Goal: Information Seeking & Learning: Learn about a topic

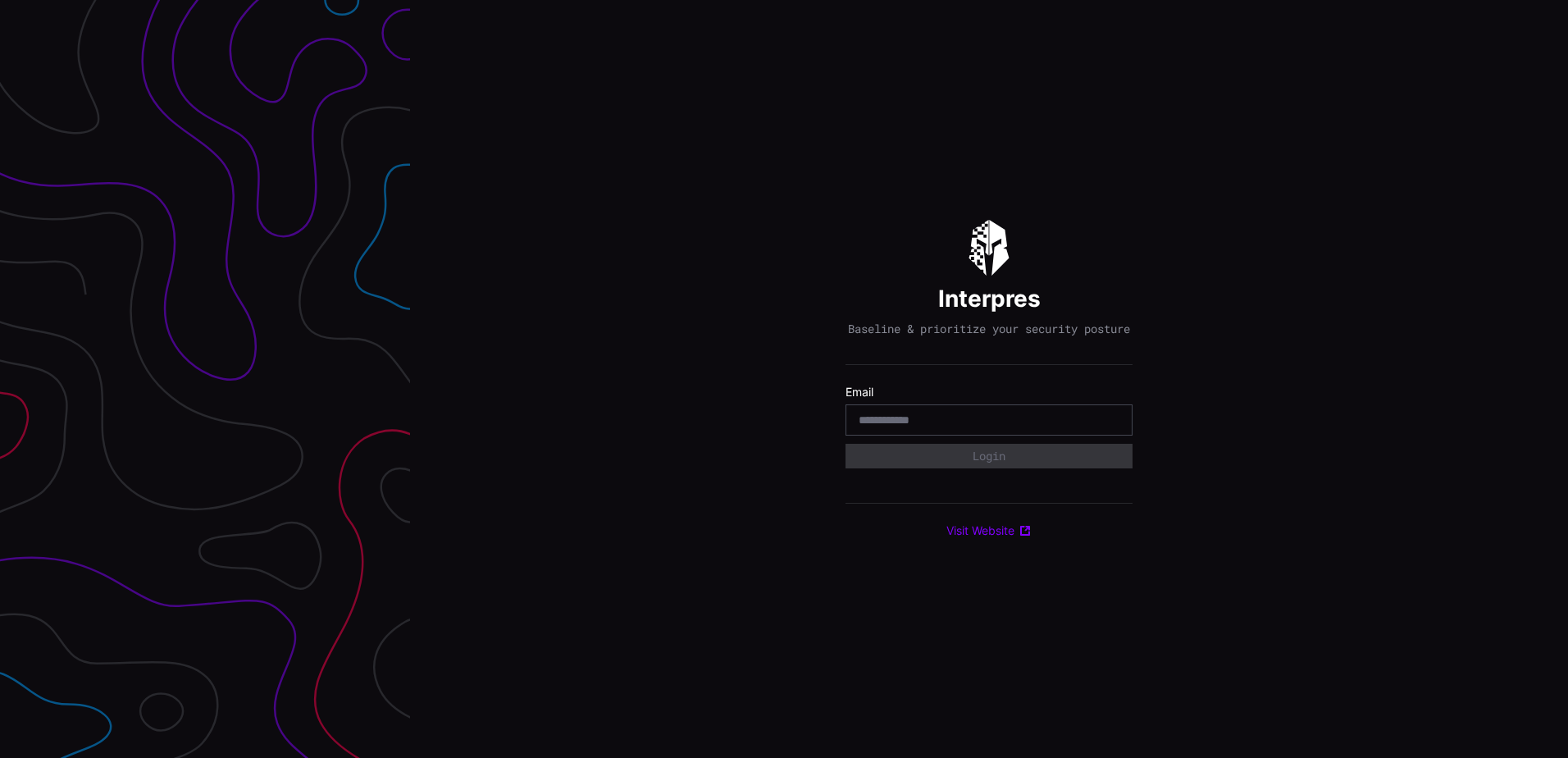
click at [890, 424] on input "email" at bounding box center [988, 420] width 260 height 14
type input "**********"
click at [938, 475] on div "**********" at bounding box center [989, 379] width 287 height 319
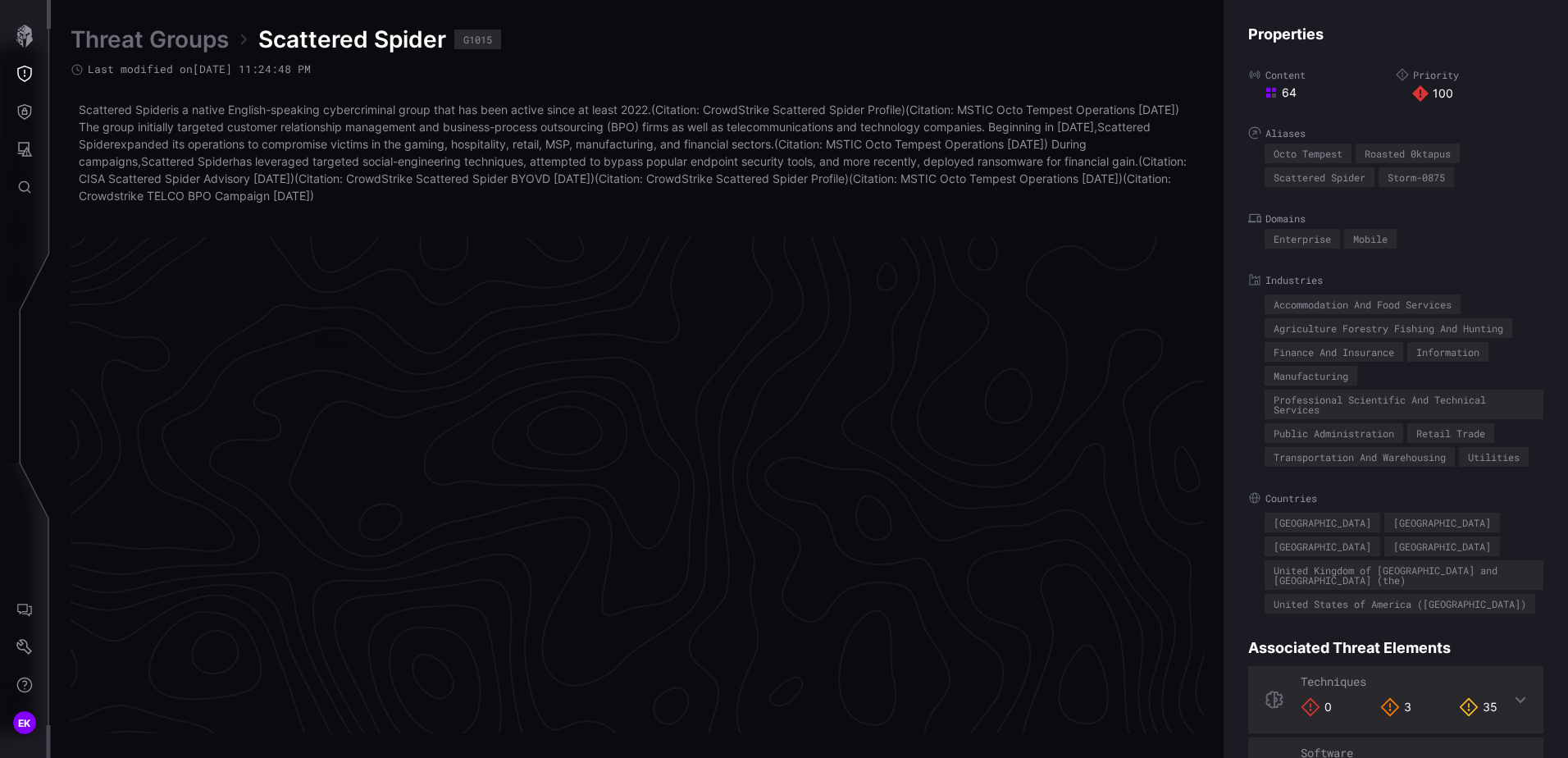
scroll to position [3448, 670]
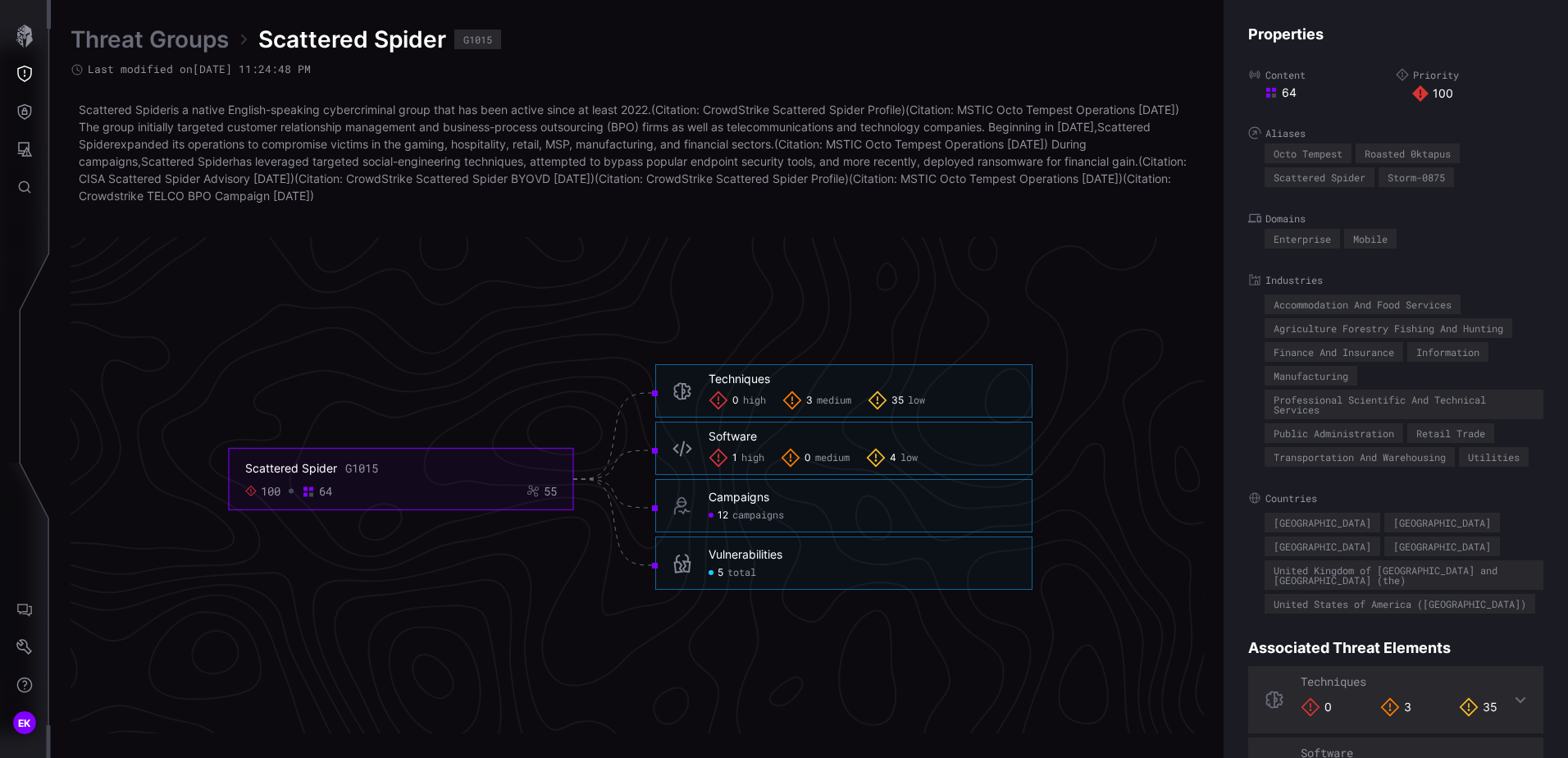
click at [809, 400] on span "3" at bounding box center [809, 401] width 6 height 13
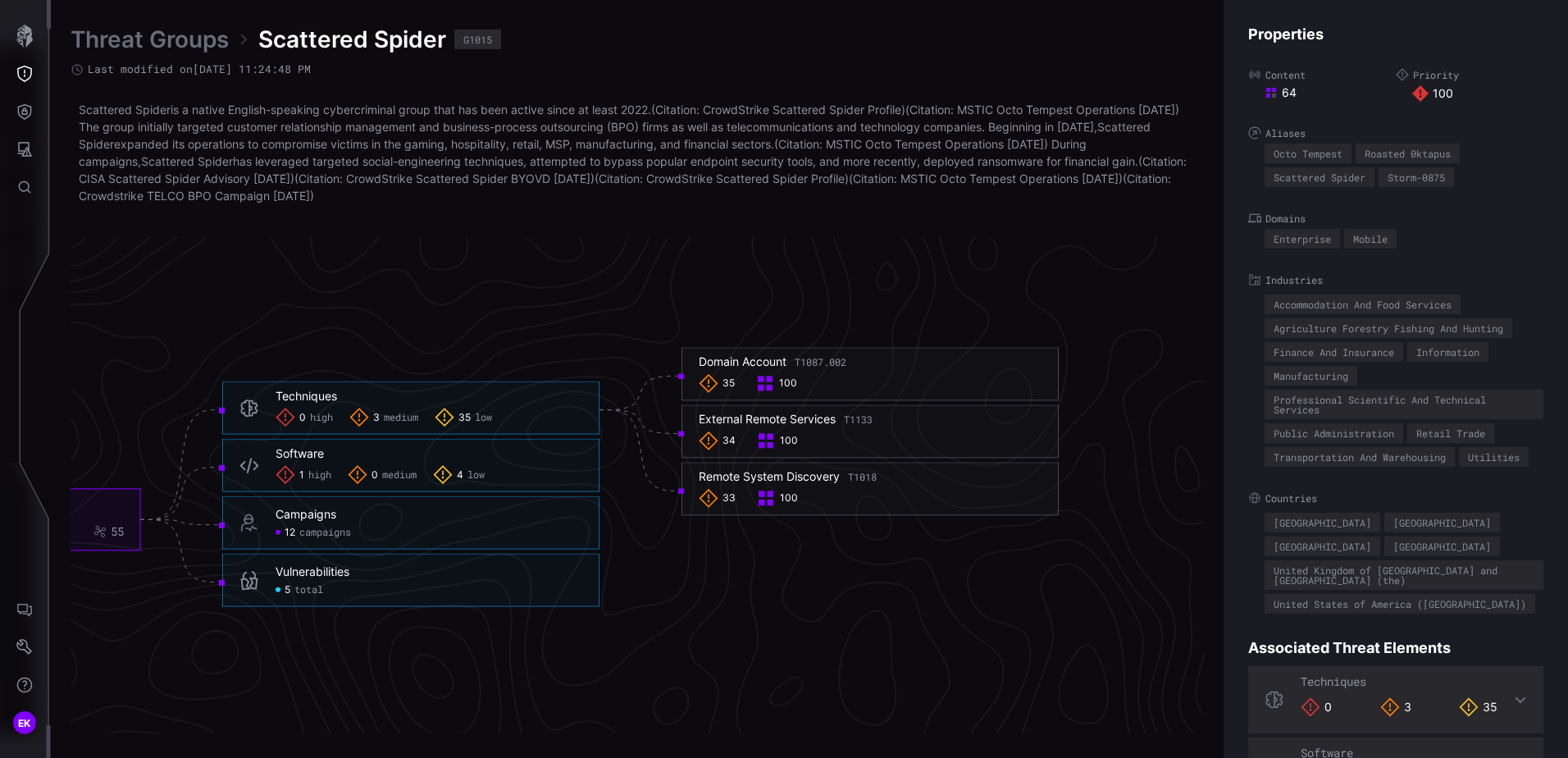
scroll to position [3448, 877]
click at [829, 381] on div "35 100" at bounding box center [866, 384] width 343 height 20
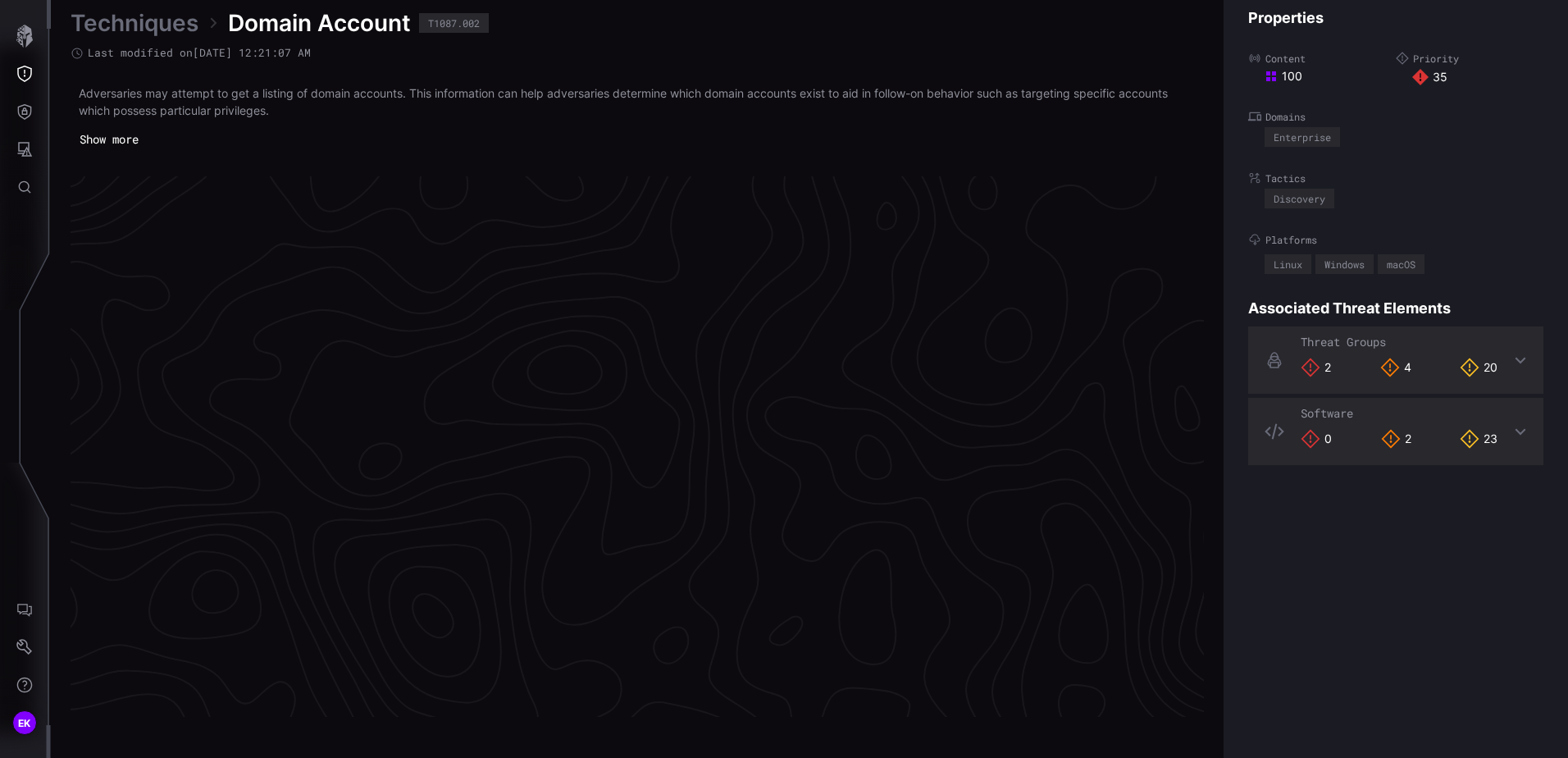
scroll to position [3426, 670]
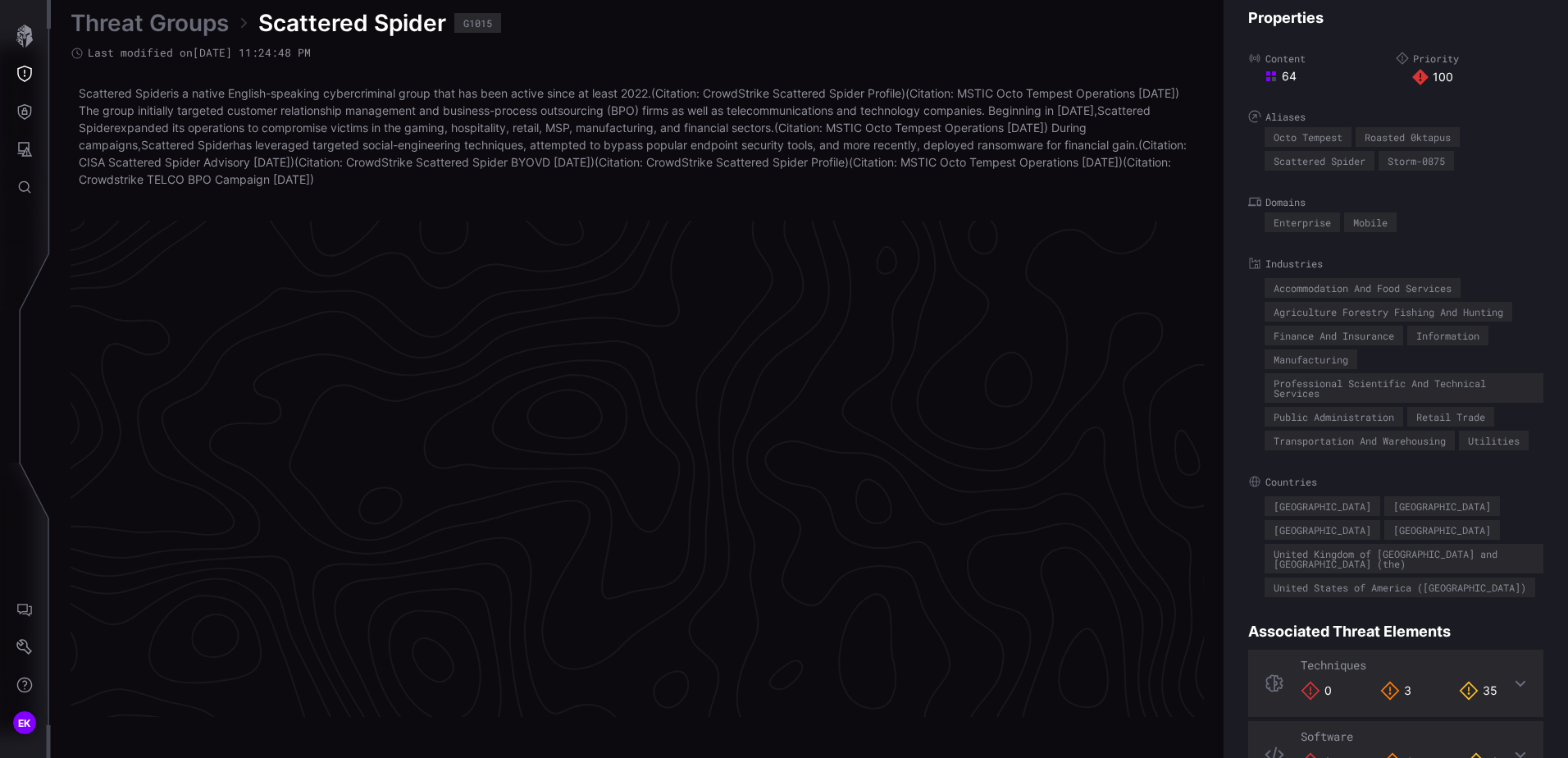
scroll to position [3448, 670]
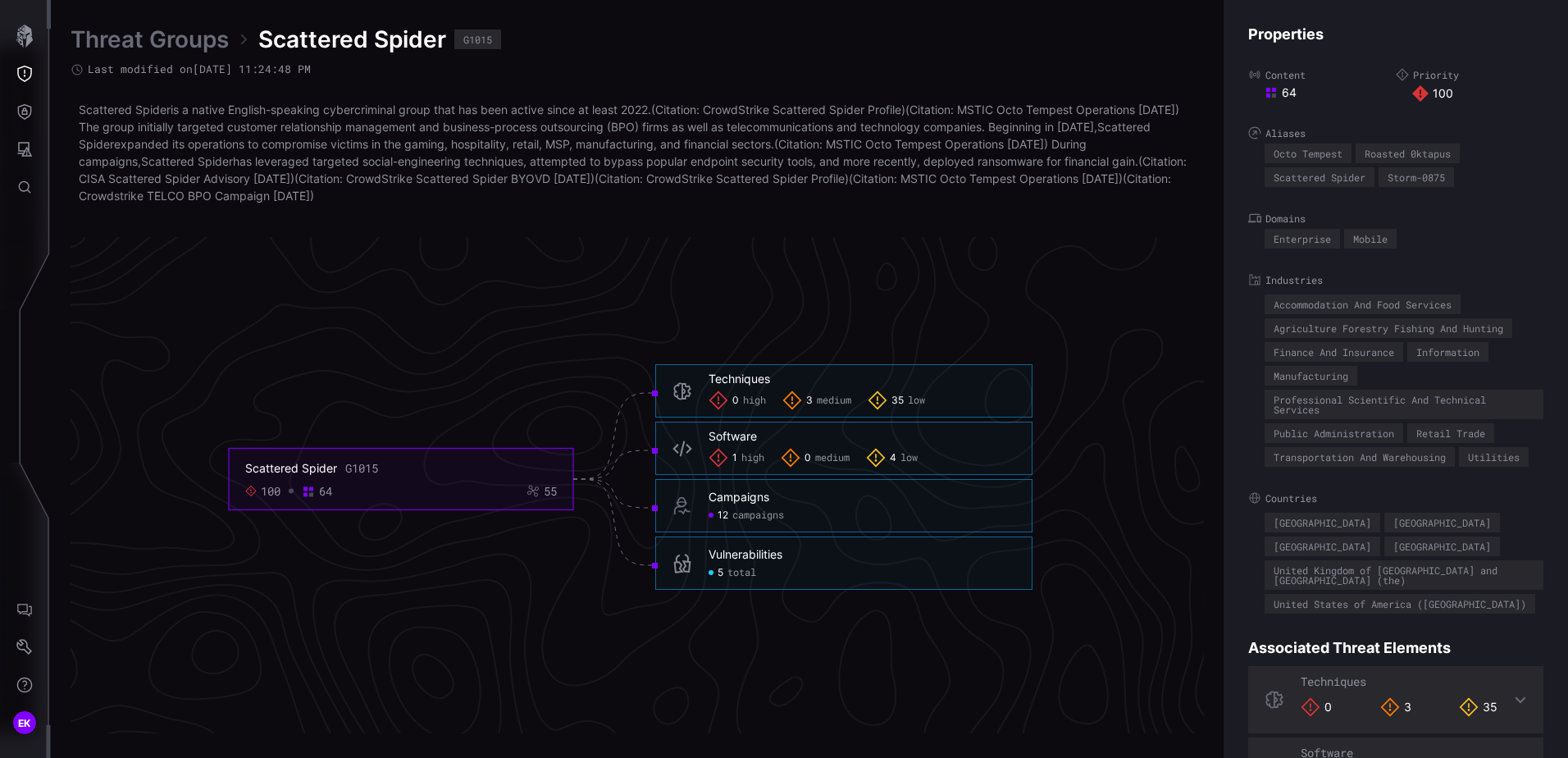
click at [842, 398] on span "medium" at bounding box center [834, 401] width 34 height 13
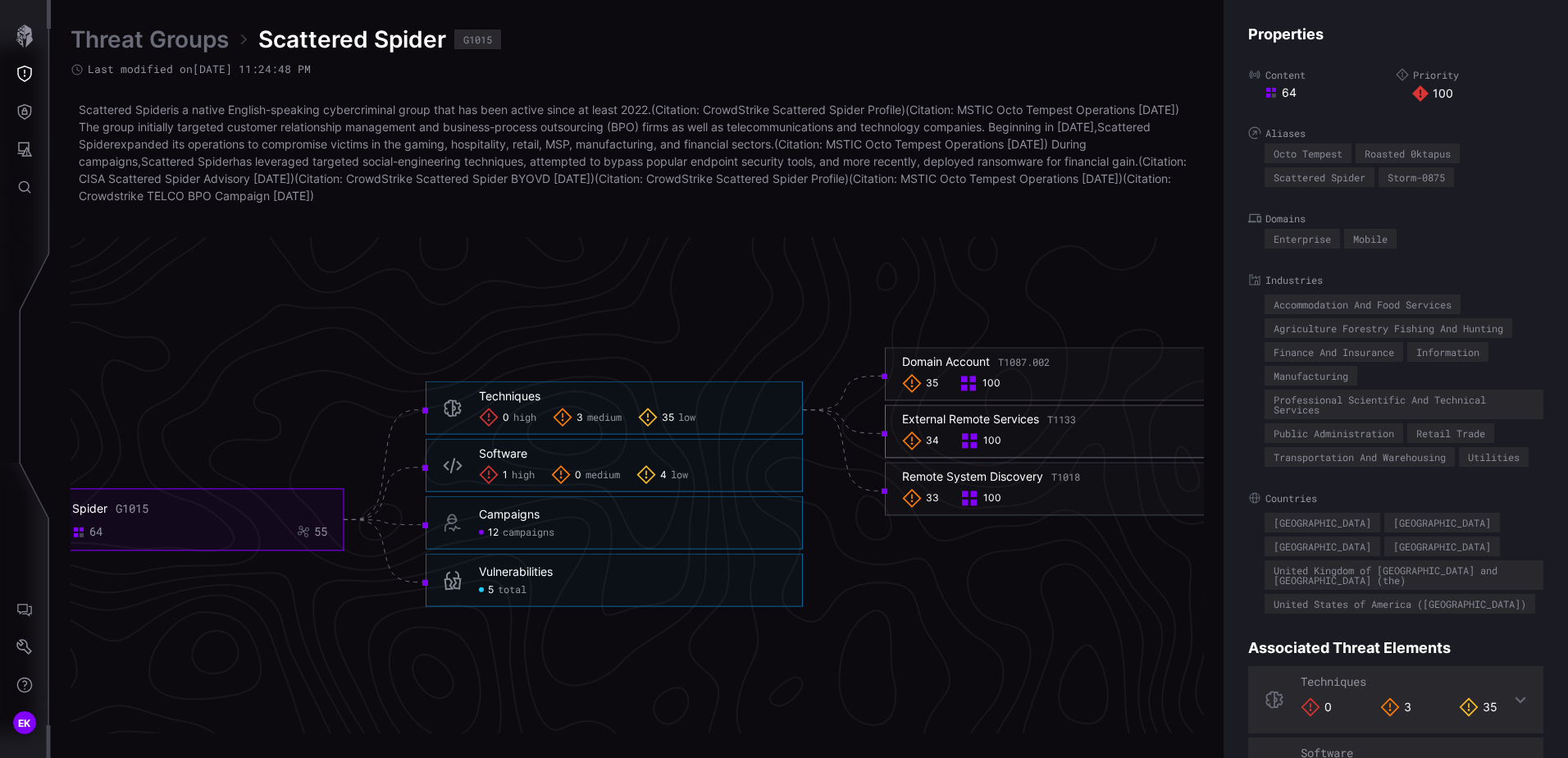
click at [989, 413] on div "External Remote Services T1133" at bounding box center [989, 420] width 174 height 14
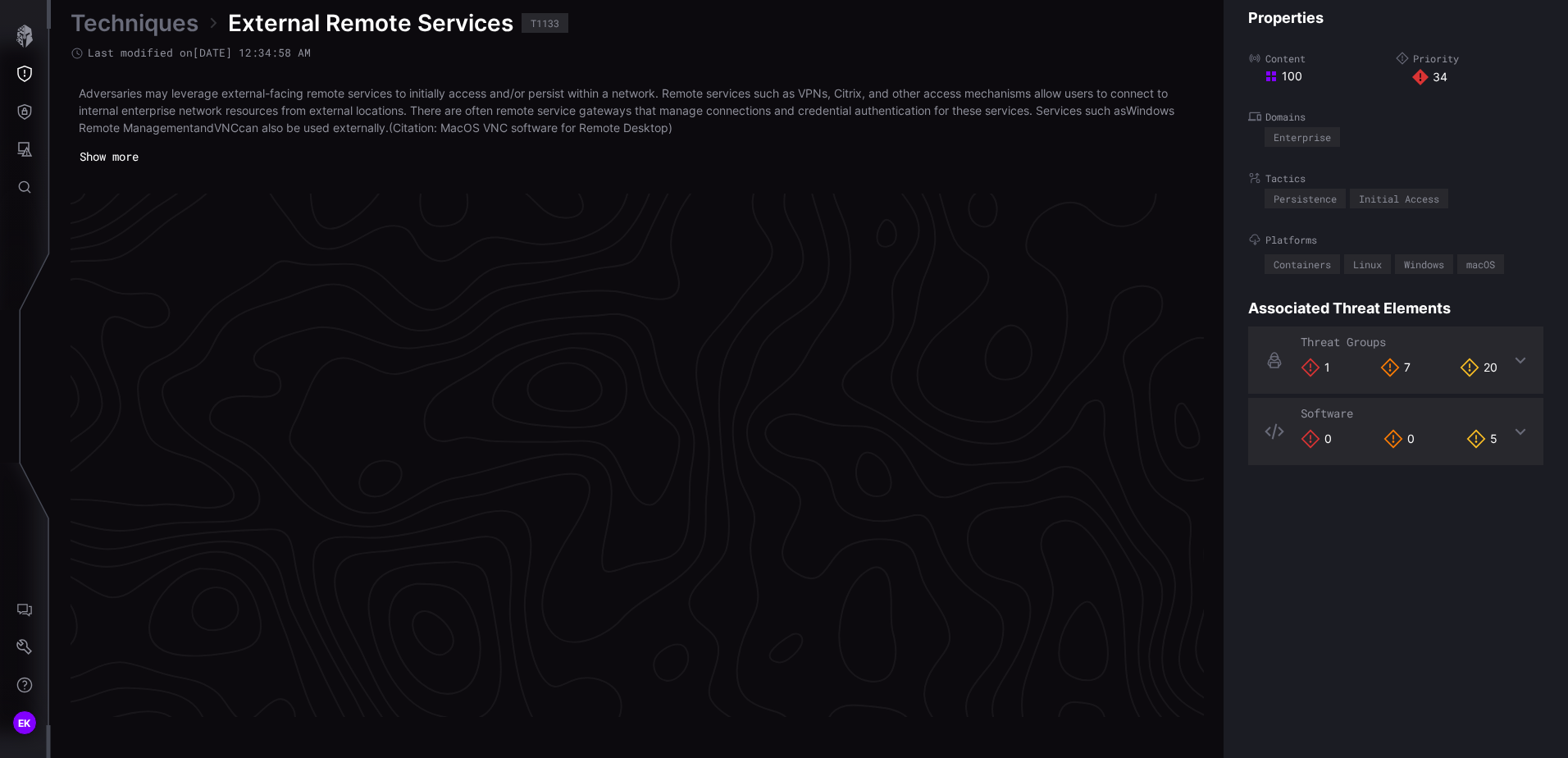
scroll to position [3436, 670]
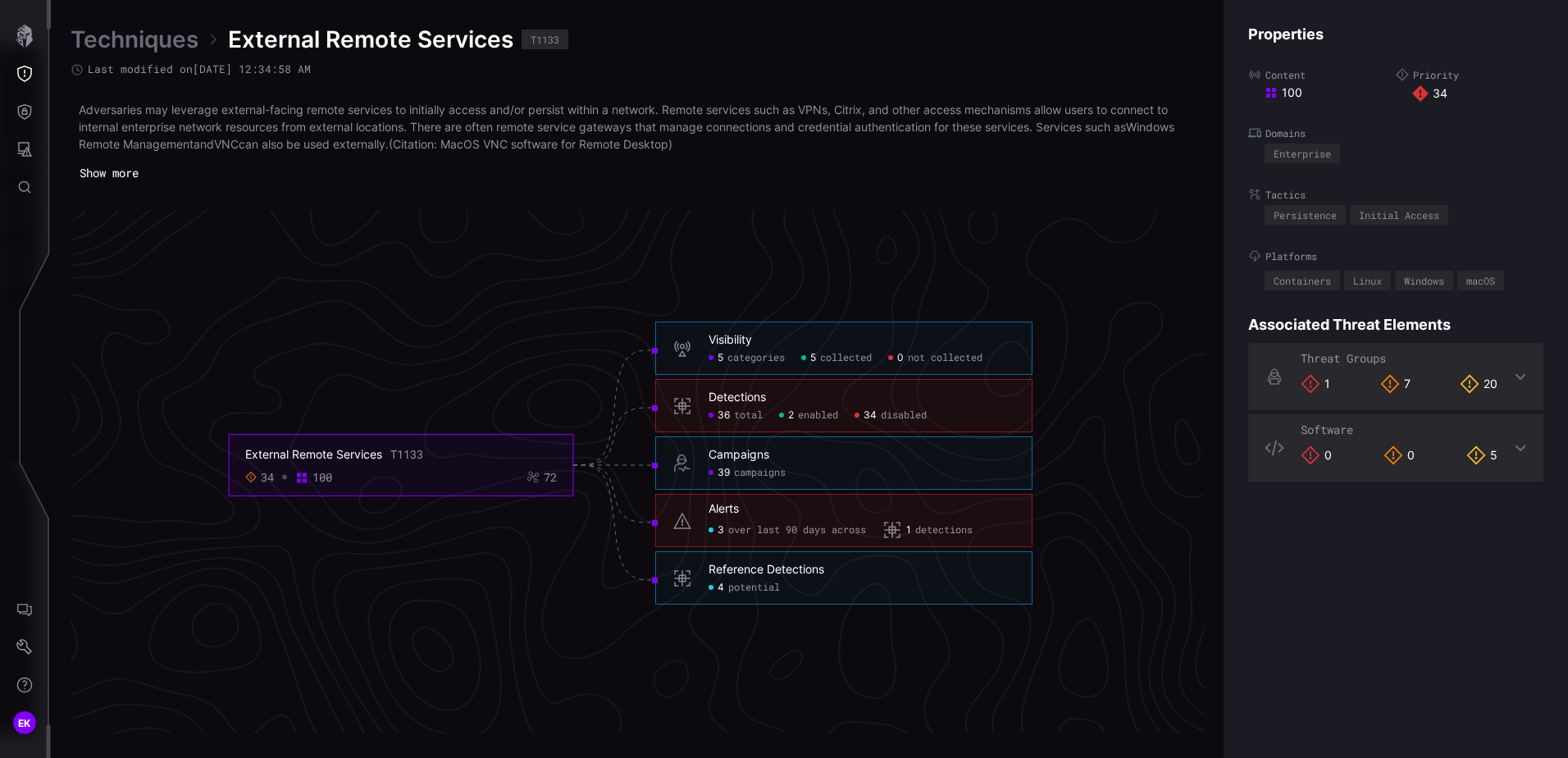
click at [832, 417] on span "enabled" at bounding box center [818, 415] width 40 height 13
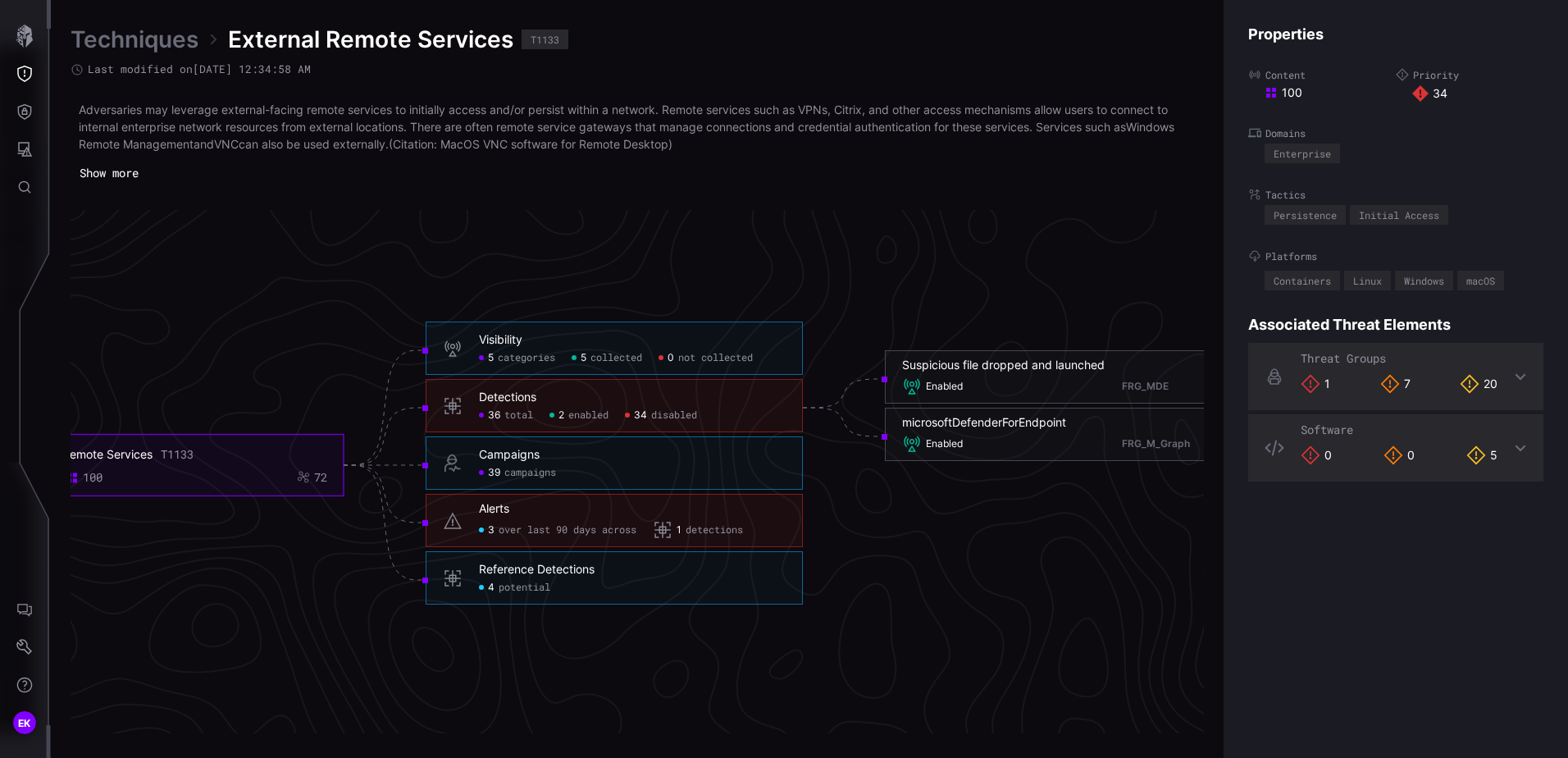
click at [683, 420] on span "disabled" at bounding box center [674, 415] width 46 height 13
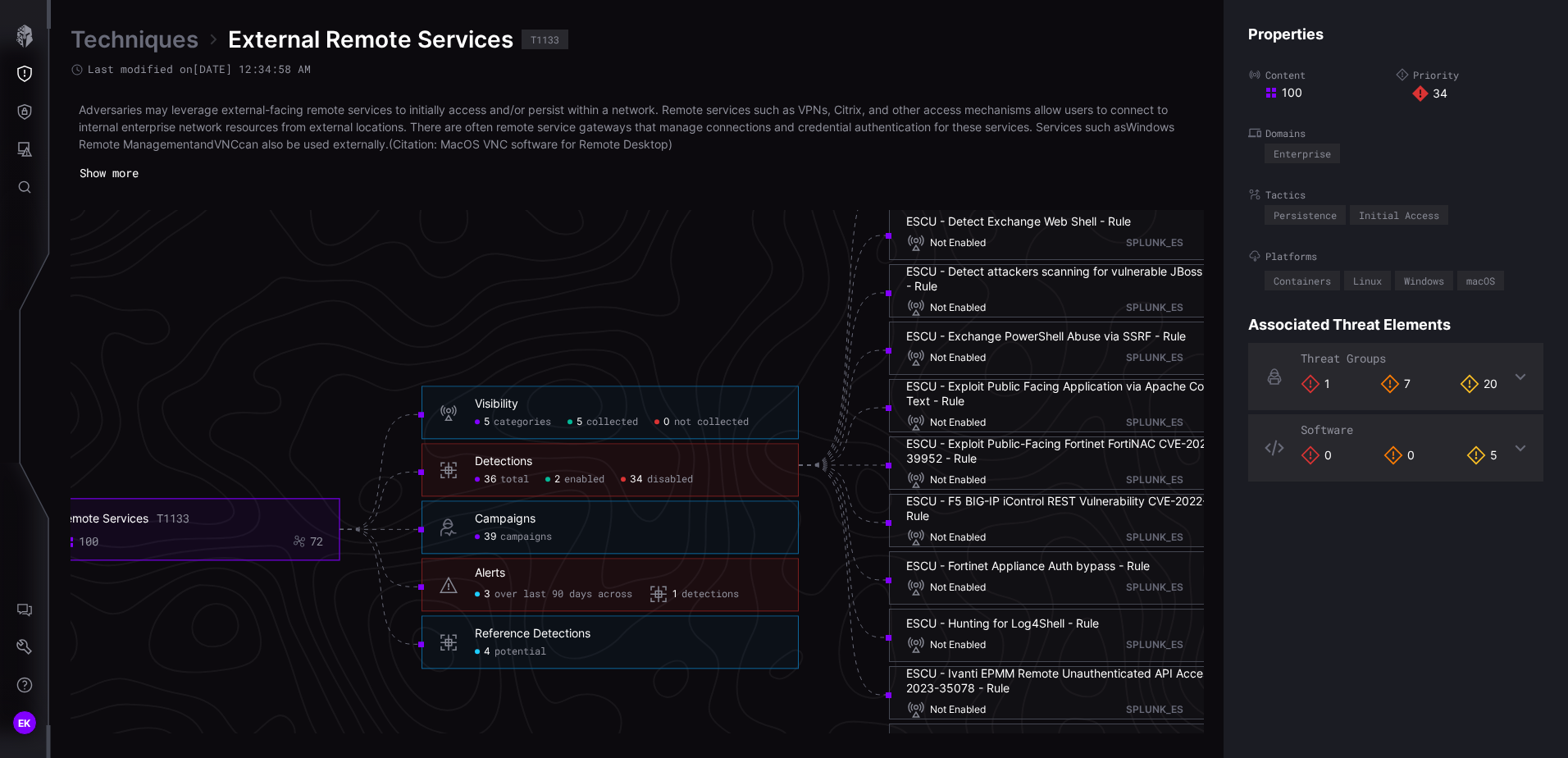
drag, startPoint x: 734, startPoint y: 329, endPoint x: 651, endPoint y: 369, distance: 92.1
click at [651, 369] on icon "External Remote Services T1133 34 100 72 Visibility 5 categories 5 collected 0 …" at bounding box center [630, 464] width 2460 height 7380
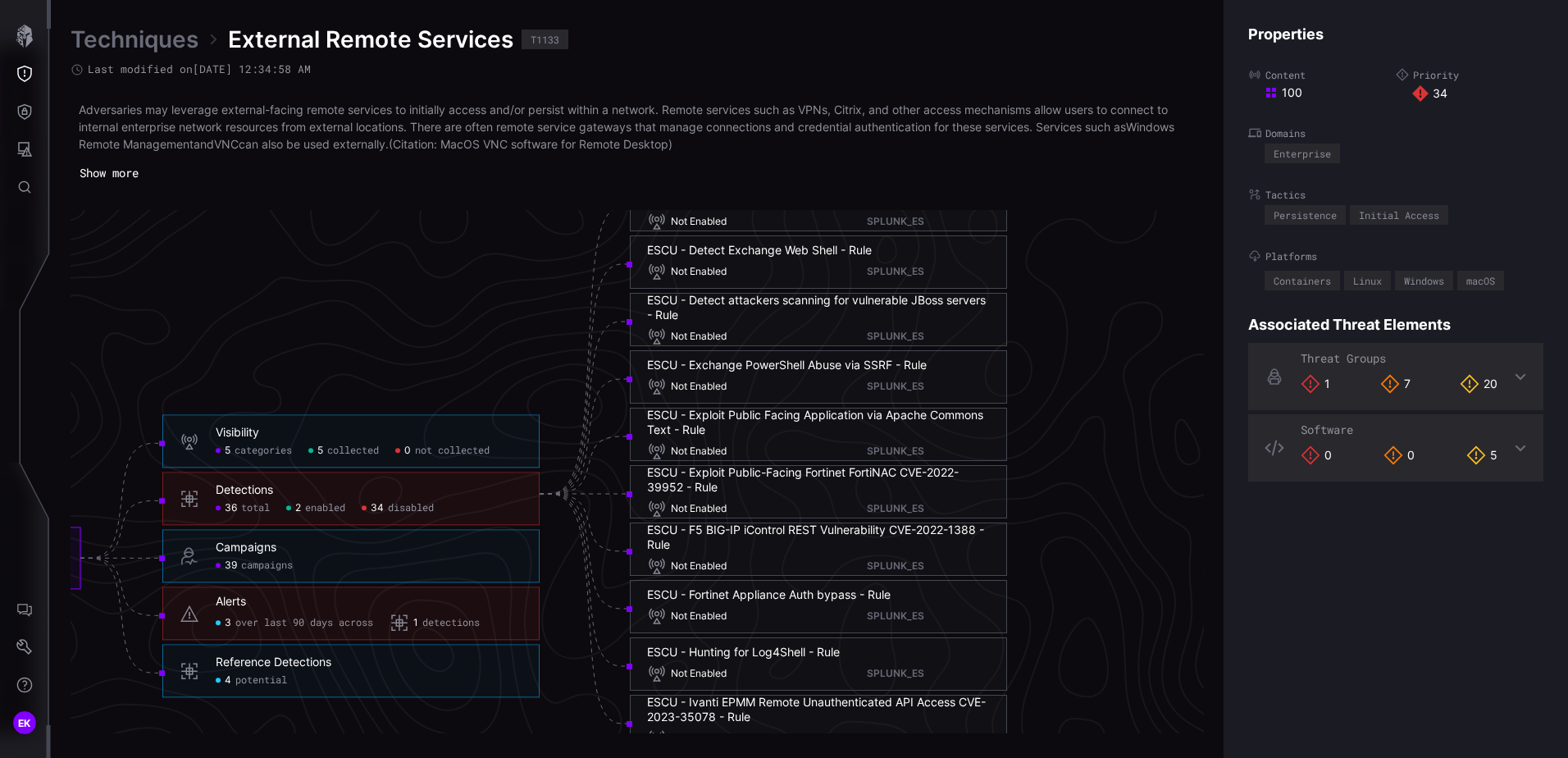
scroll to position [3436, 929]
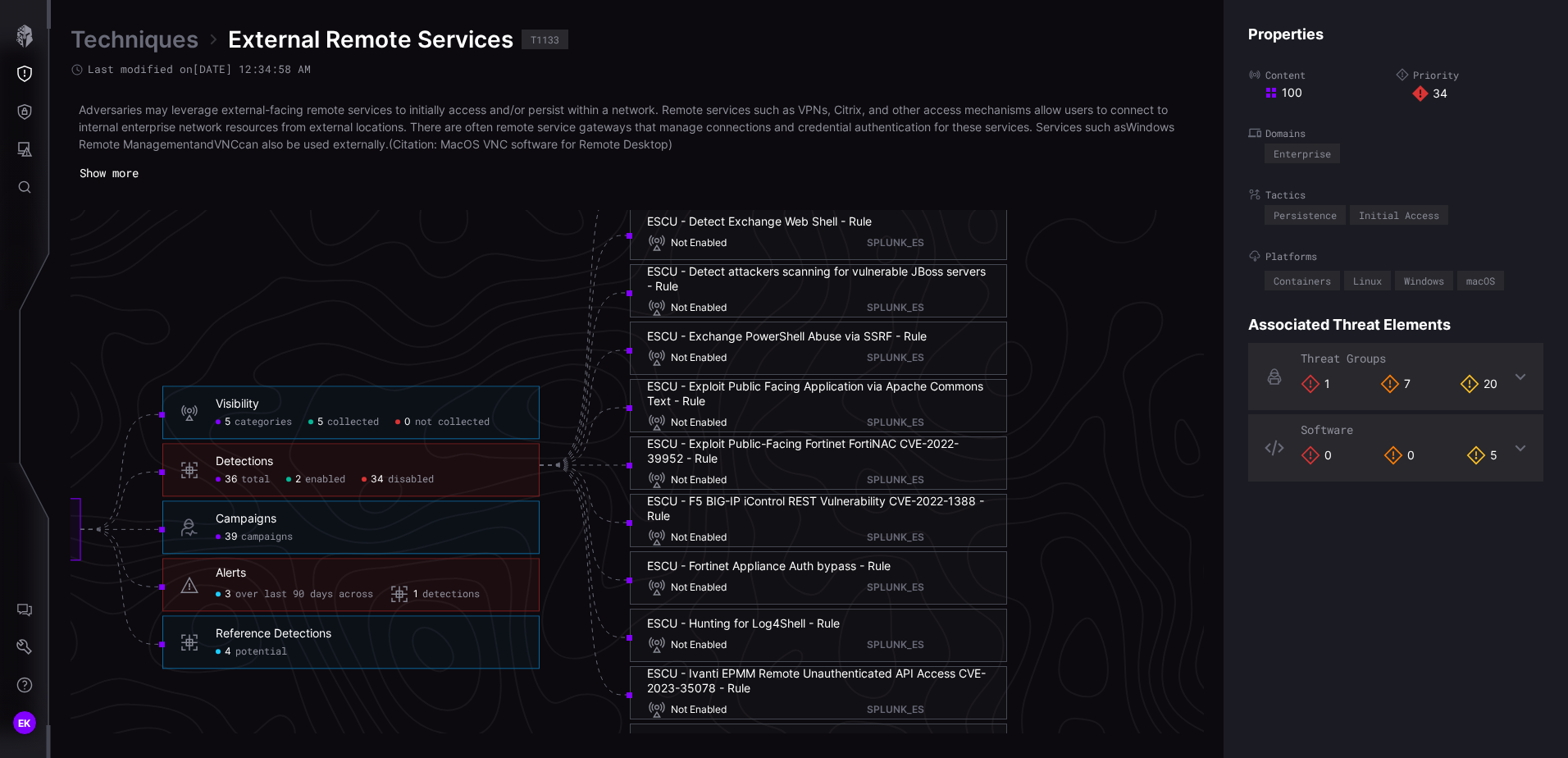
click at [285, 635] on div "Reference Detections" at bounding box center [273, 634] width 115 height 14
click at [260, 652] on span "potential" at bounding box center [261, 652] width 52 height 13
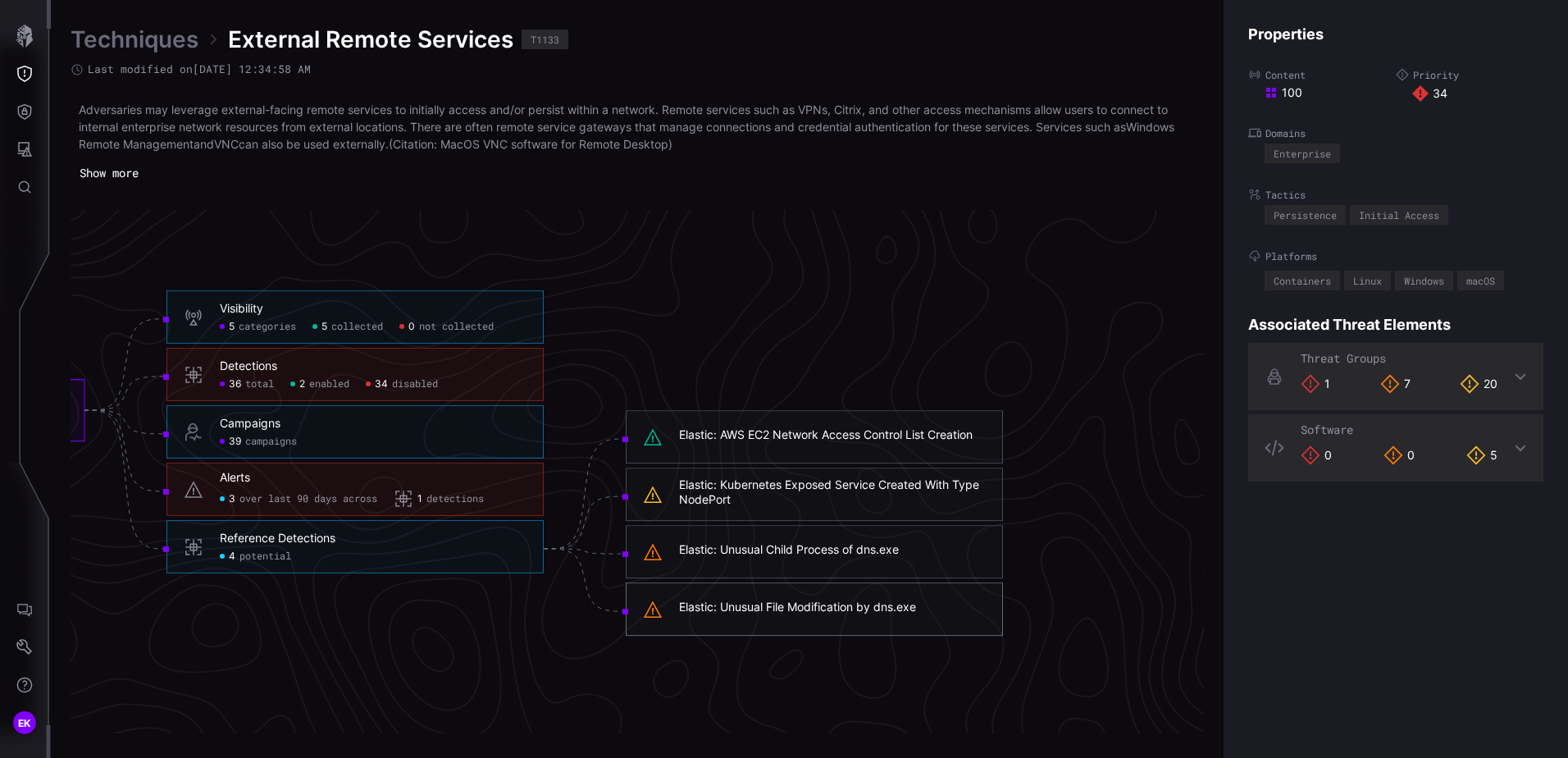
click at [709, 607] on div "Elastic: Unusual File Modification by dns.exe" at bounding box center [797, 608] width 237 height 14
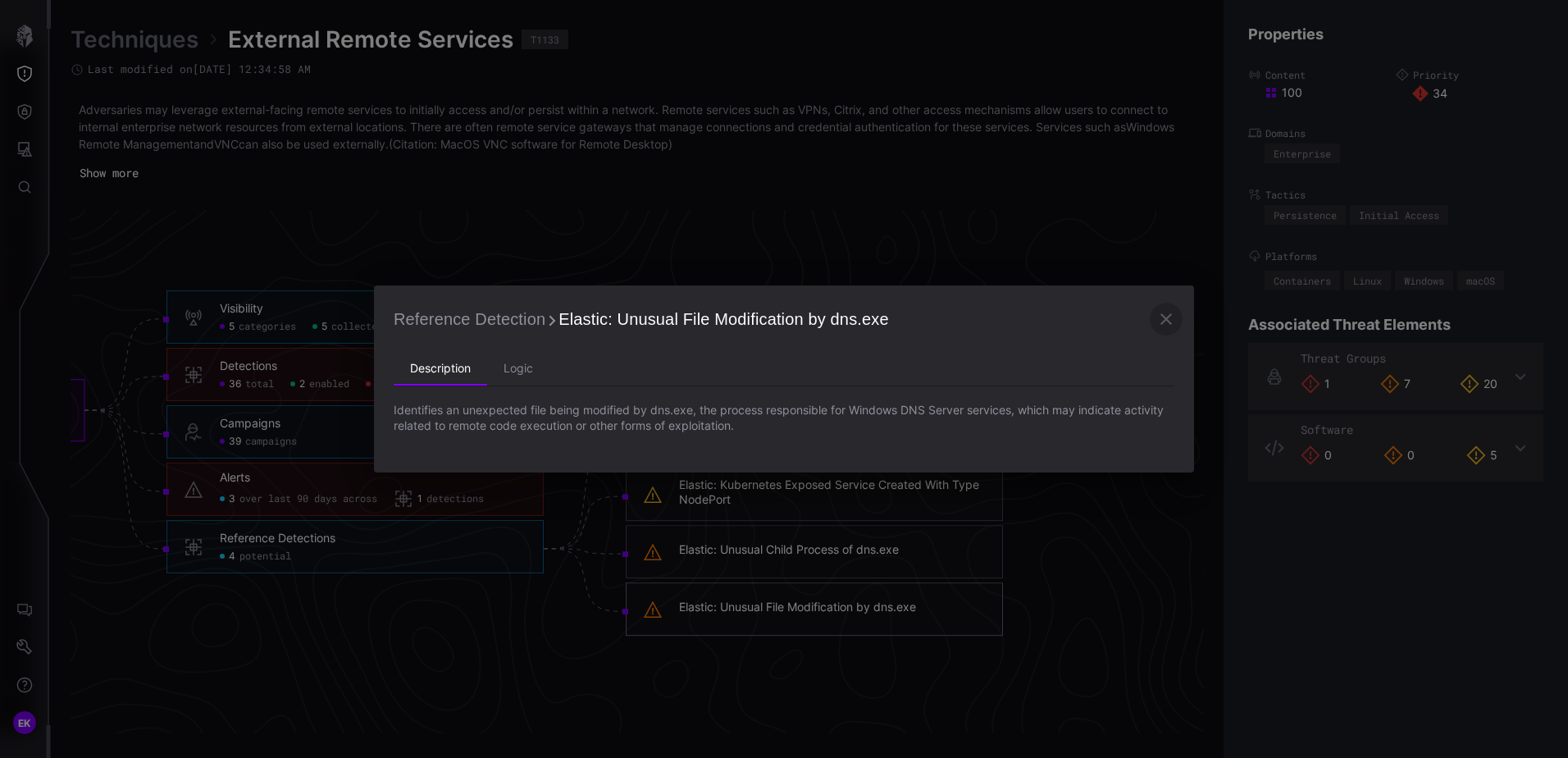
click at [1155, 323] on button "button" at bounding box center [1166, 319] width 33 height 33
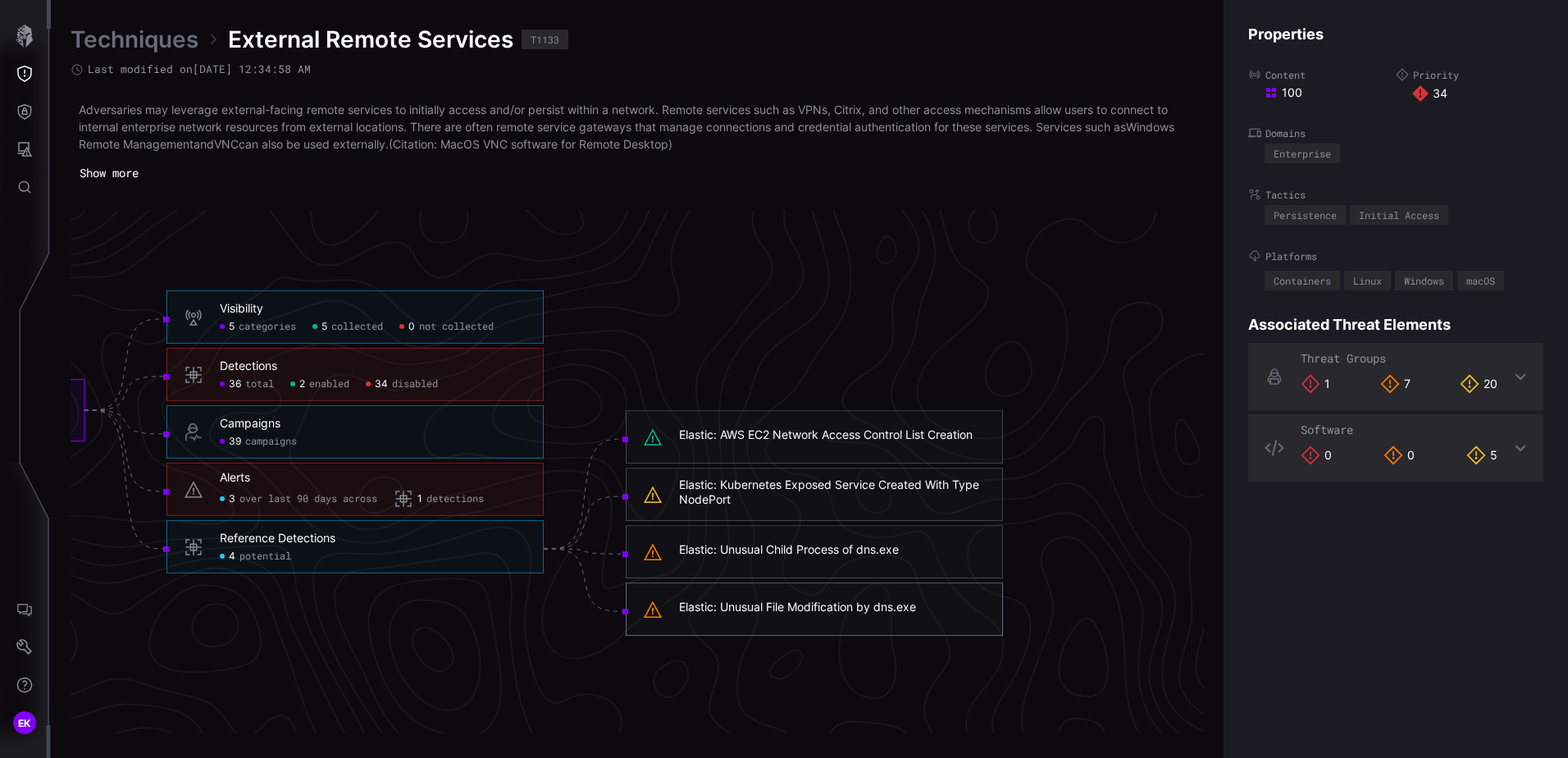
drag, startPoint x: 921, startPoint y: 606, endPoint x: 879, endPoint y: 609, distance: 42.1
click at [879, 609] on h6 "Elastic: Unusual File Modification by dns.exe" at bounding box center [832, 608] width 307 height 14
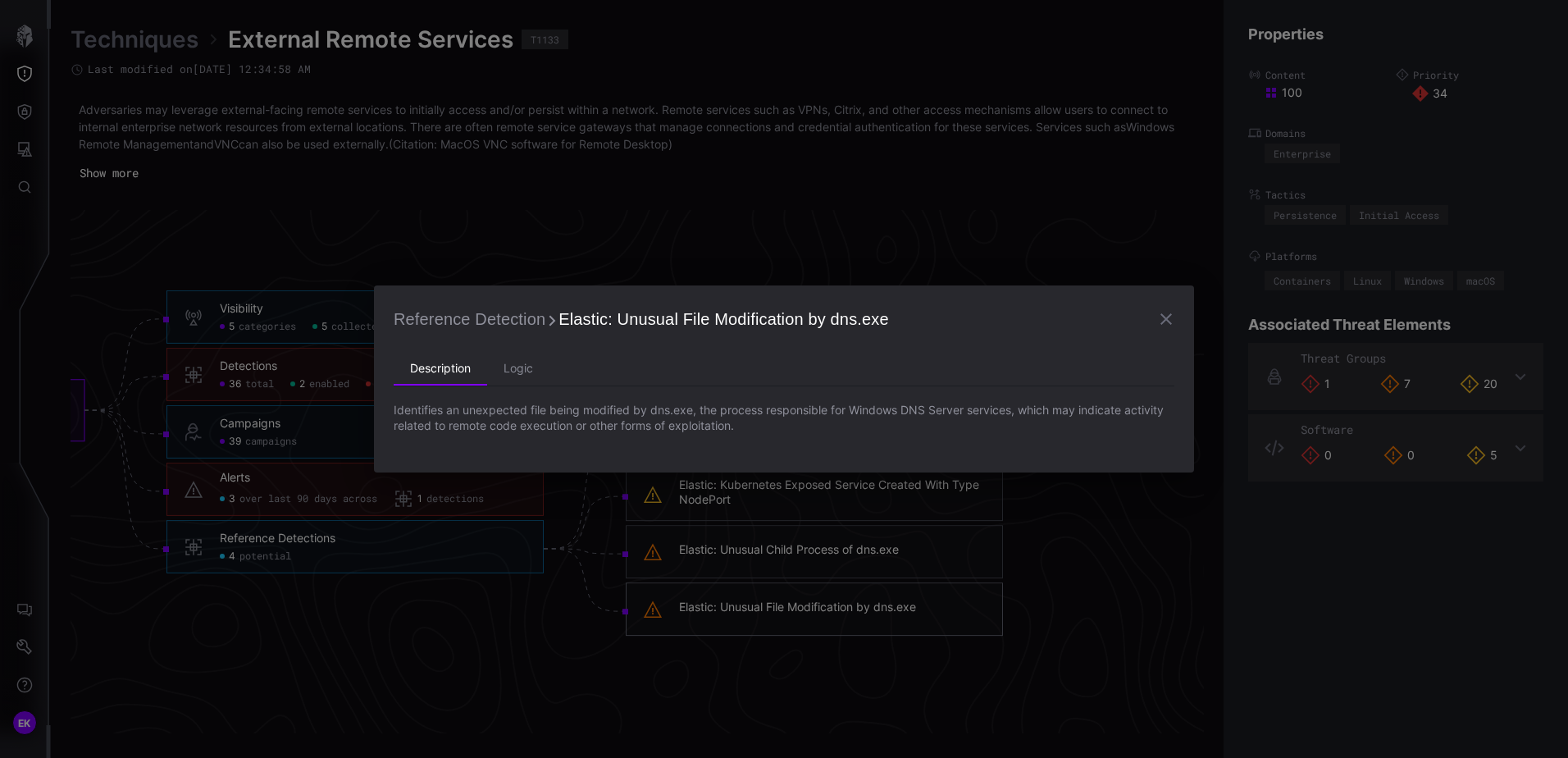
copy div "dns.exe"
drag, startPoint x: 905, startPoint y: 321, endPoint x: 831, endPoint y: 327, distance: 74.2
click at [831, 327] on h2 "Reference Detection Elastic: Unusual File Modification by dns.exe" at bounding box center [784, 319] width 780 height 28
copy span "dns.exe"
click at [508, 372] on li "Logic" at bounding box center [518, 369] width 63 height 33
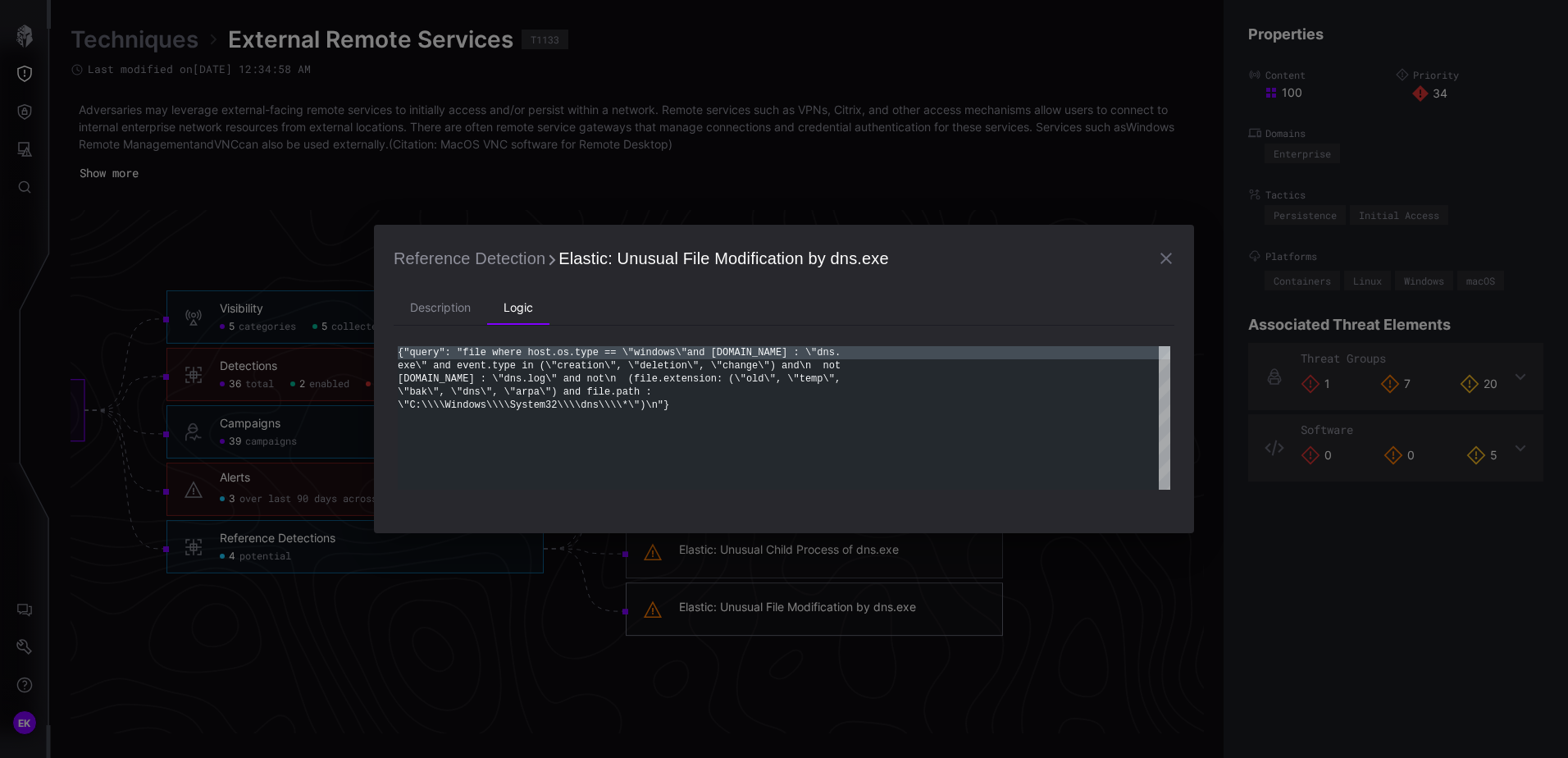
scroll to position [0, 0]
drag, startPoint x: 651, startPoint y: 378, endPoint x: 631, endPoint y: 373, distance: 20.6
click at [647, 378] on div "{"query": "file where host.os.type == \"windows\" and [DOMAIN_NAME] : \"dns. ex…" at bounding box center [783, 418] width 772 height 143
drag, startPoint x: 539, startPoint y: 367, endPoint x: 737, endPoint y: 362, distance: 198.1
click at [737, 362] on div "{"query": "file where host.os.type == \"windows\" and [DOMAIN_NAME] : \"dns. ex…" at bounding box center [783, 418] width 772 height 143
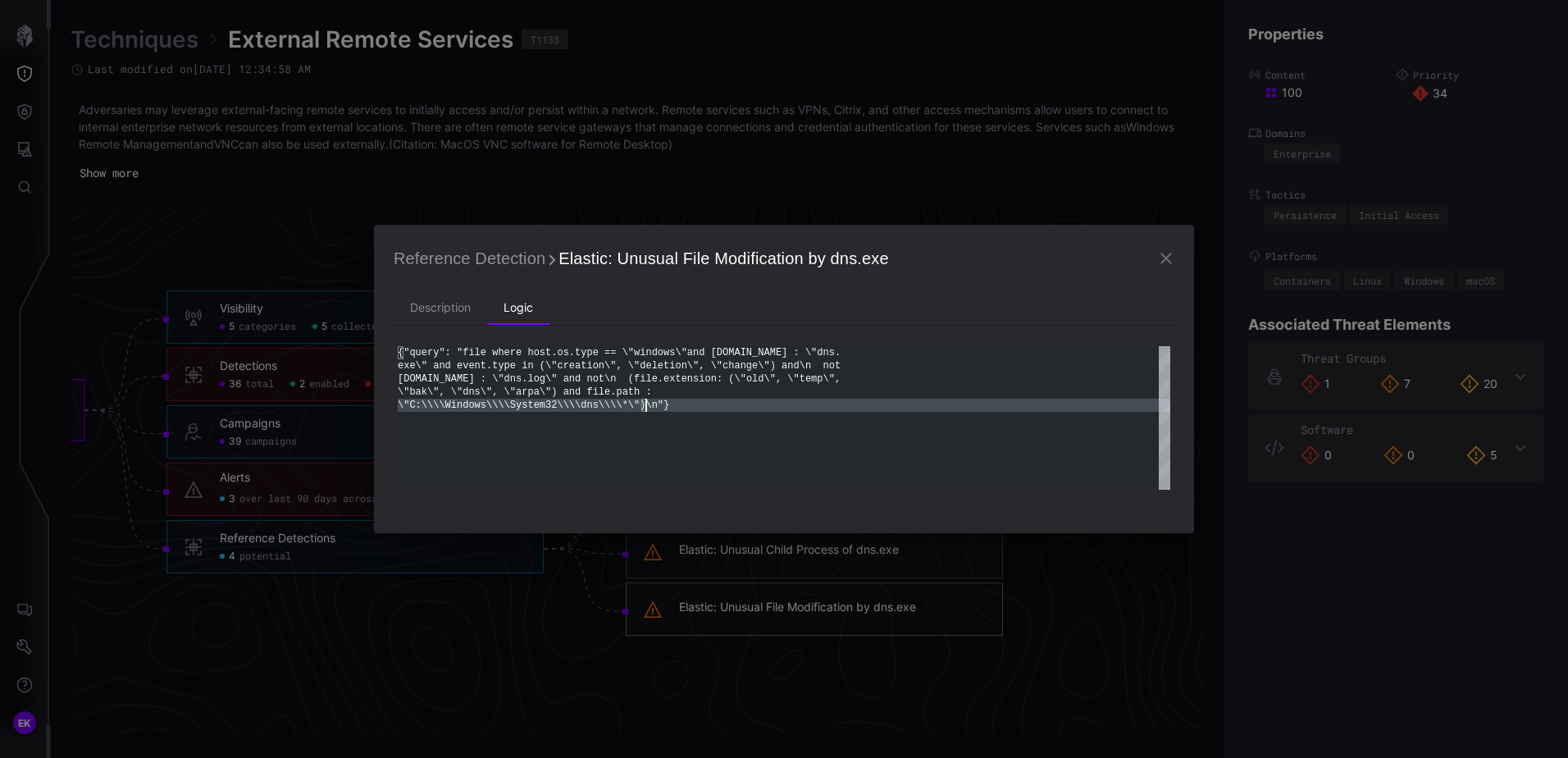
click at [897, 417] on div "{"query": "file where host.os.type == \"windows\" and [DOMAIN_NAME] : \"dns. ex…" at bounding box center [783, 418] width 772 height 143
drag, startPoint x: 781, startPoint y: 426, endPoint x: 762, endPoint y: 422, distance: 19.4
click at [780, 426] on div "{"query": "file where host.os.type == \"windows\" and [DOMAIN_NAME] : \"dns. ex…" at bounding box center [783, 418] width 772 height 143
drag, startPoint x: 517, startPoint y: 678, endPoint x: 520, endPoint y: 669, distance: 9.5
click at [517, 677] on div "**********" at bounding box center [784, 379] width 1568 height 758
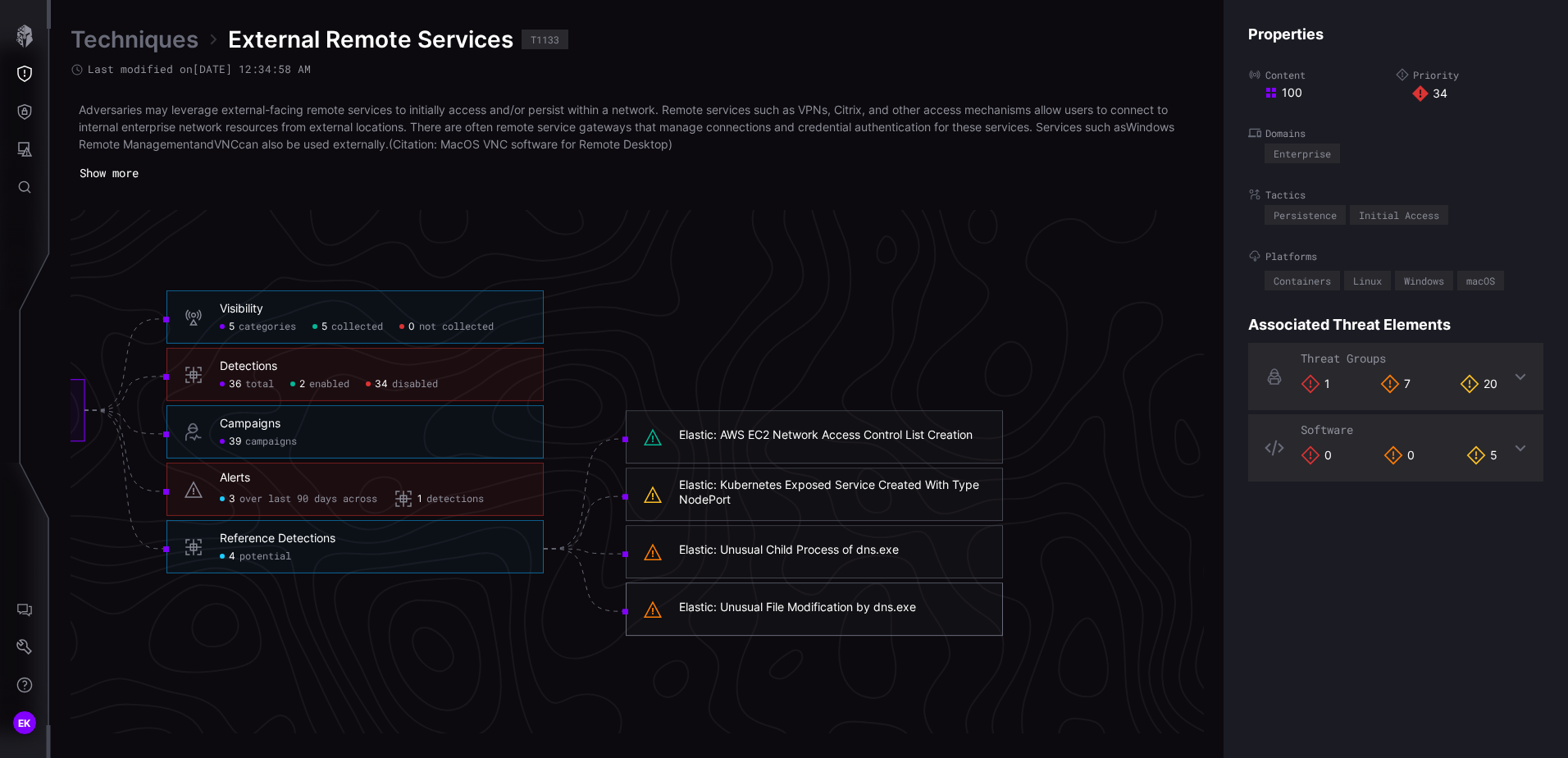
click at [403, 379] on span "disabled" at bounding box center [414, 384] width 46 height 13
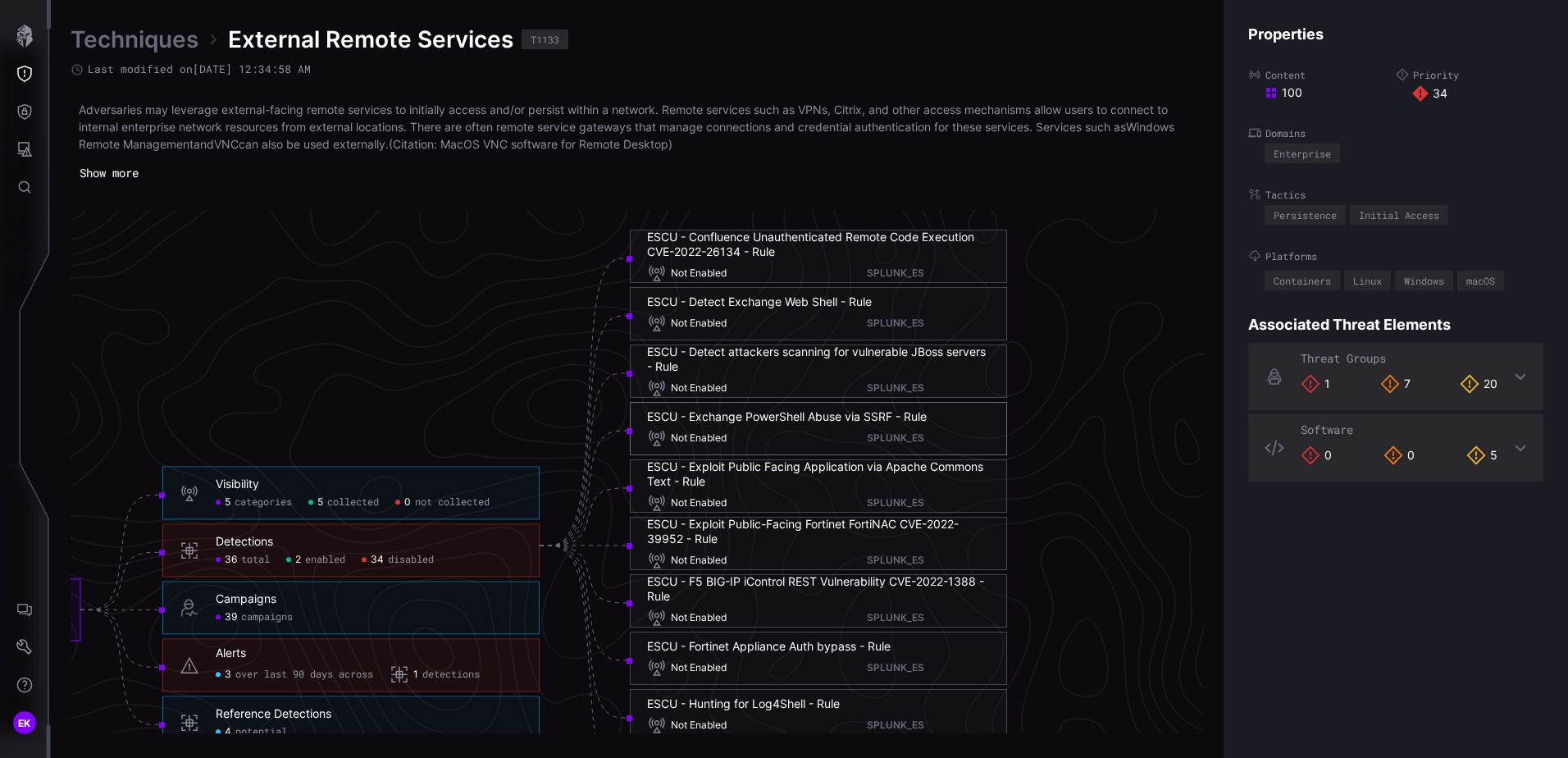
scroll to position [3353, 929]
click at [779, 300] on div "ESCU - Detect Exchange Web Shell - Rule" at bounding box center [759, 303] width 225 height 14
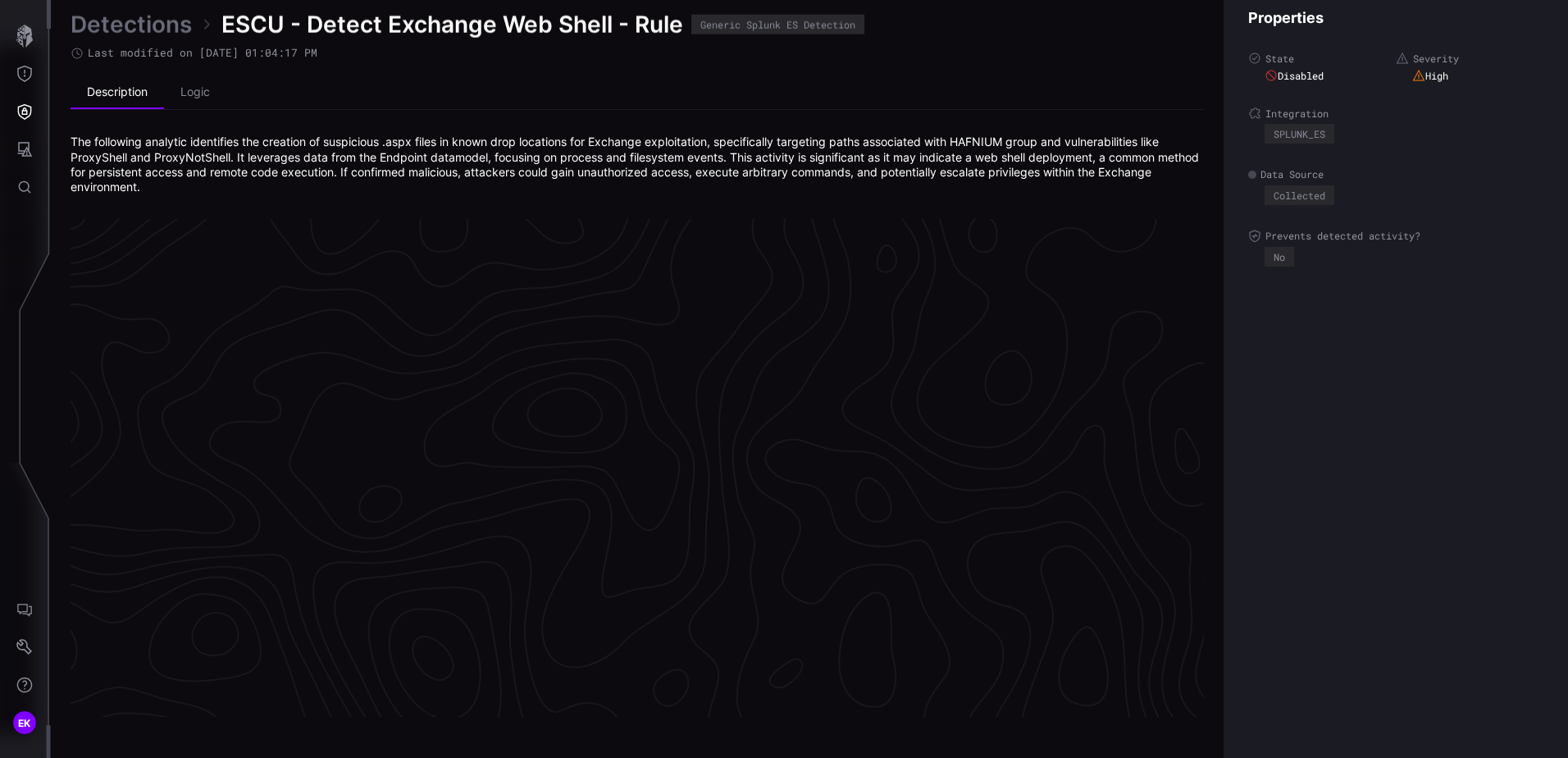
scroll to position [3447, 670]
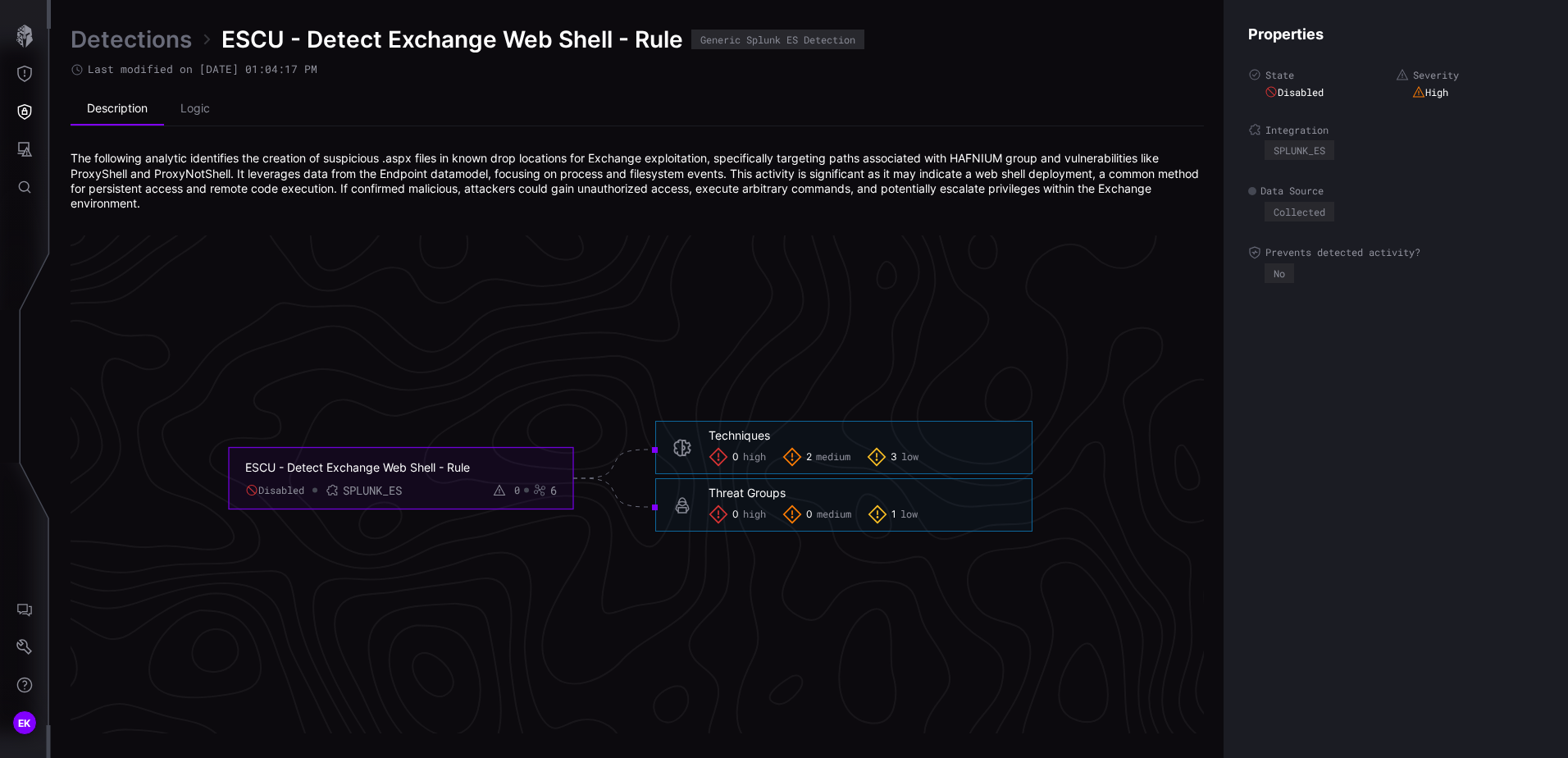
click at [808, 456] on span "2" at bounding box center [809, 457] width 5 height 13
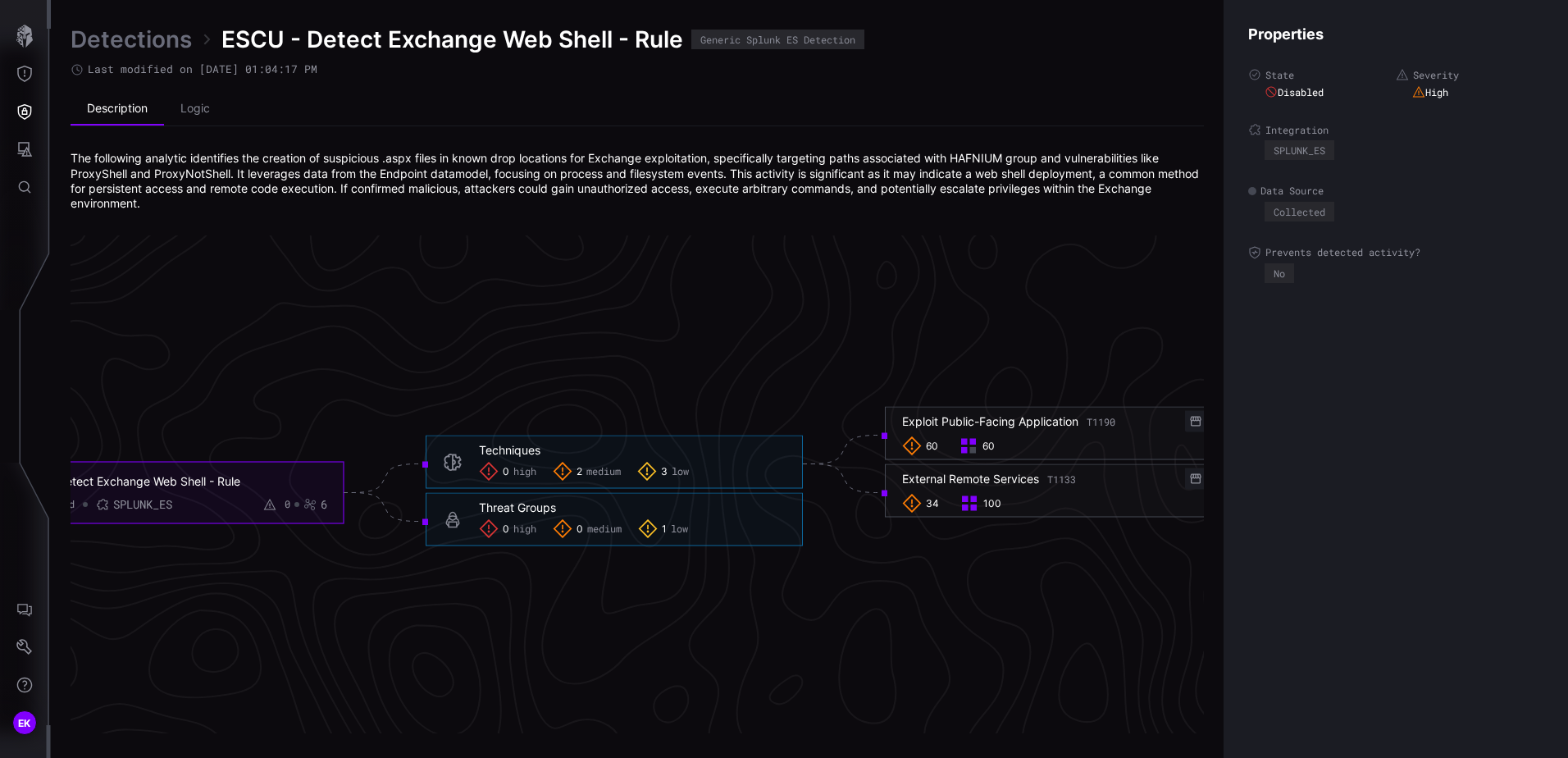
drag, startPoint x: 921, startPoint y: 607, endPoint x: 767, endPoint y: 613, distance: 154.1
click at [767, 613] on icon "ESCU - Detect Exchange Web Shell - Rule Disabled SPLUNK_ES 0 6 Techniques 0 hig…" at bounding box center [630, 478] width 2460 height 7380
drag, startPoint x: 767, startPoint y: 613, endPoint x: 856, endPoint y: 614, distance: 89.0
click at [856, 614] on icon "ESCU - Detect Exchange Web Shell - Rule Disabled SPLUNK_ES 0 6 Techniques 0 hig…" at bounding box center [630, 478] width 2460 height 7380
click at [1074, 430] on h6 "Exploit Public-Facing Application T1190 Vendor" at bounding box center [1073, 422] width 343 height 21
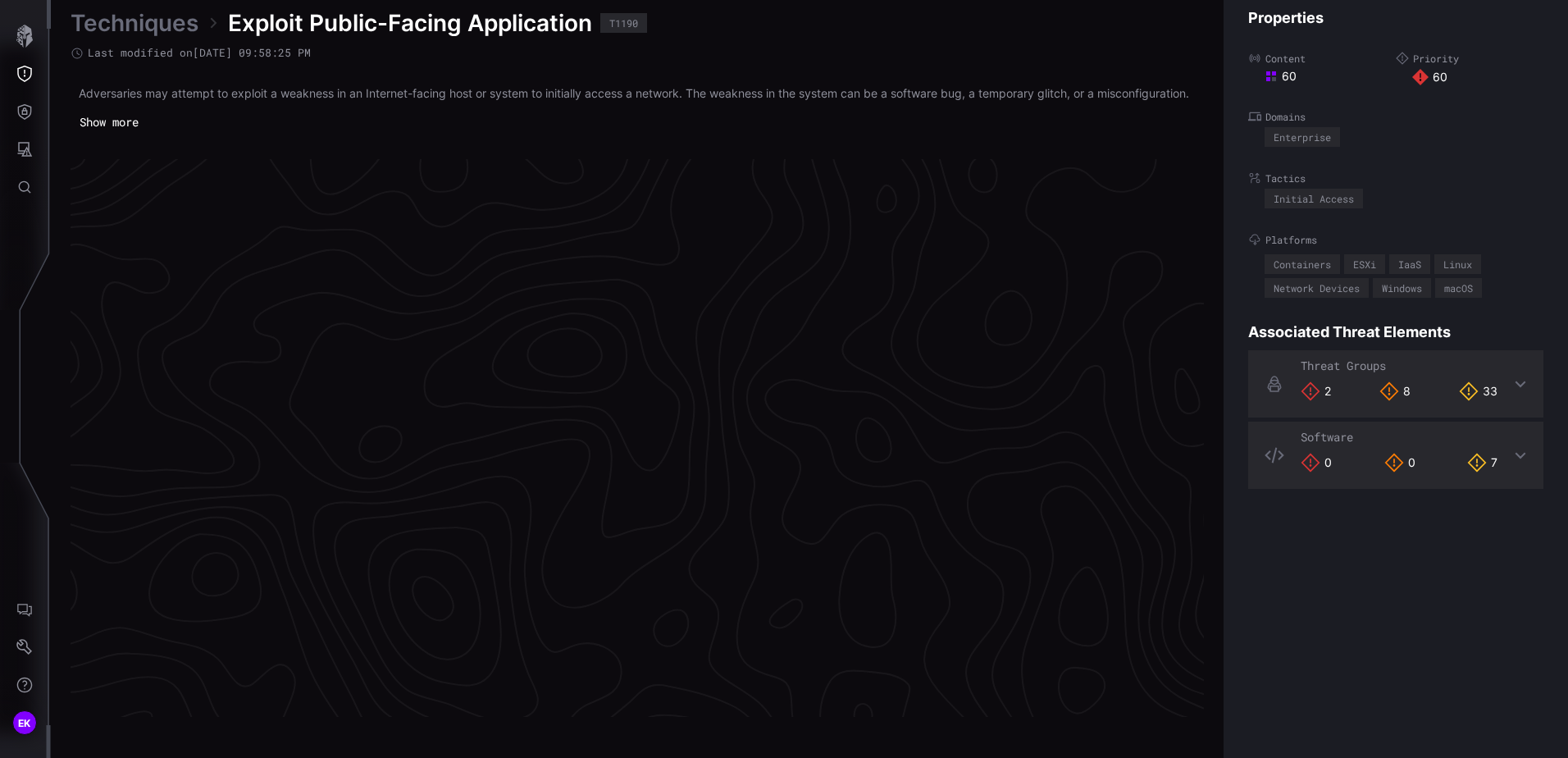
scroll to position [3426, 670]
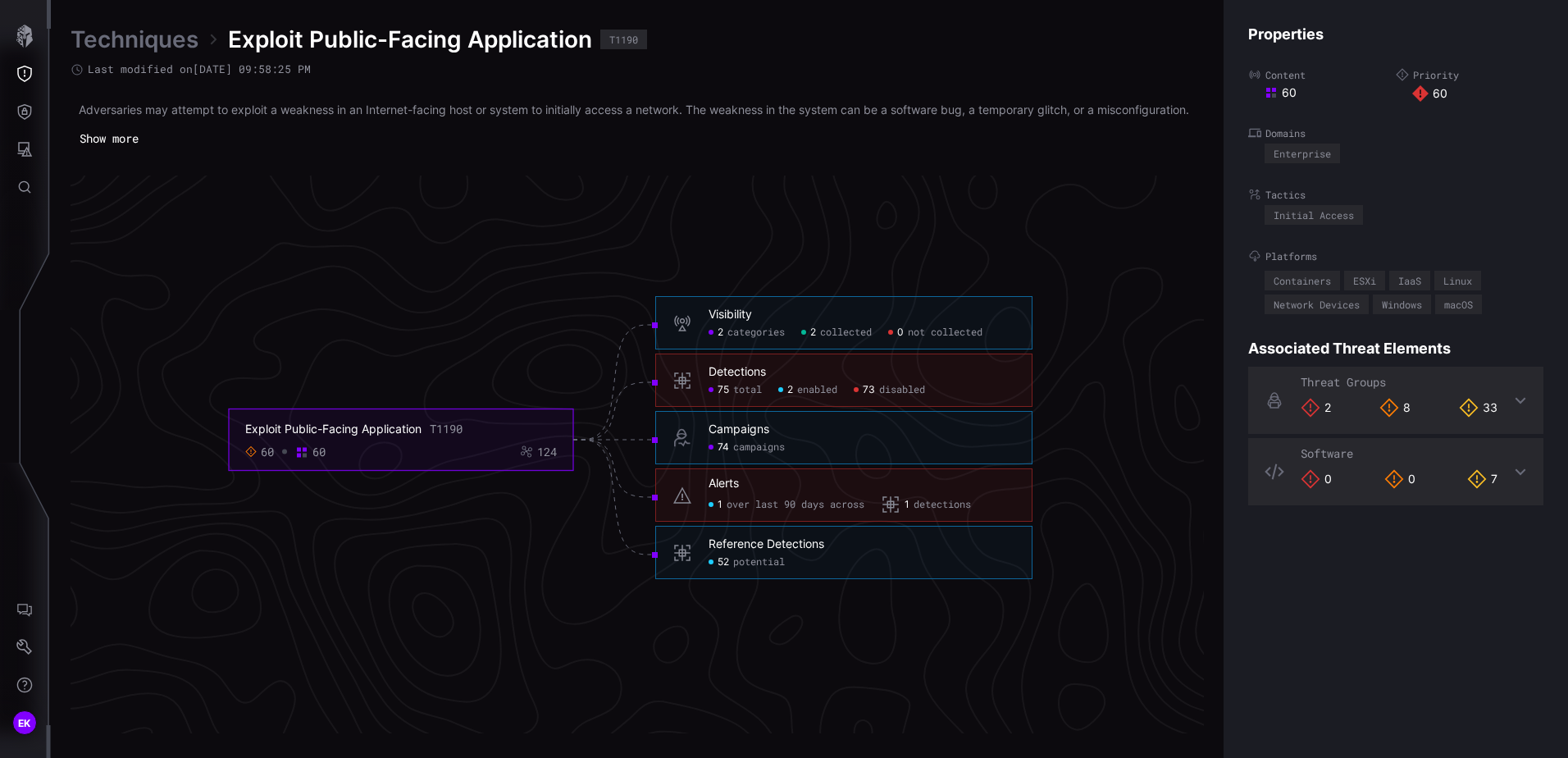
click at [868, 397] on span "73" at bounding box center [869, 390] width 13 height 13
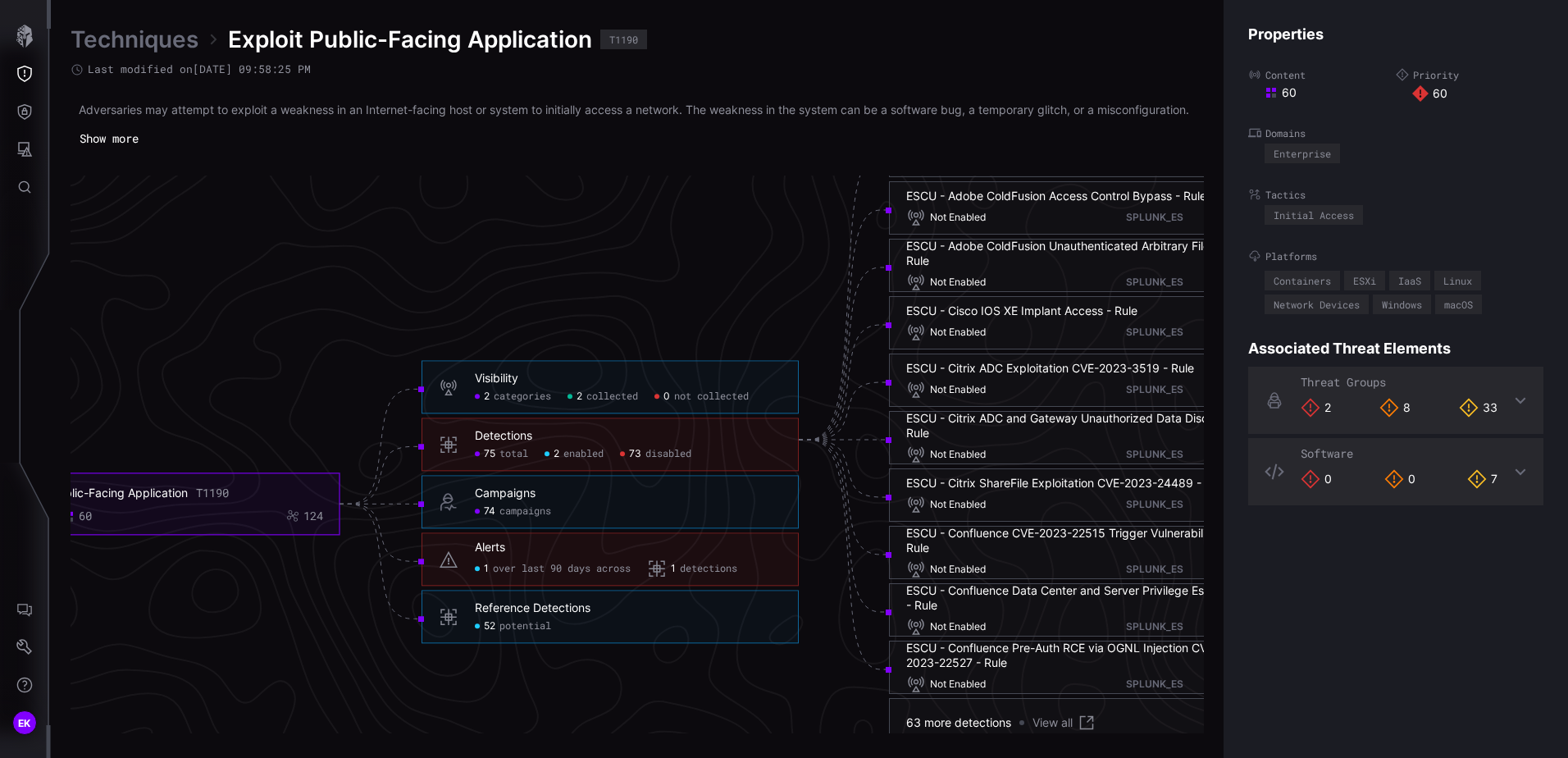
drag, startPoint x: 787, startPoint y: 299, endPoint x: 733, endPoint y: 325, distance: 59.9
click at [733, 325] on icon "Exploit Public-Facing Application T1190 60 60 124 Visibility 2 categories 2 col…" at bounding box center [630, 439] width 2460 height 7380
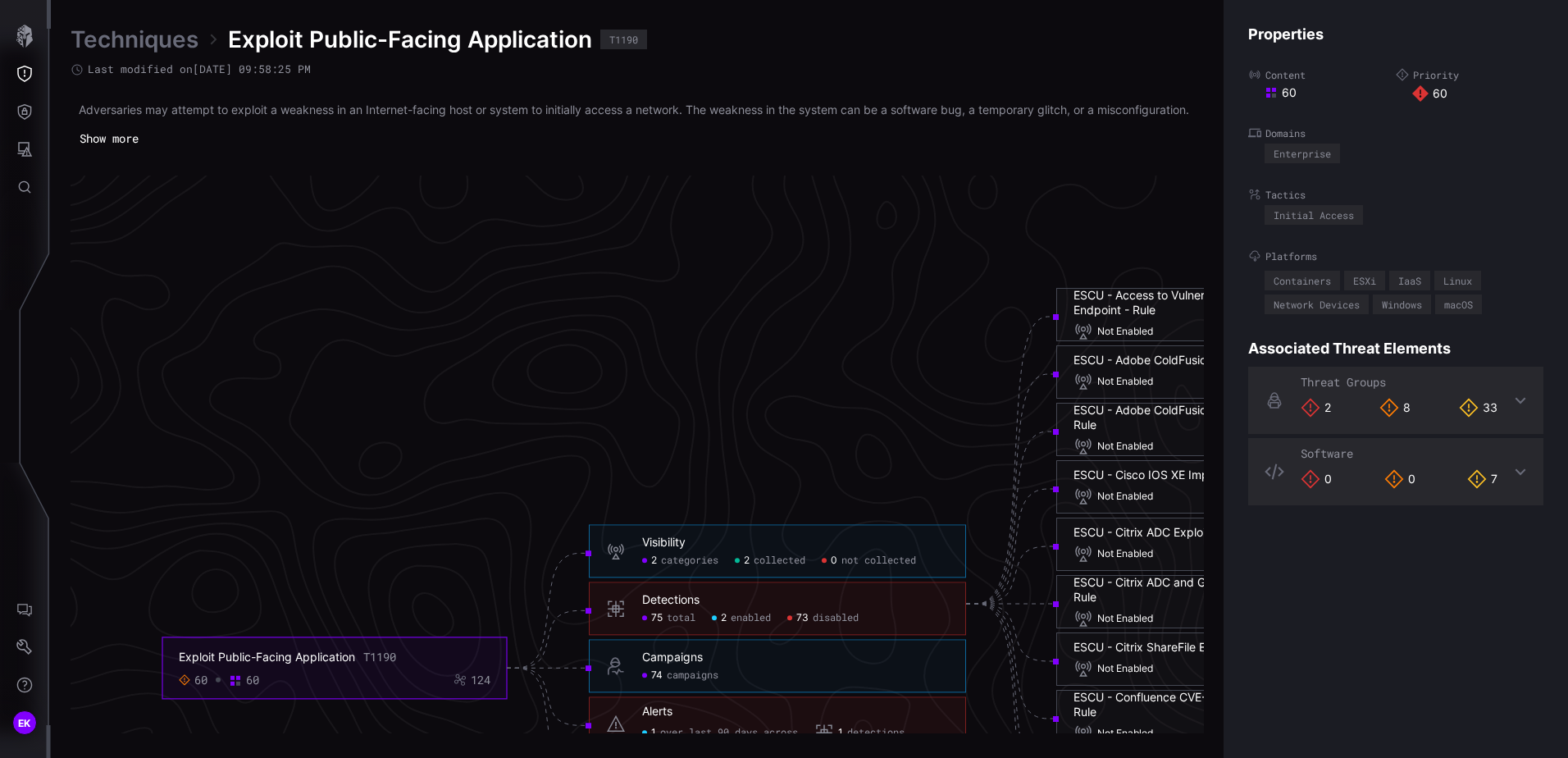
scroll to position [3262, 402]
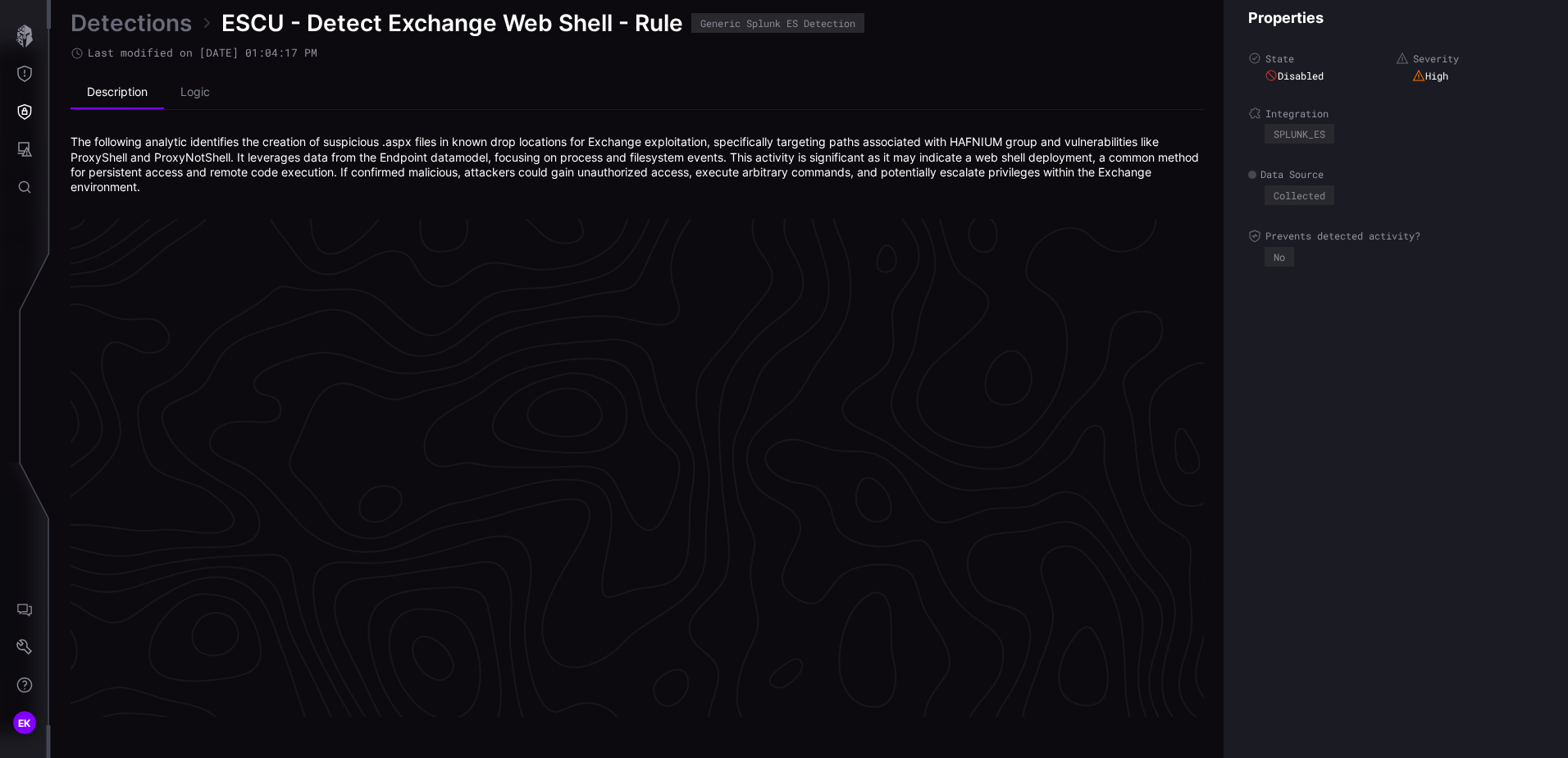
scroll to position [3447, 670]
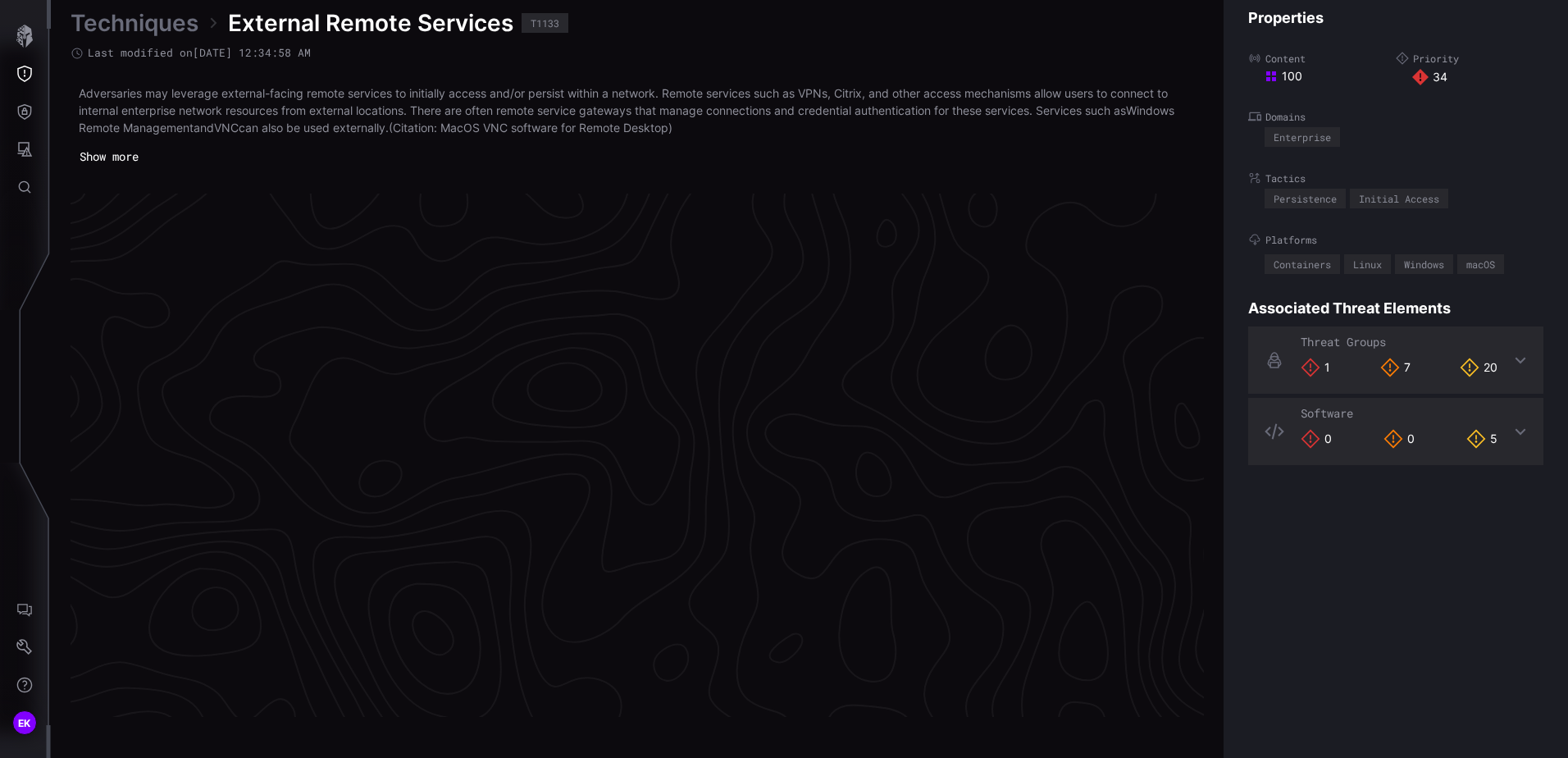
scroll to position [3436, 670]
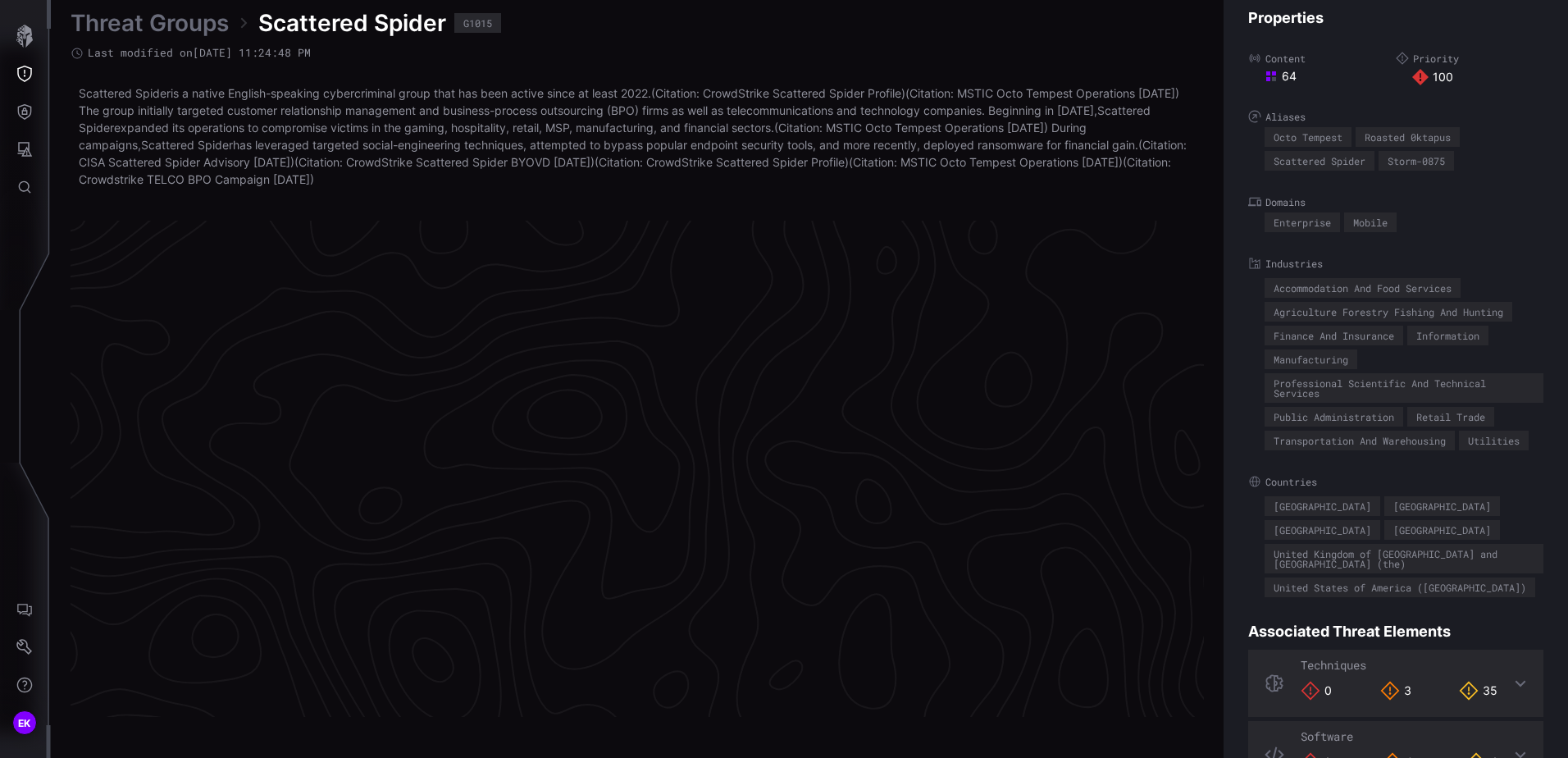
scroll to position [3448, 670]
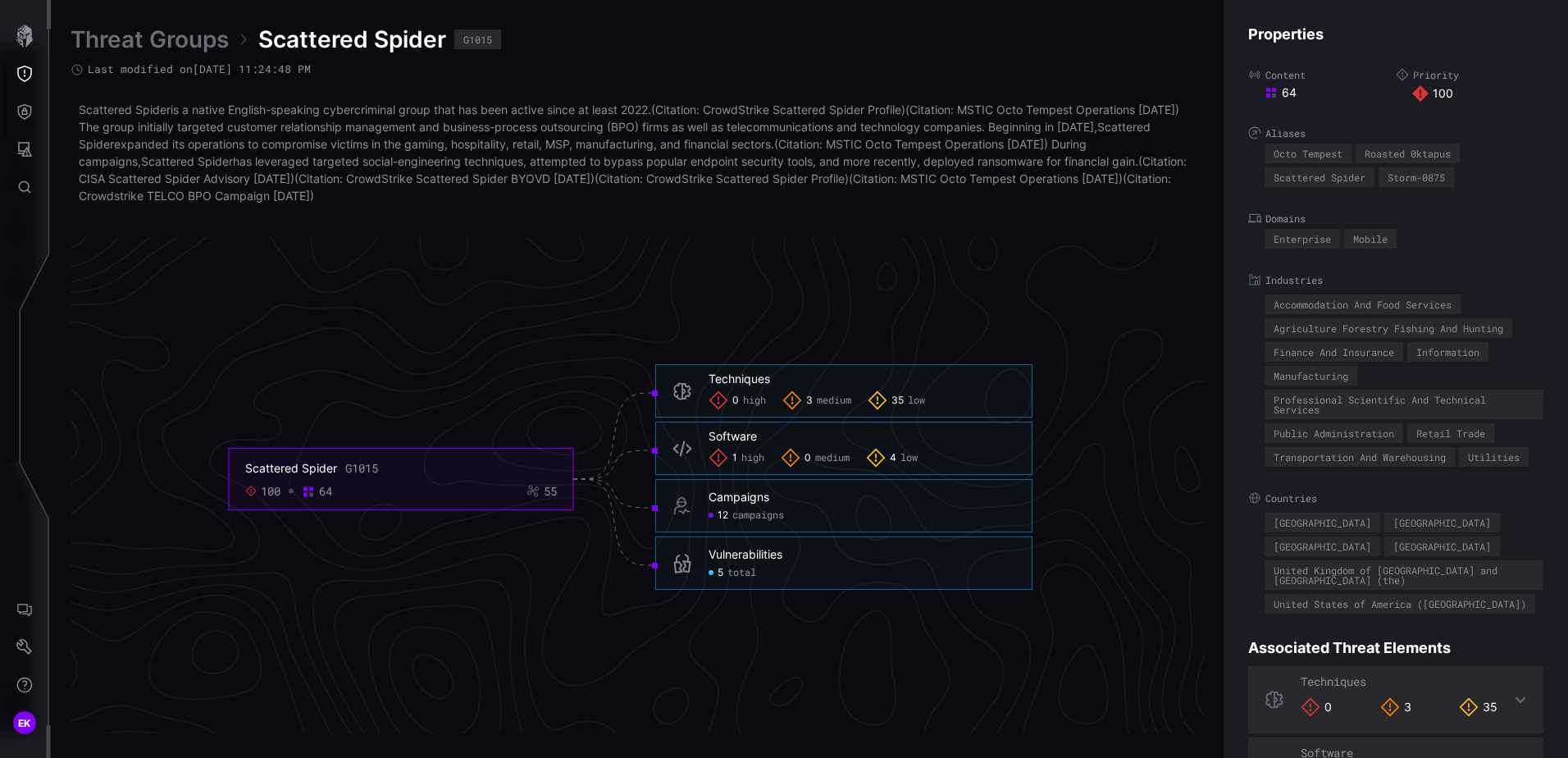
click at [822, 395] on span "medium" at bounding box center [834, 401] width 34 height 13
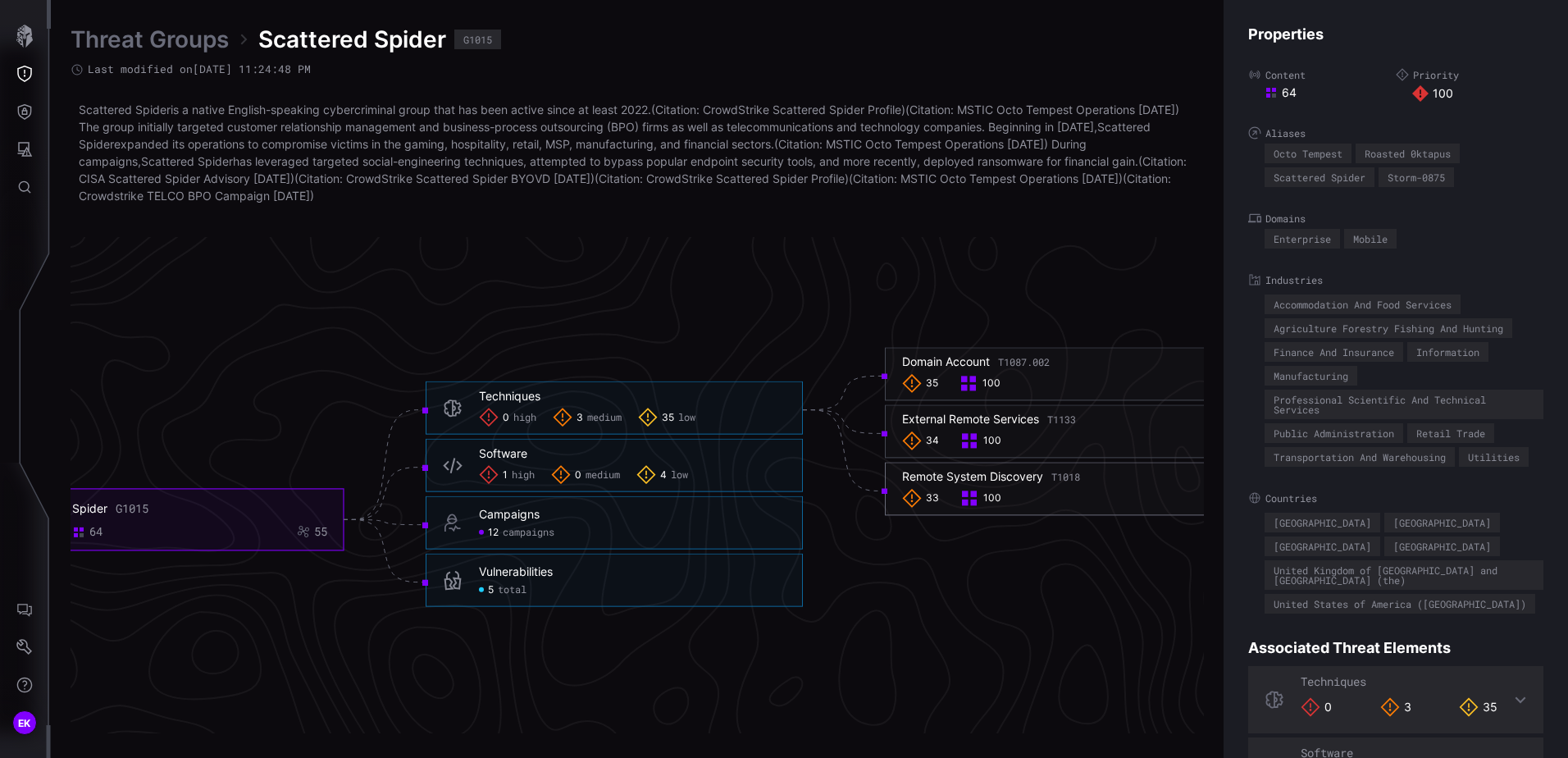
click at [962, 476] on div "Remote System Discovery T1018" at bounding box center [991, 477] width 178 height 14
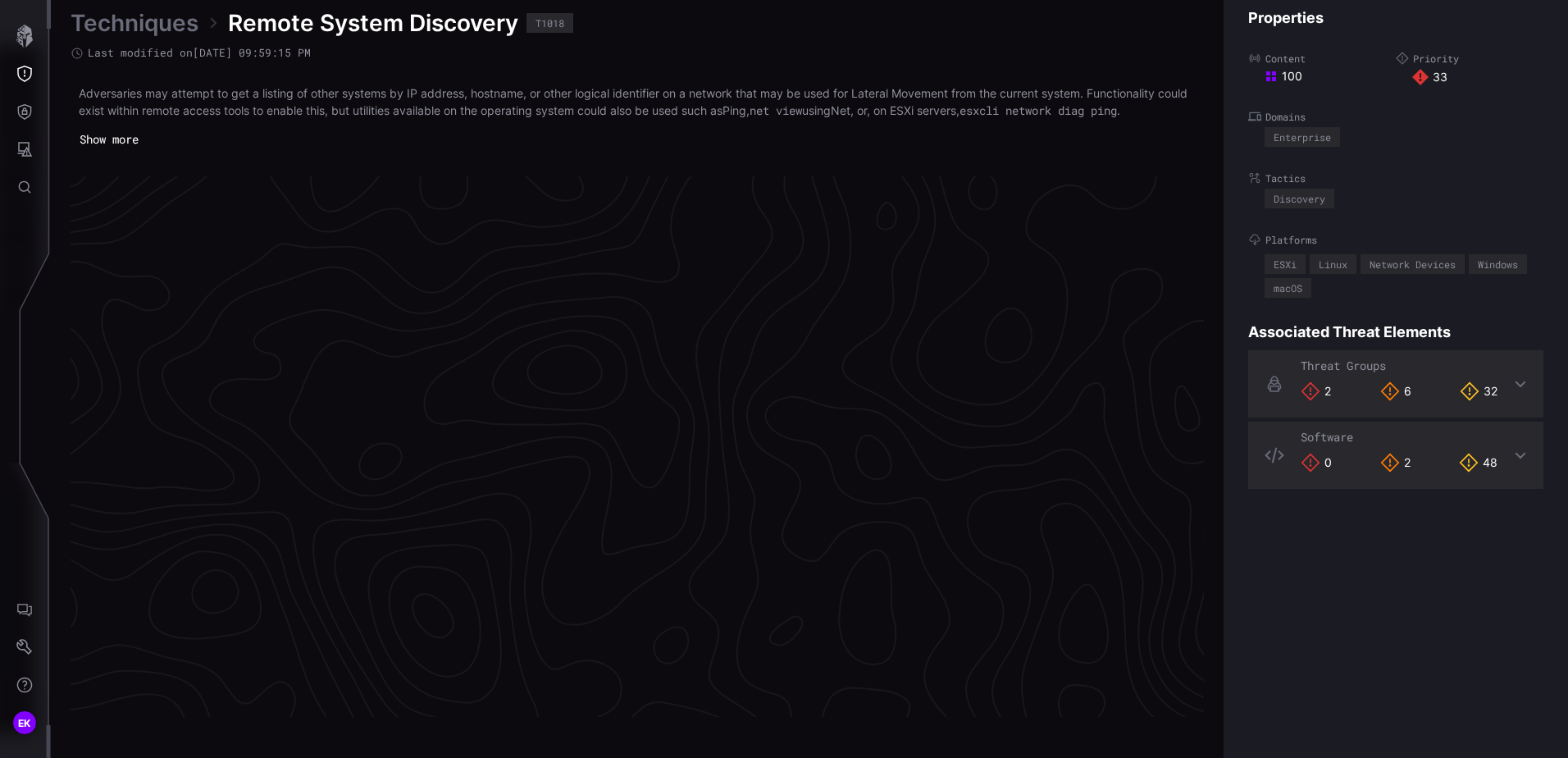
scroll to position [3426, 670]
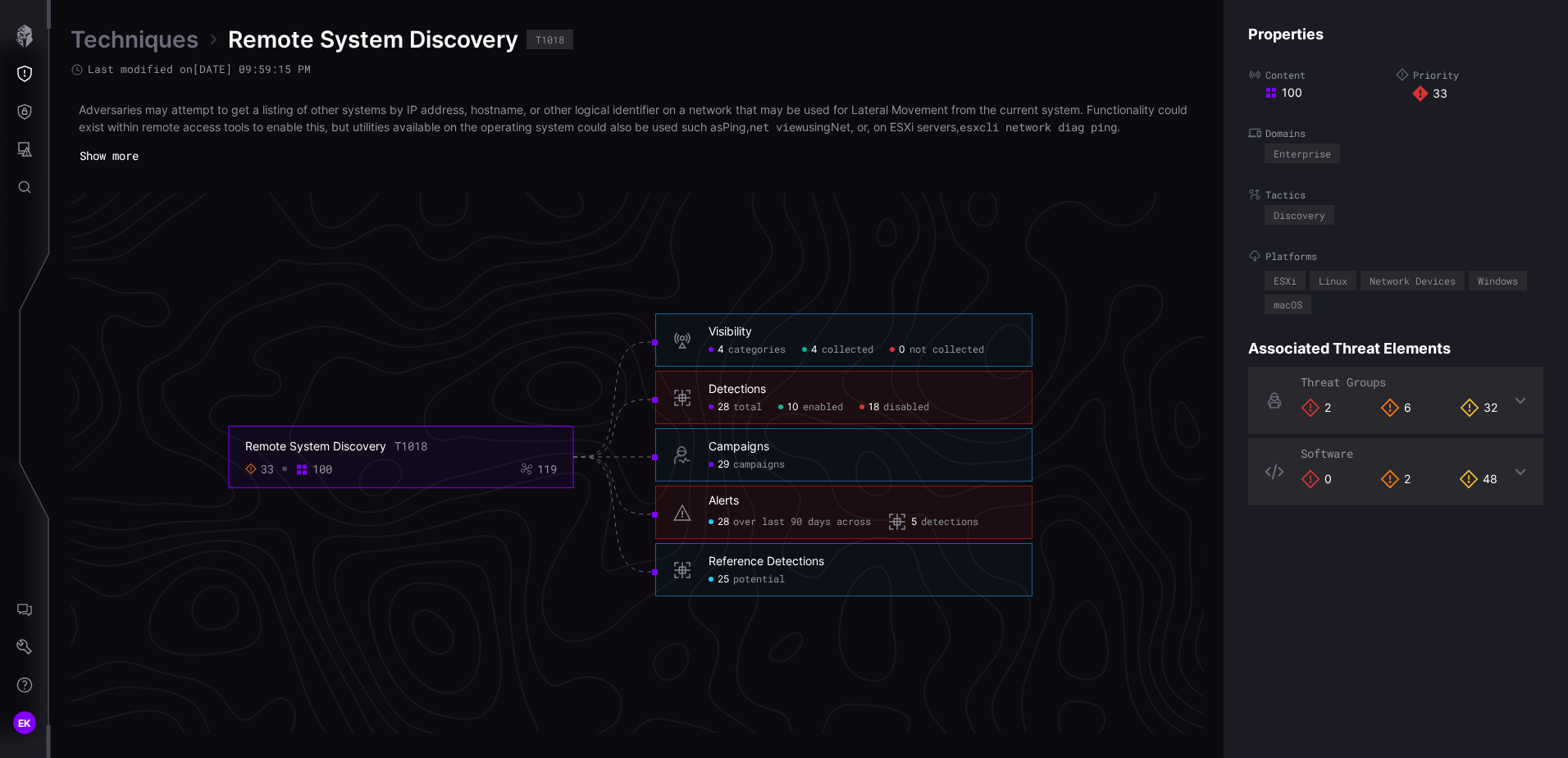
click at [896, 413] on span "disabled" at bounding box center [906, 407] width 46 height 13
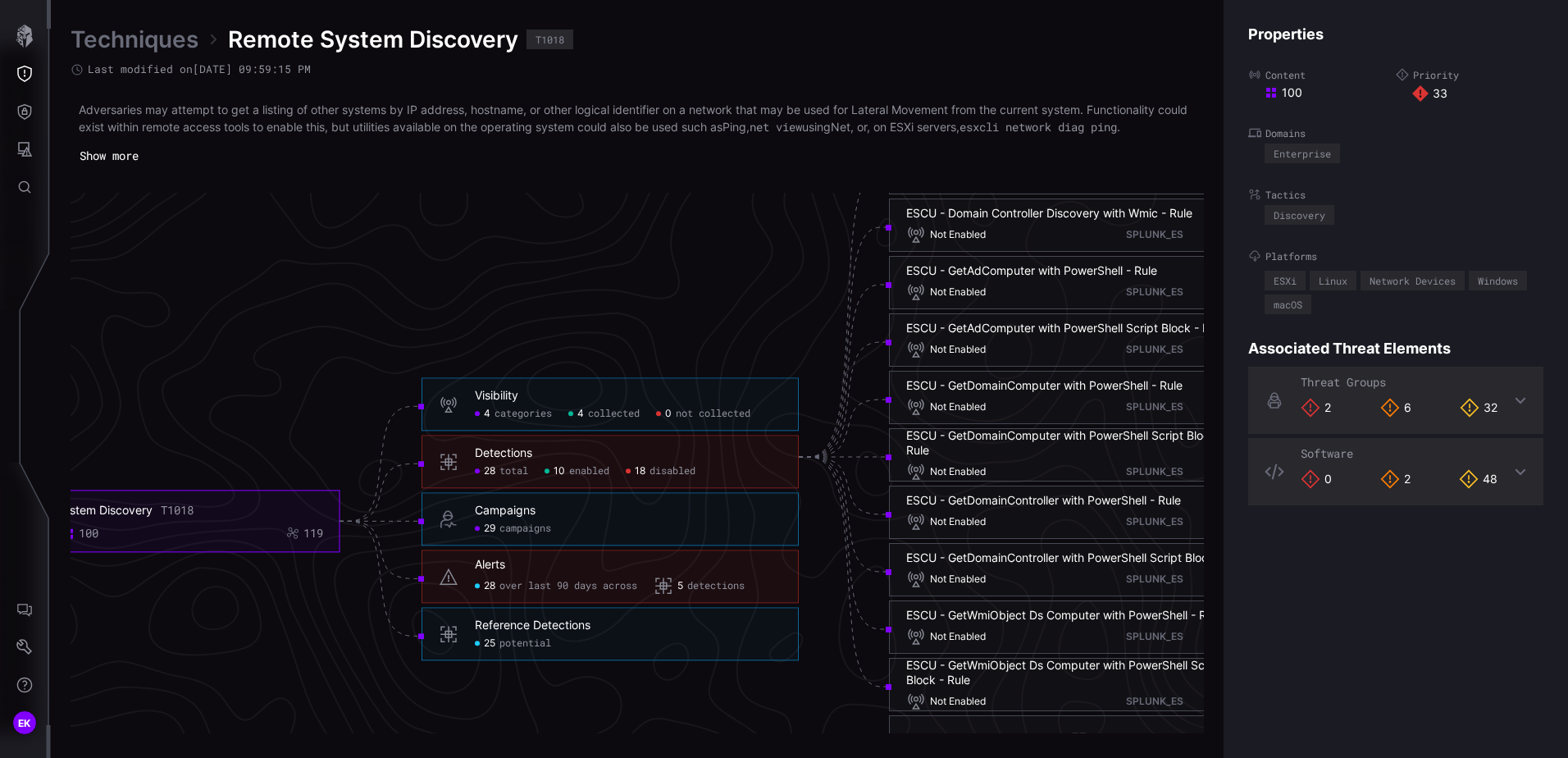
drag, startPoint x: 805, startPoint y: 340, endPoint x: 702, endPoint y: 357, distance: 104.4
click at [702, 357] on icon "Remote System Discovery T1018 33 100 119 Visibility 4 categories 4 collected 0 …" at bounding box center [630, 456] width 2460 height 7380
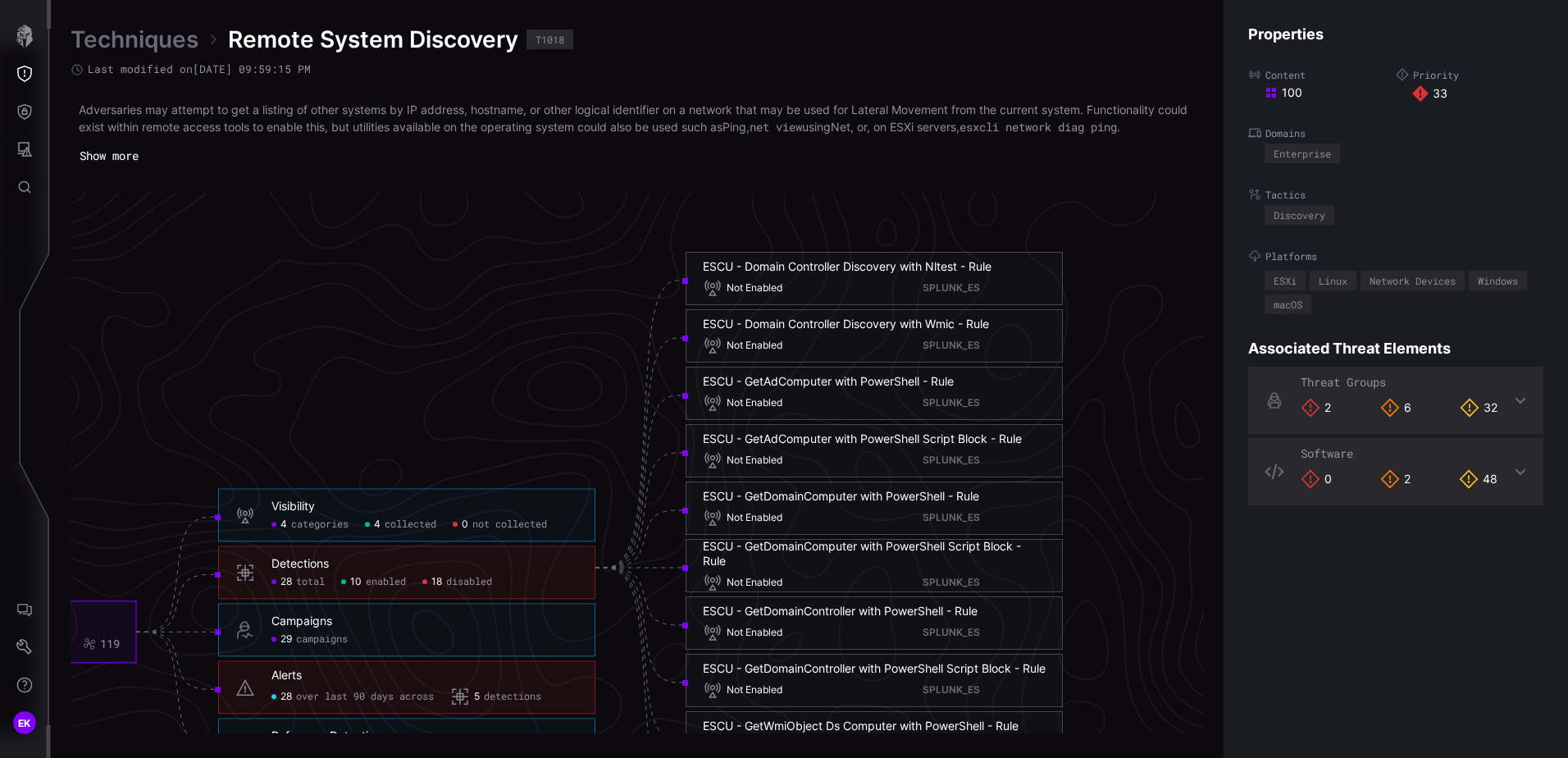
scroll to position [3344, 873]
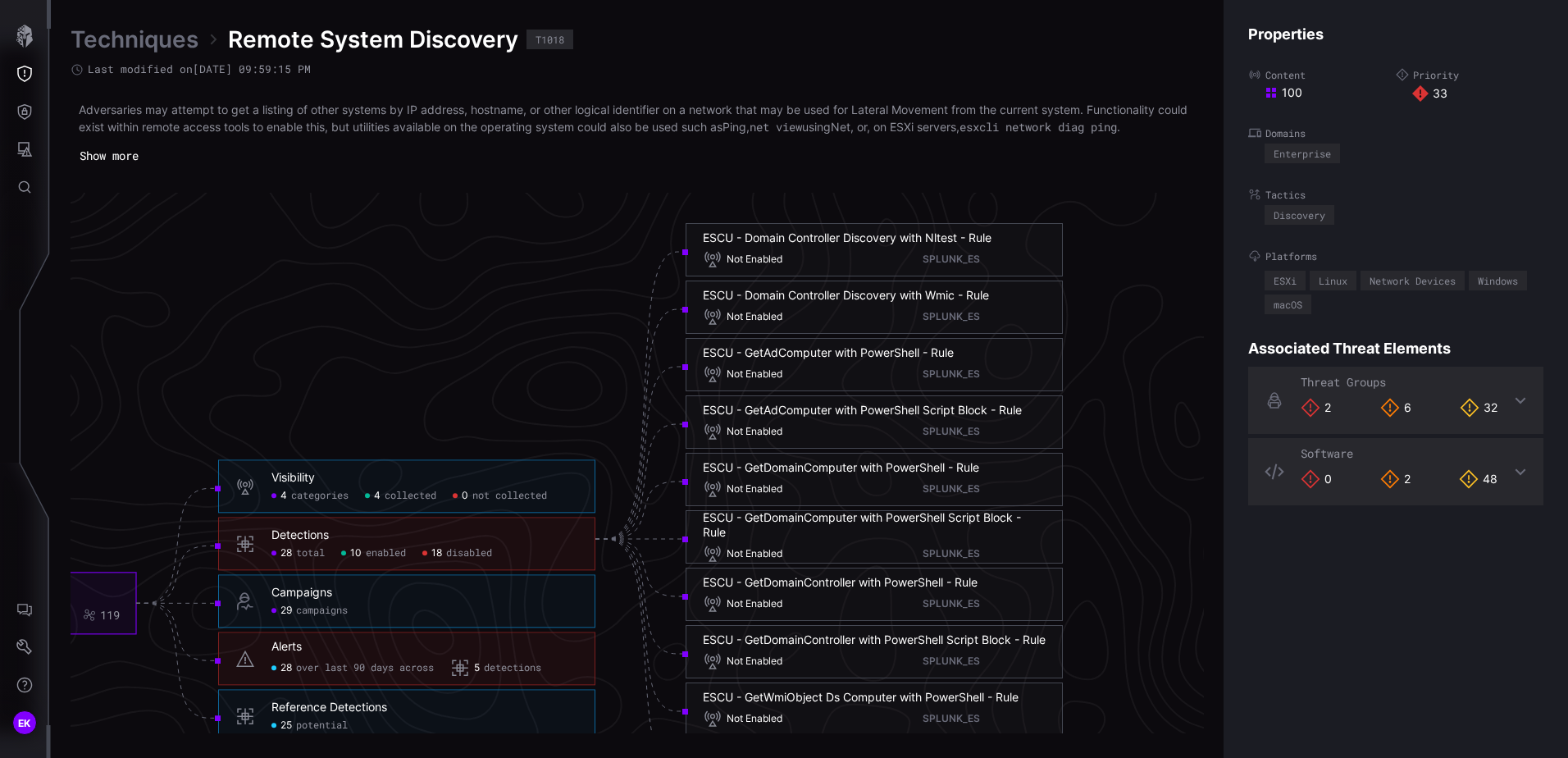
click at [349, 549] on div "10 enabled" at bounding box center [373, 553] width 64 height 13
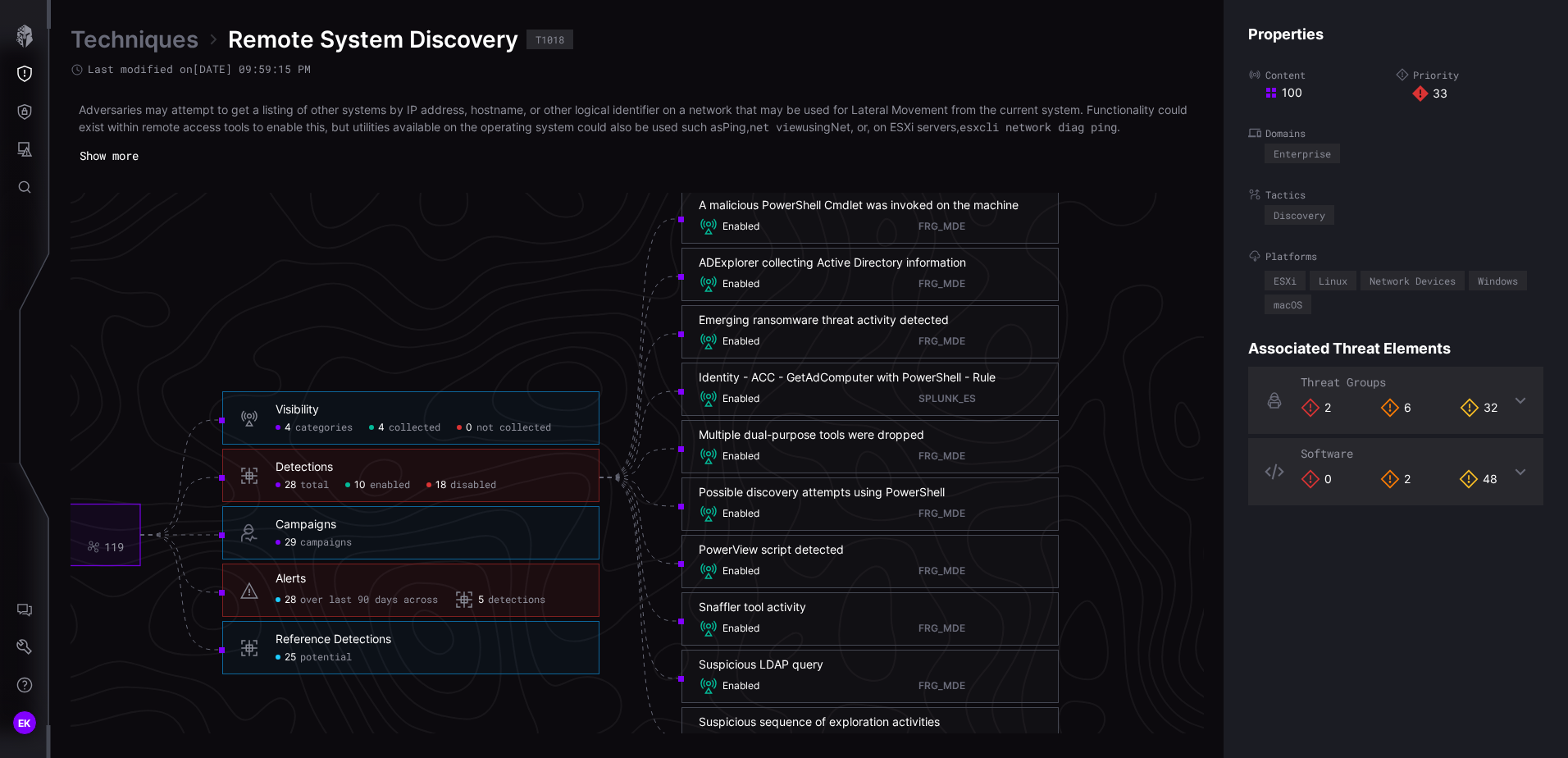
scroll to position [3508, 873]
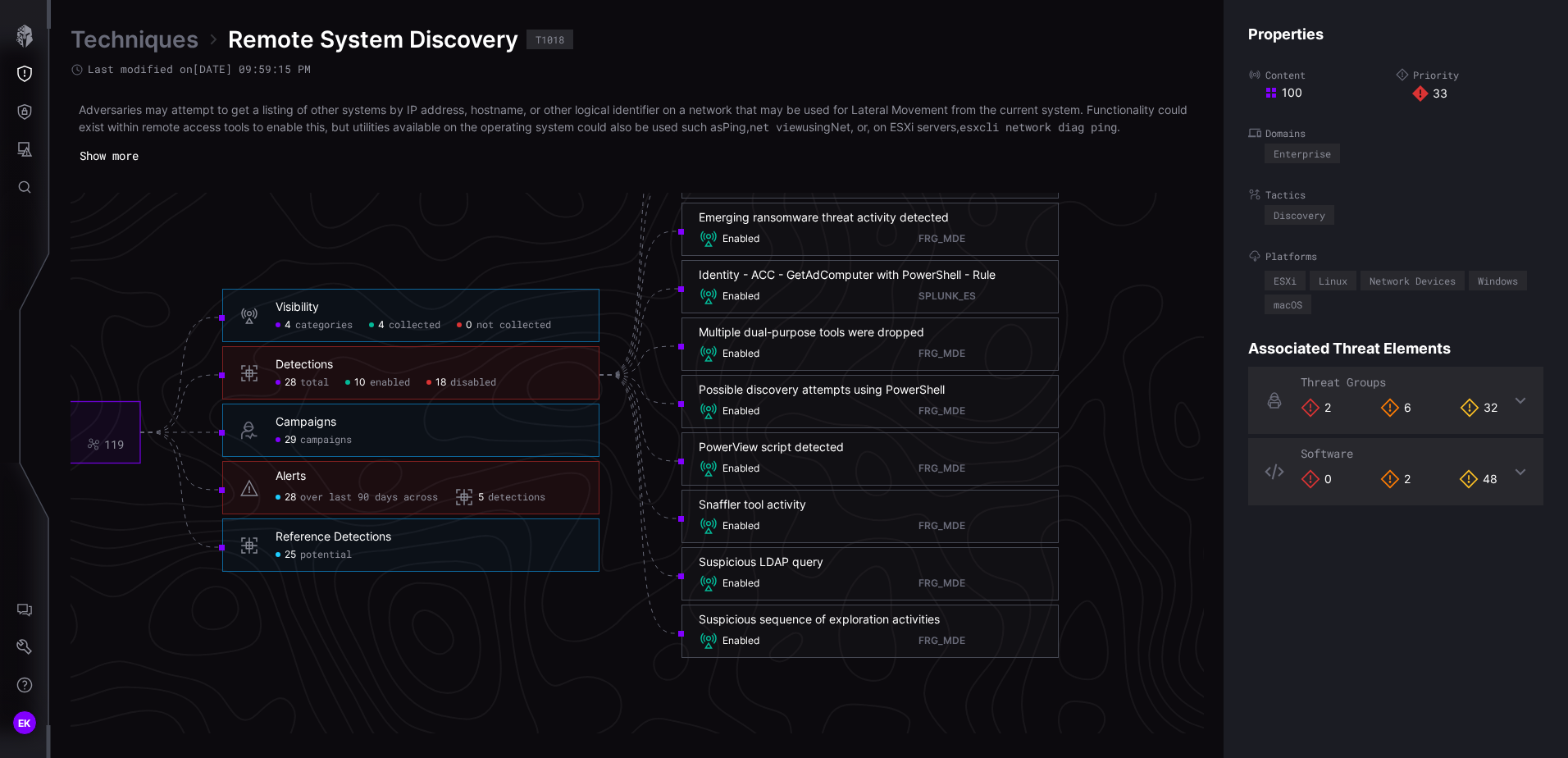
click at [454, 387] on span "disabled" at bounding box center [473, 383] width 46 height 13
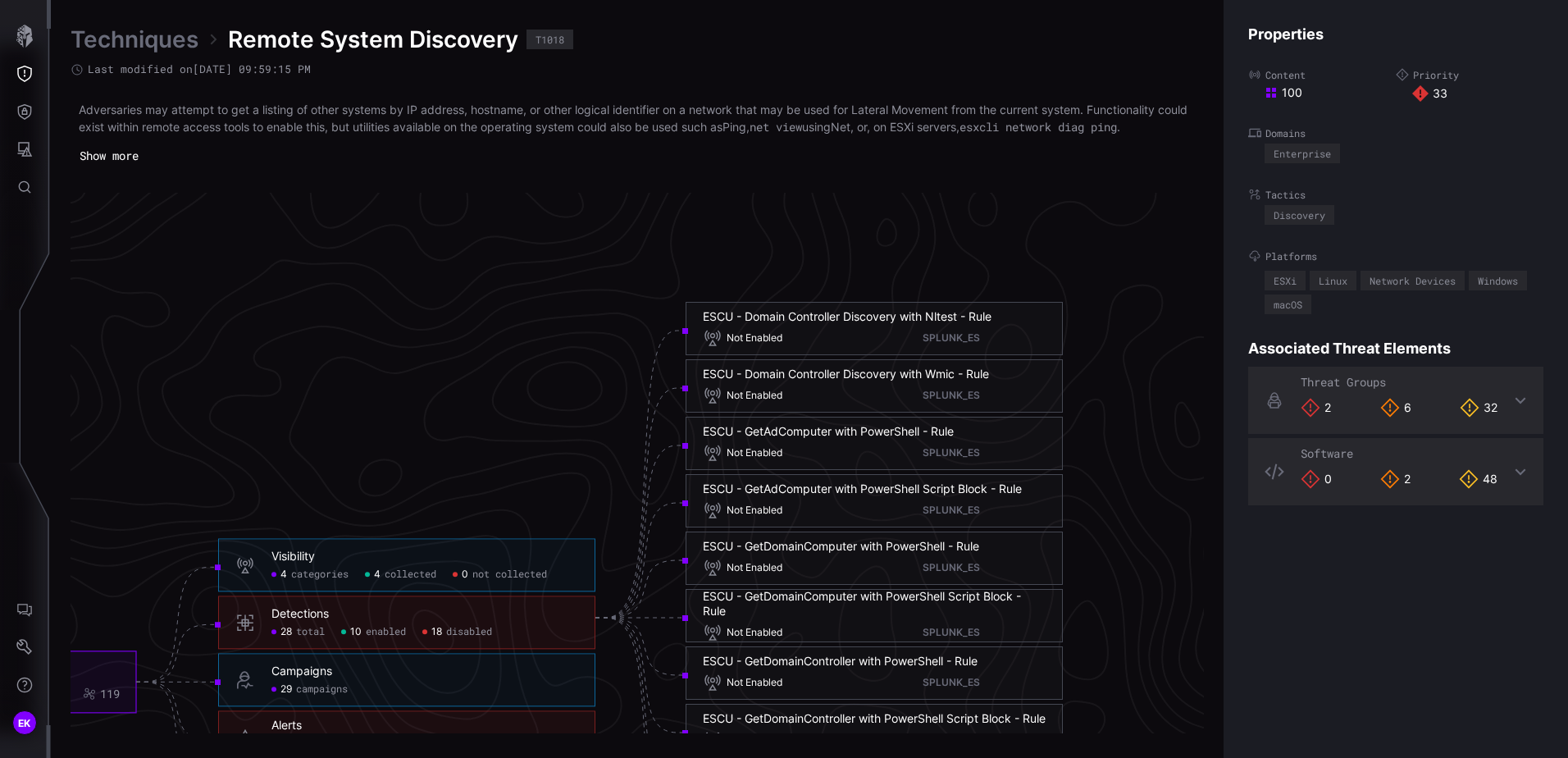
scroll to position [3262, 873]
click at [388, 631] on span "enabled" at bounding box center [386, 635] width 40 height 13
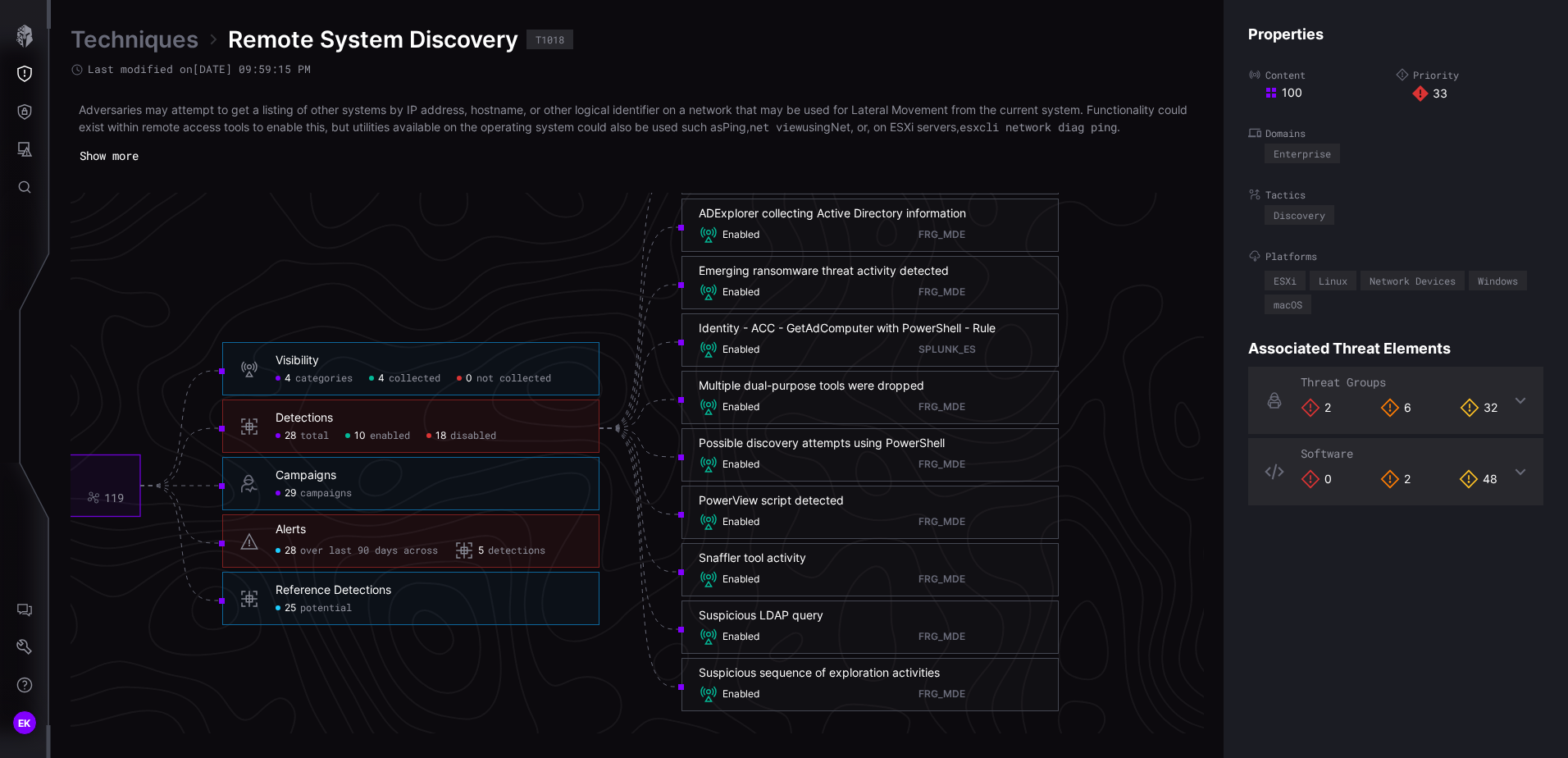
scroll to position [3426, 873]
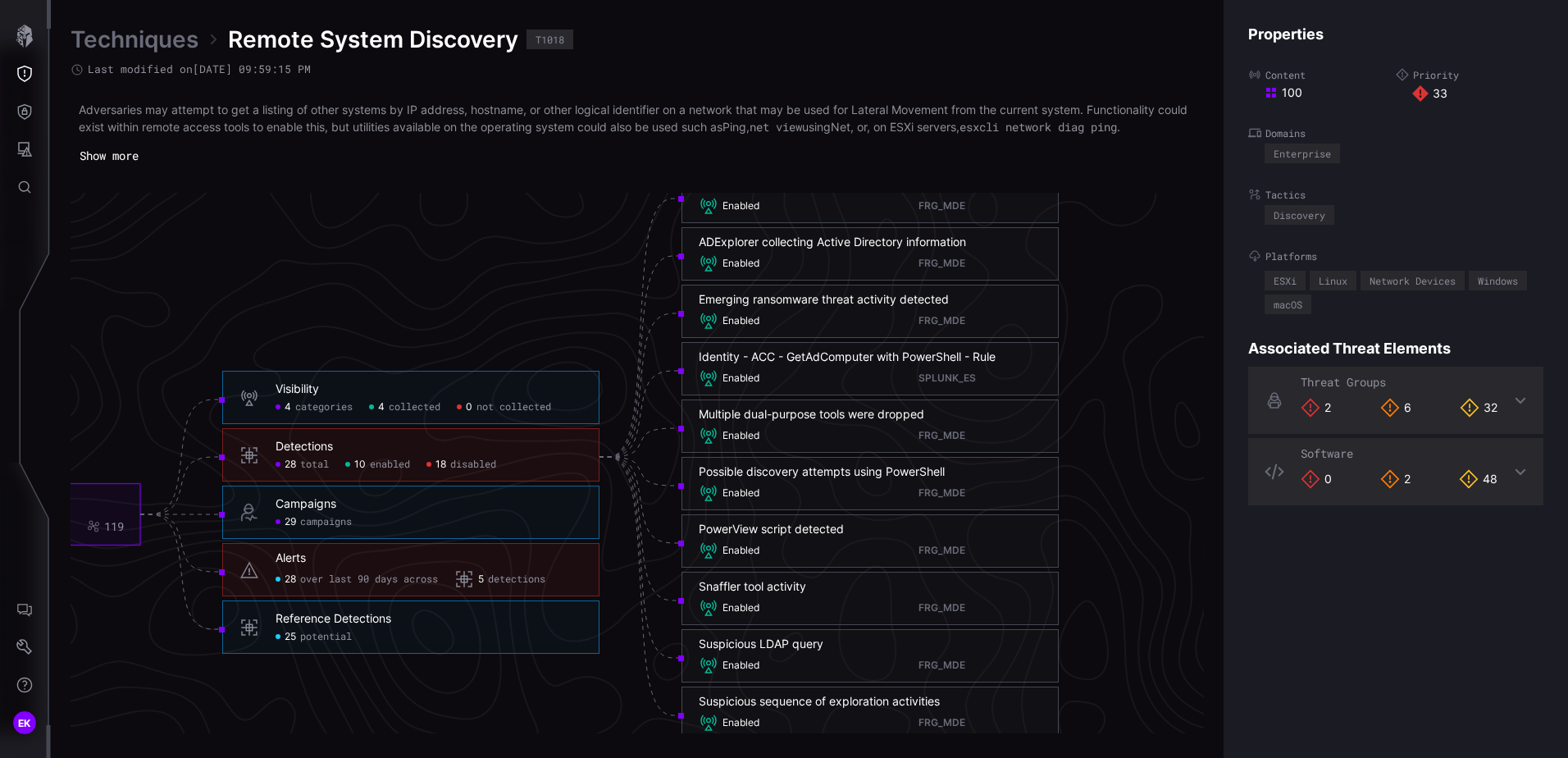
click at [454, 465] on span "disabled" at bounding box center [473, 464] width 46 height 13
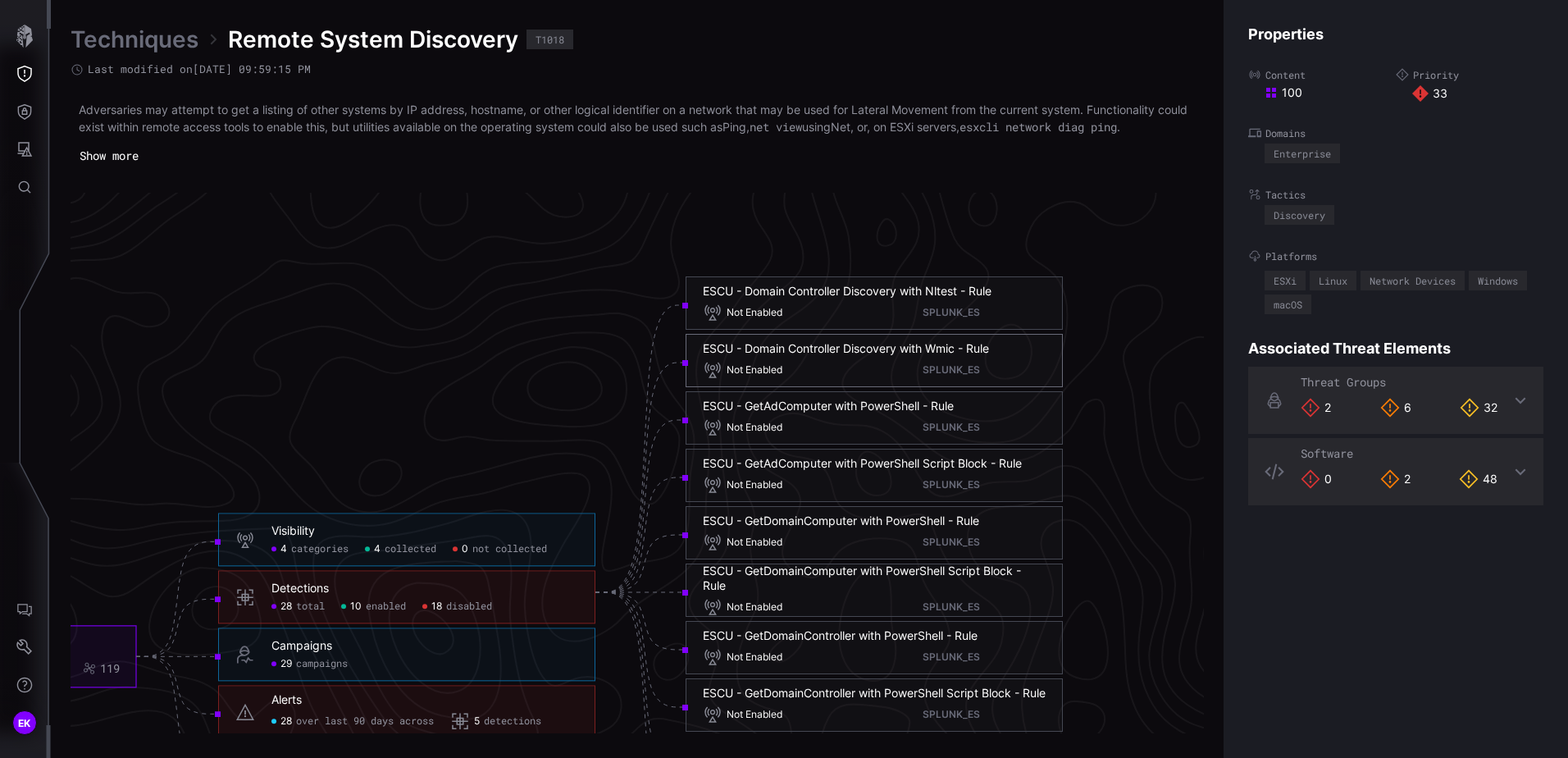
scroll to position [3262, 873]
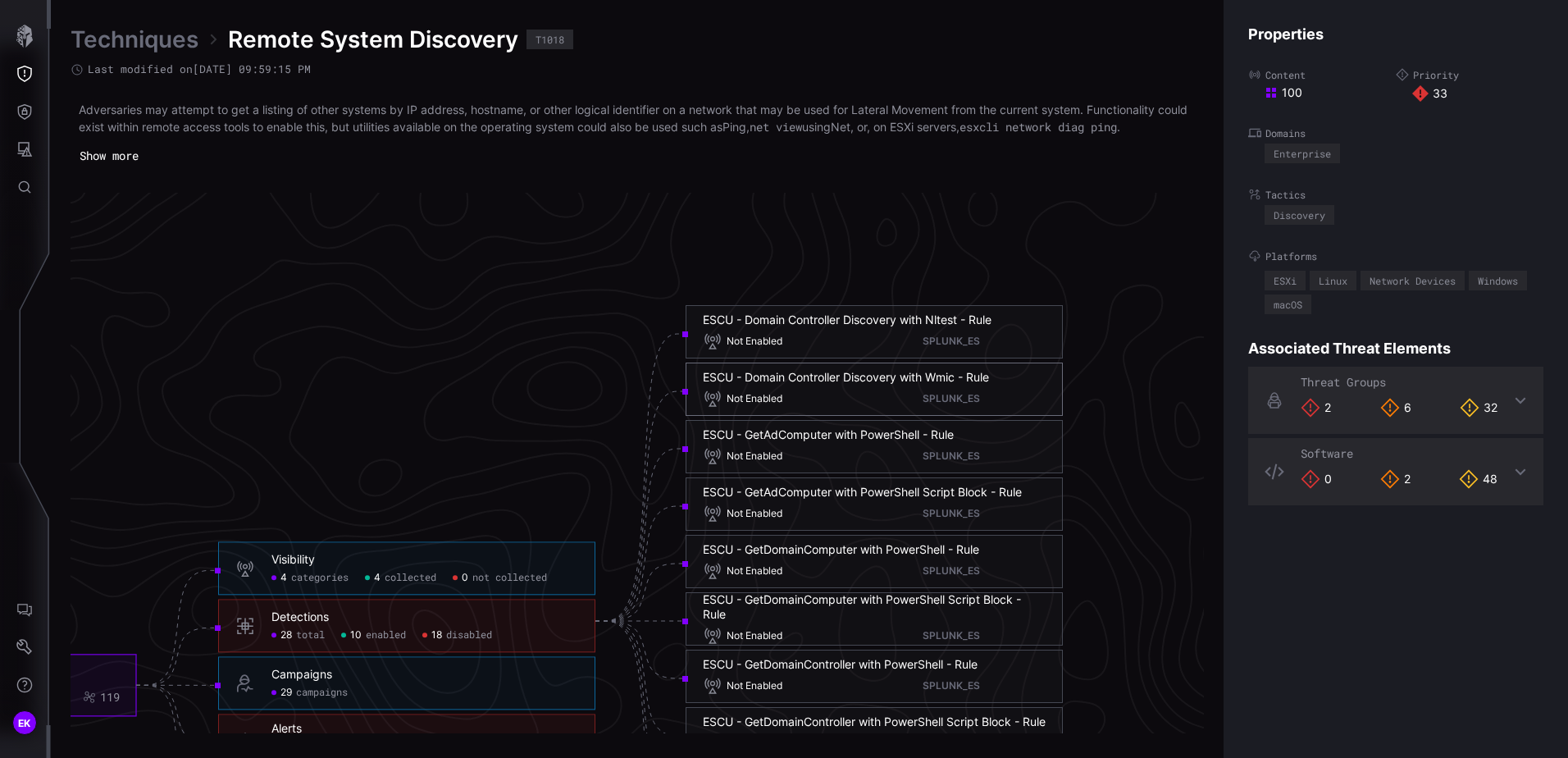
drag, startPoint x: 850, startPoint y: 389, endPoint x: 784, endPoint y: 391, distance: 66.0
drag, startPoint x: 784, startPoint y: 391, endPoint x: 560, endPoint y: 397, distance: 224.1
click at [560, 397] on icon "Remote System Discovery T1018 33 100 119 Visibility 4 categories 4 collected 0 …" at bounding box center [427, 620] width 2460 height 7380
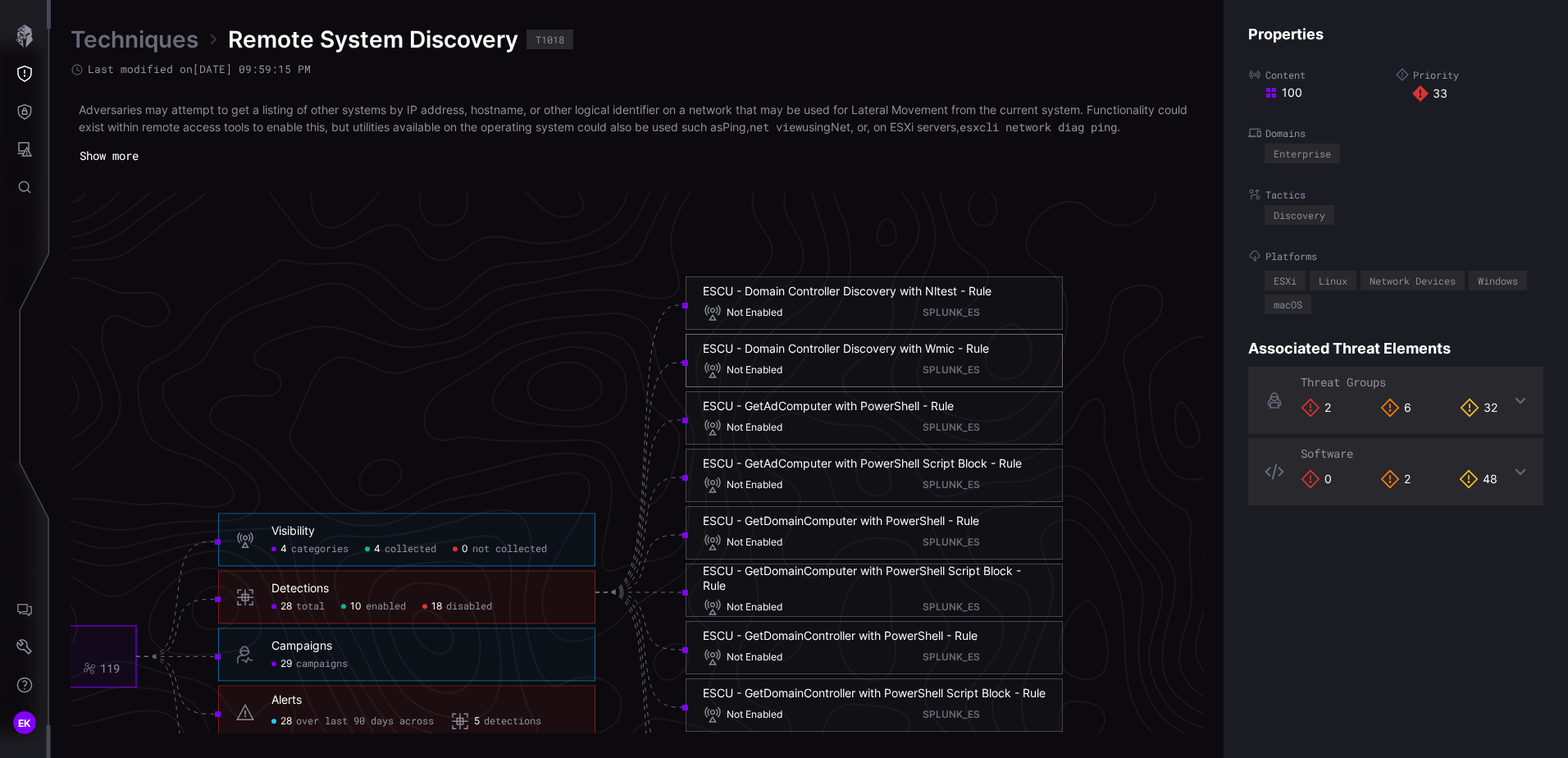
scroll to position [3181, 873]
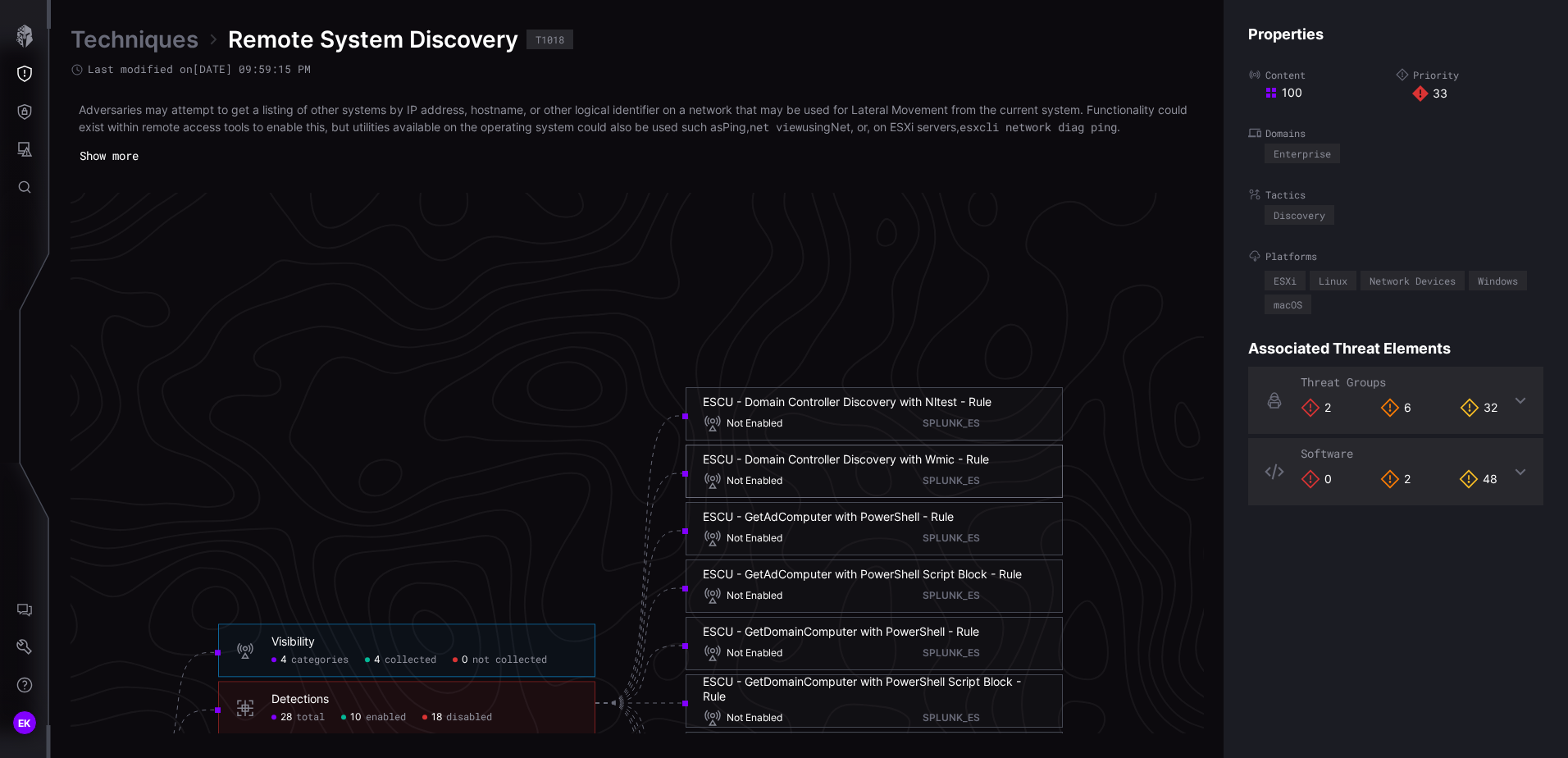
click at [848, 462] on div "ESCU - Domain Controller Discovery with Wmic - Rule" at bounding box center [846, 459] width 286 height 14
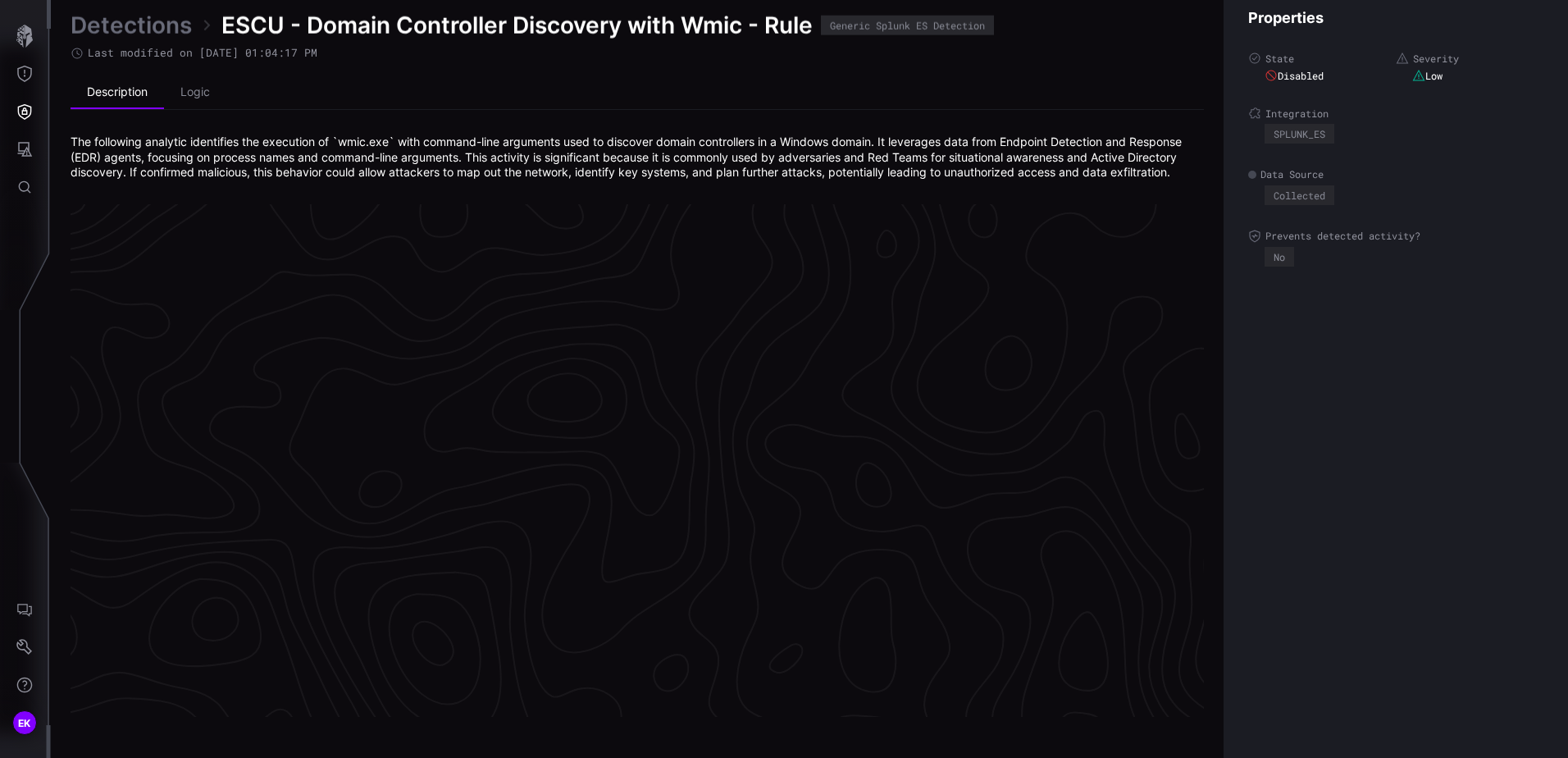
scroll to position [3440, 670]
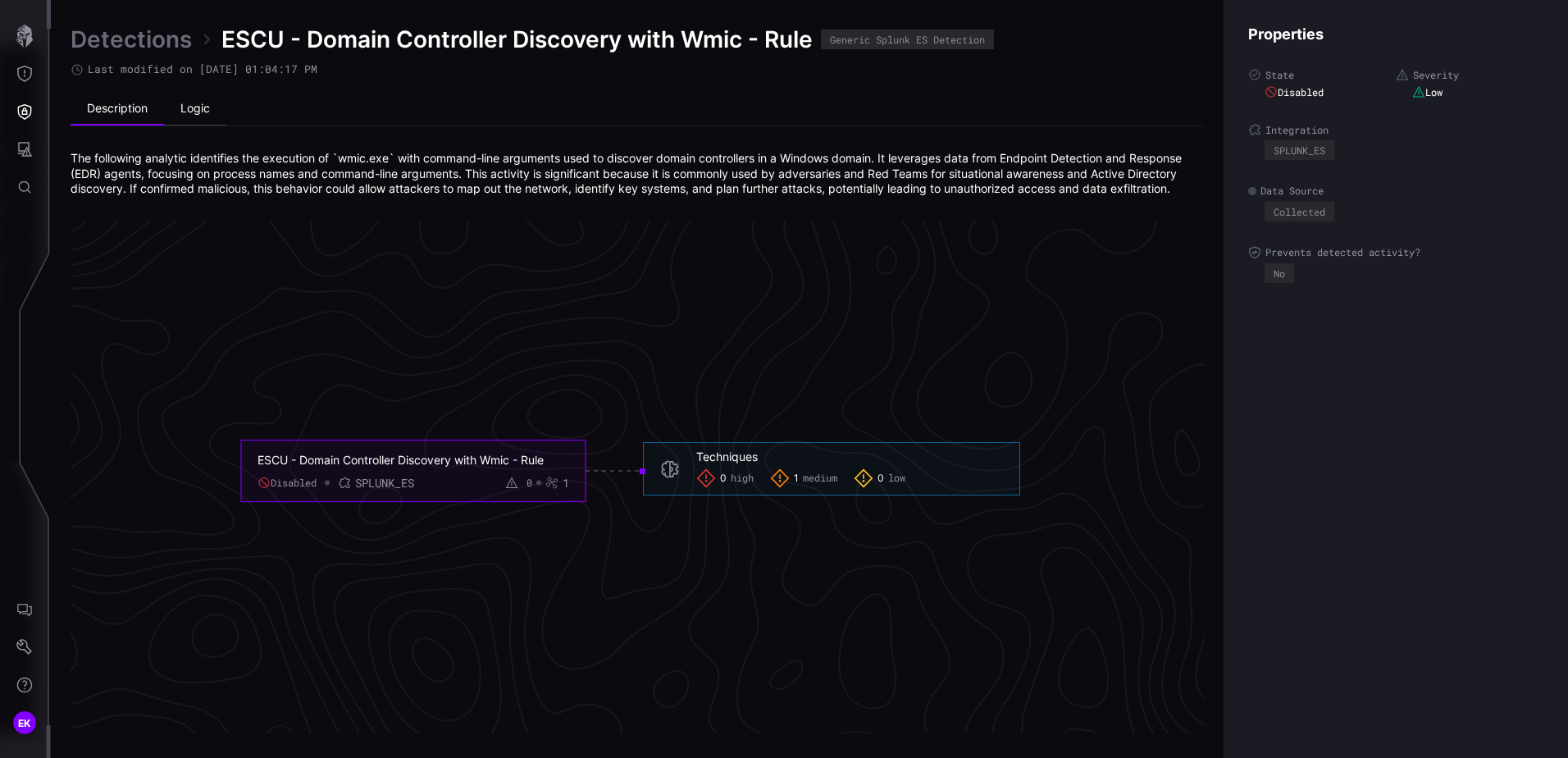
click at [186, 111] on li "Logic" at bounding box center [195, 109] width 63 height 33
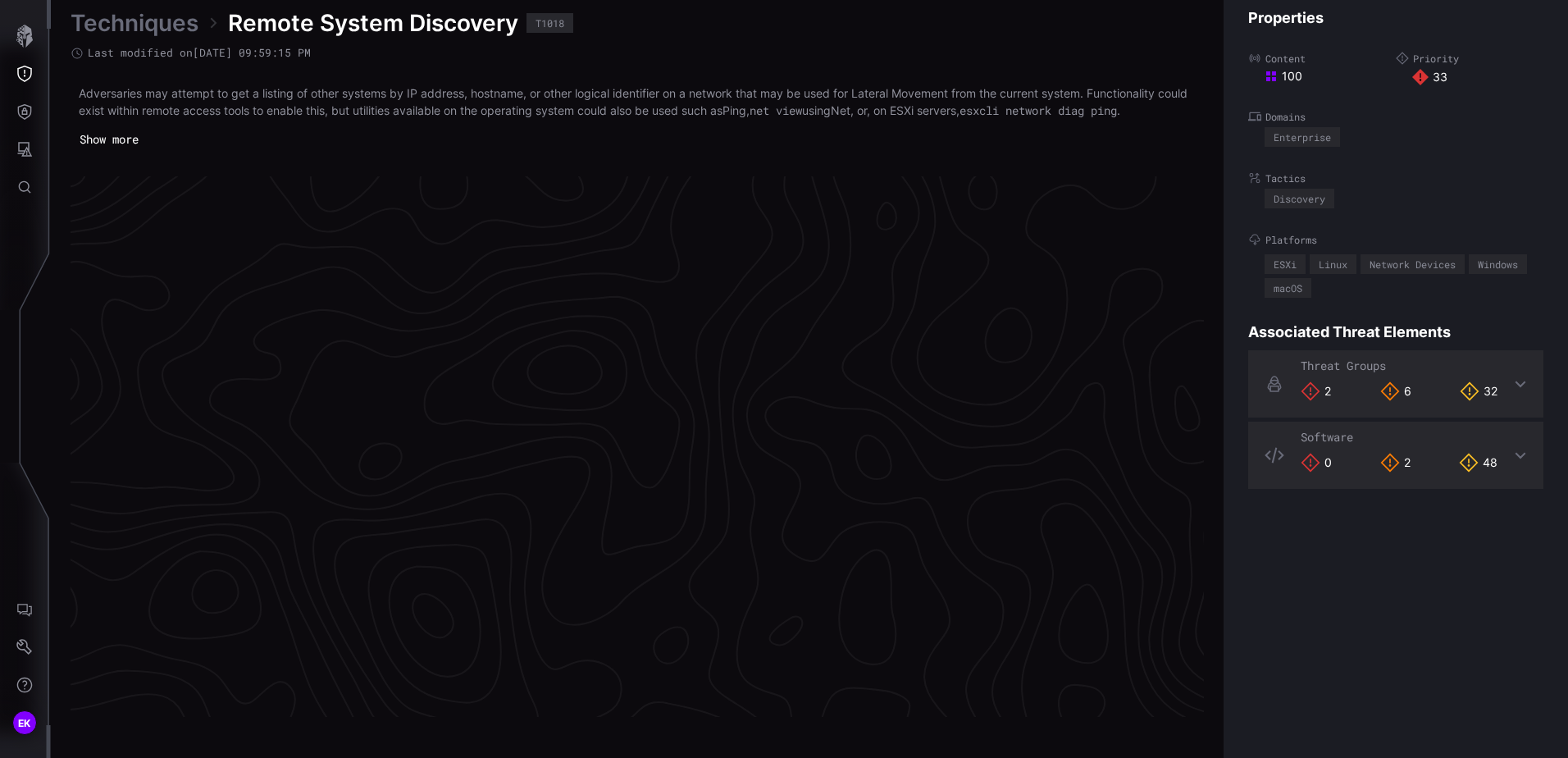
scroll to position [3426, 670]
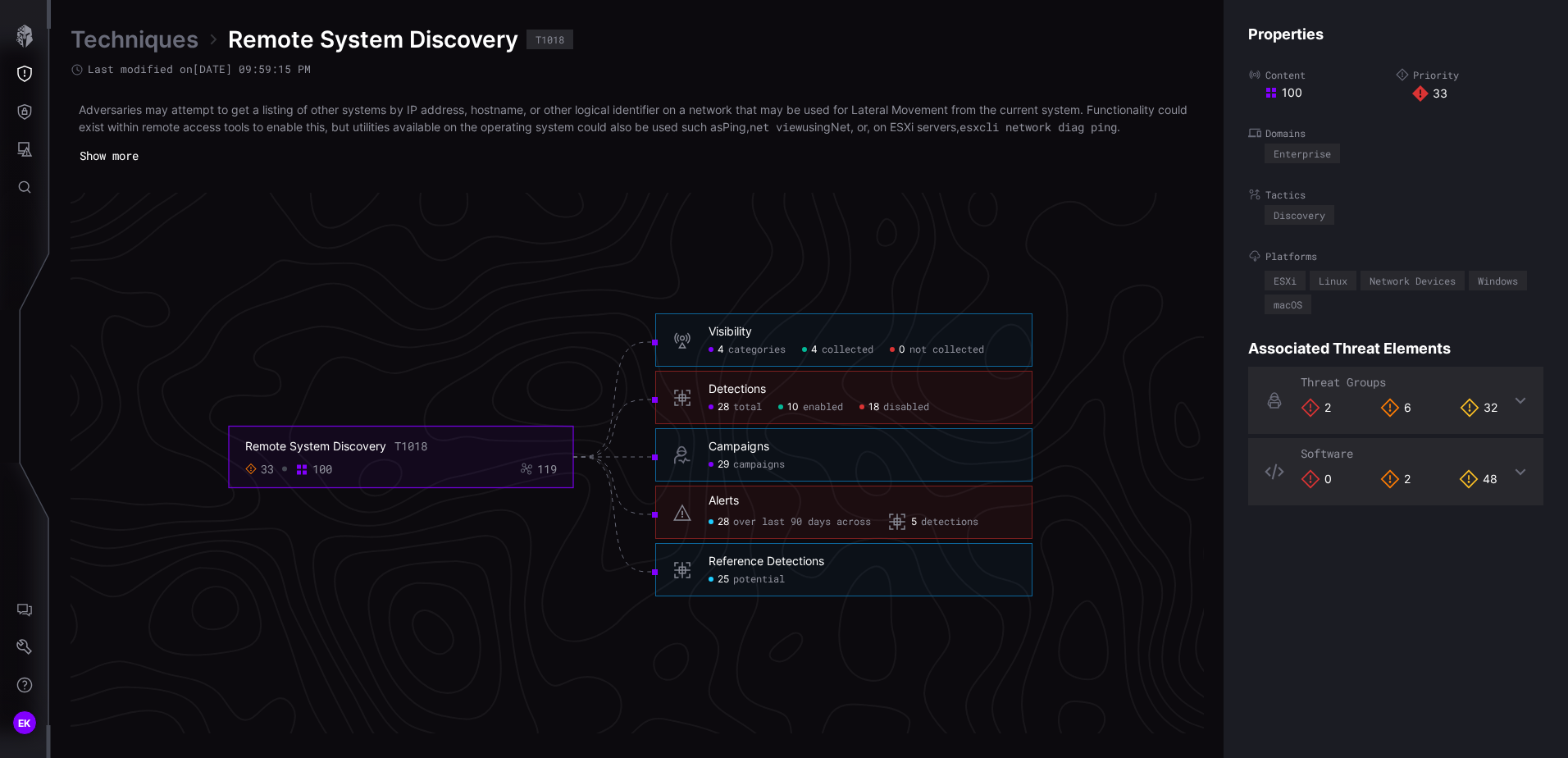
click at [877, 407] on span "18" at bounding box center [873, 407] width 11 height 13
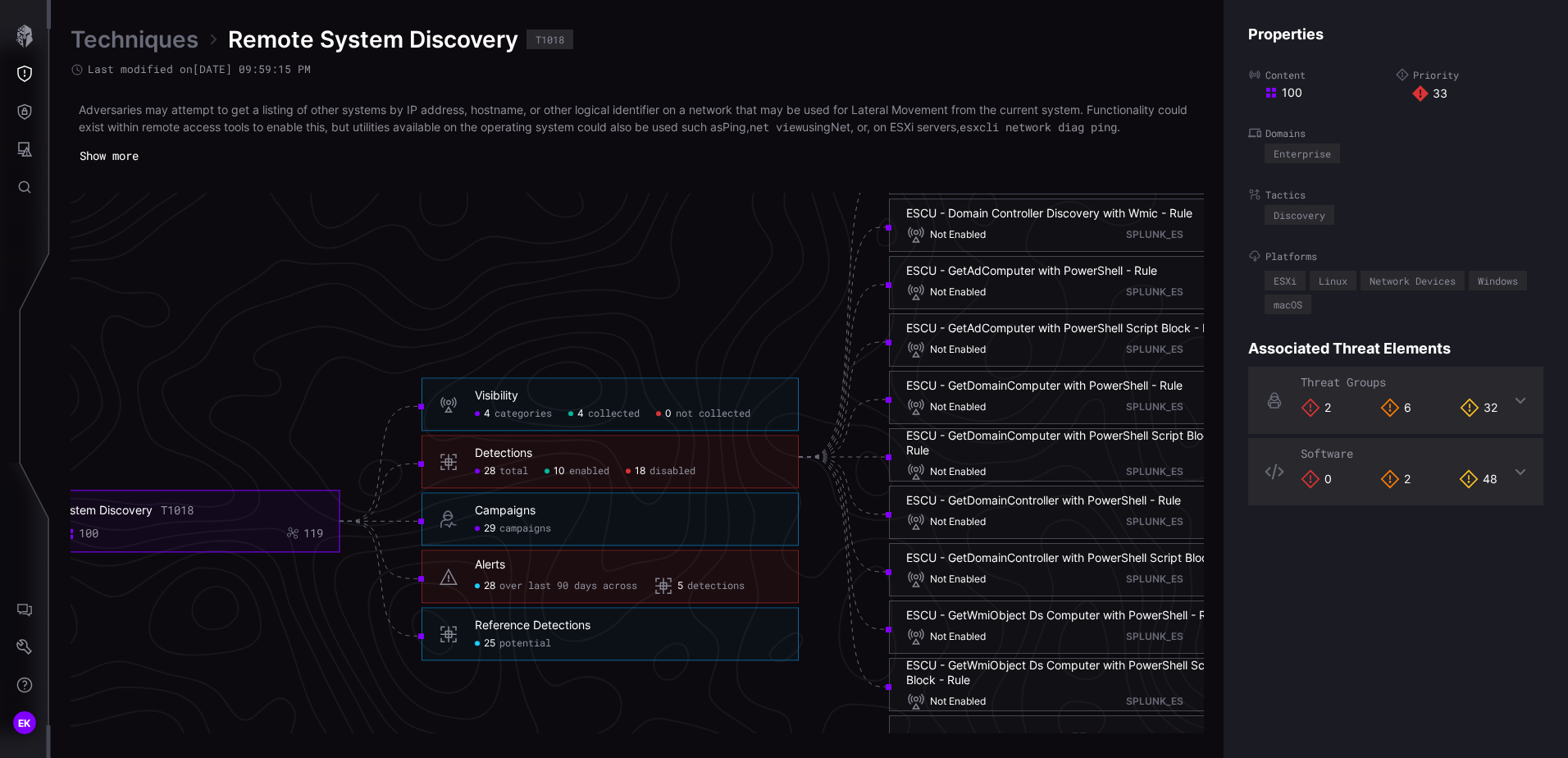
drag, startPoint x: 723, startPoint y: 741, endPoint x: 777, endPoint y: 740, distance: 54.0
click at [777, 740] on div "Techniques Remote System Discovery T1018 Last modified on [DATE] 09:59:15 PM Ad…" at bounding box center [809, 379] width 1517 height 758
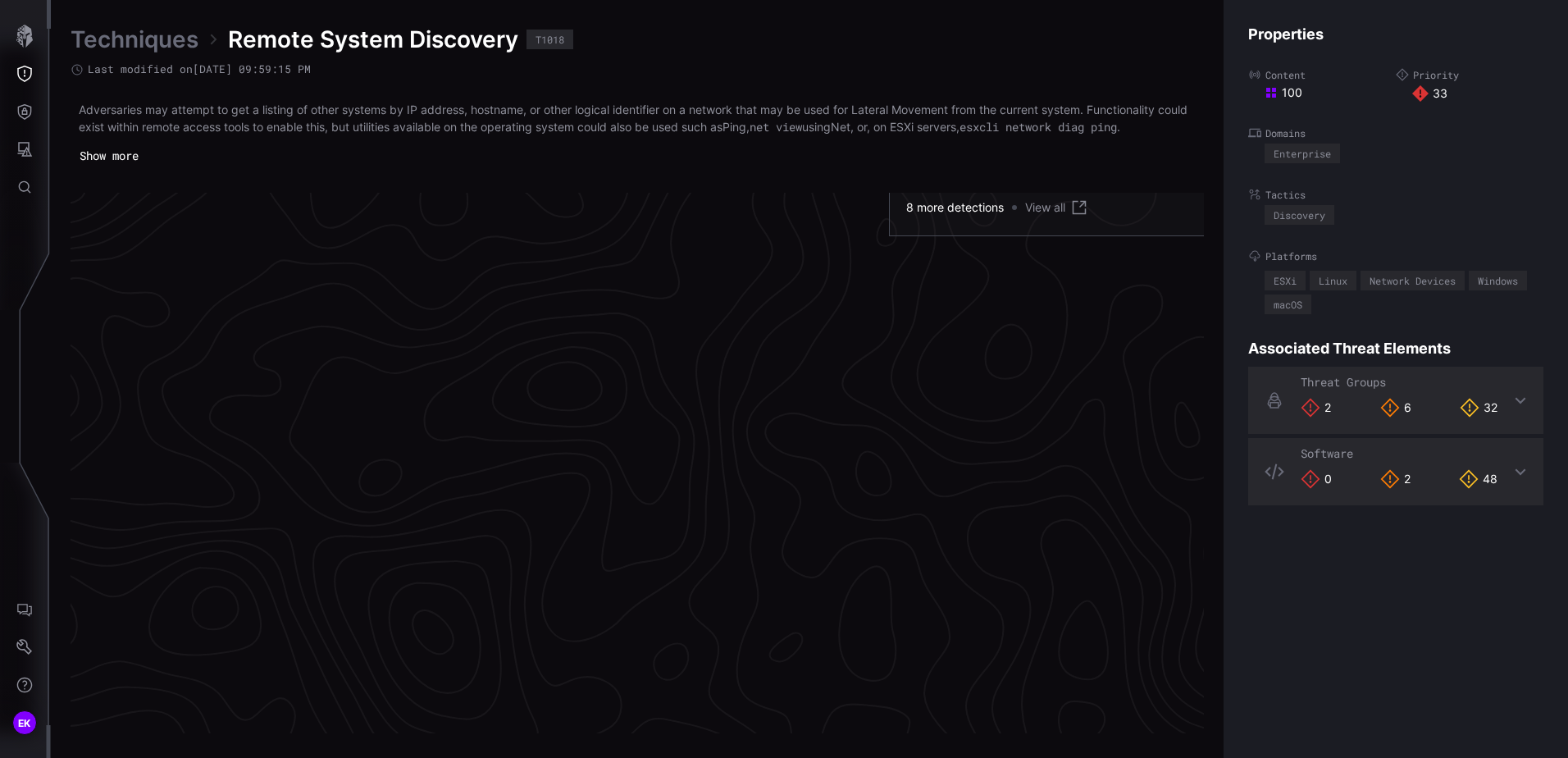
drag, startPoint x: 789, startPoint y: 730, endPoint x: 803, endPoint y: 725, distance: 14.9
click at [803, 725] on div "Techniques Remote System Discovery T1018 Last modified on [DATE] 09:59:15 PM Ad…" at bounding box center [809, 379] width 1517 height 758
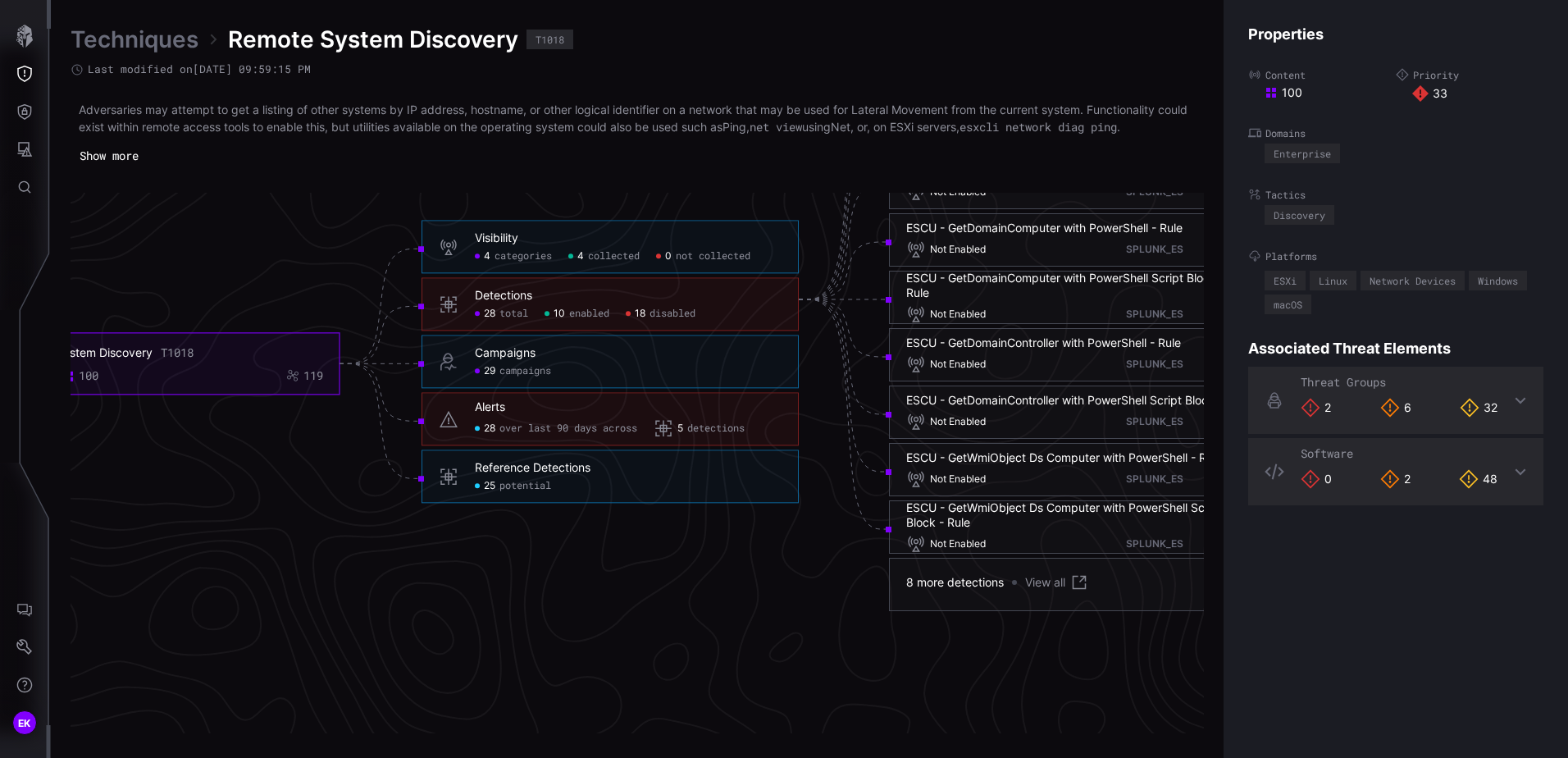
scroll to position [3493, 670]
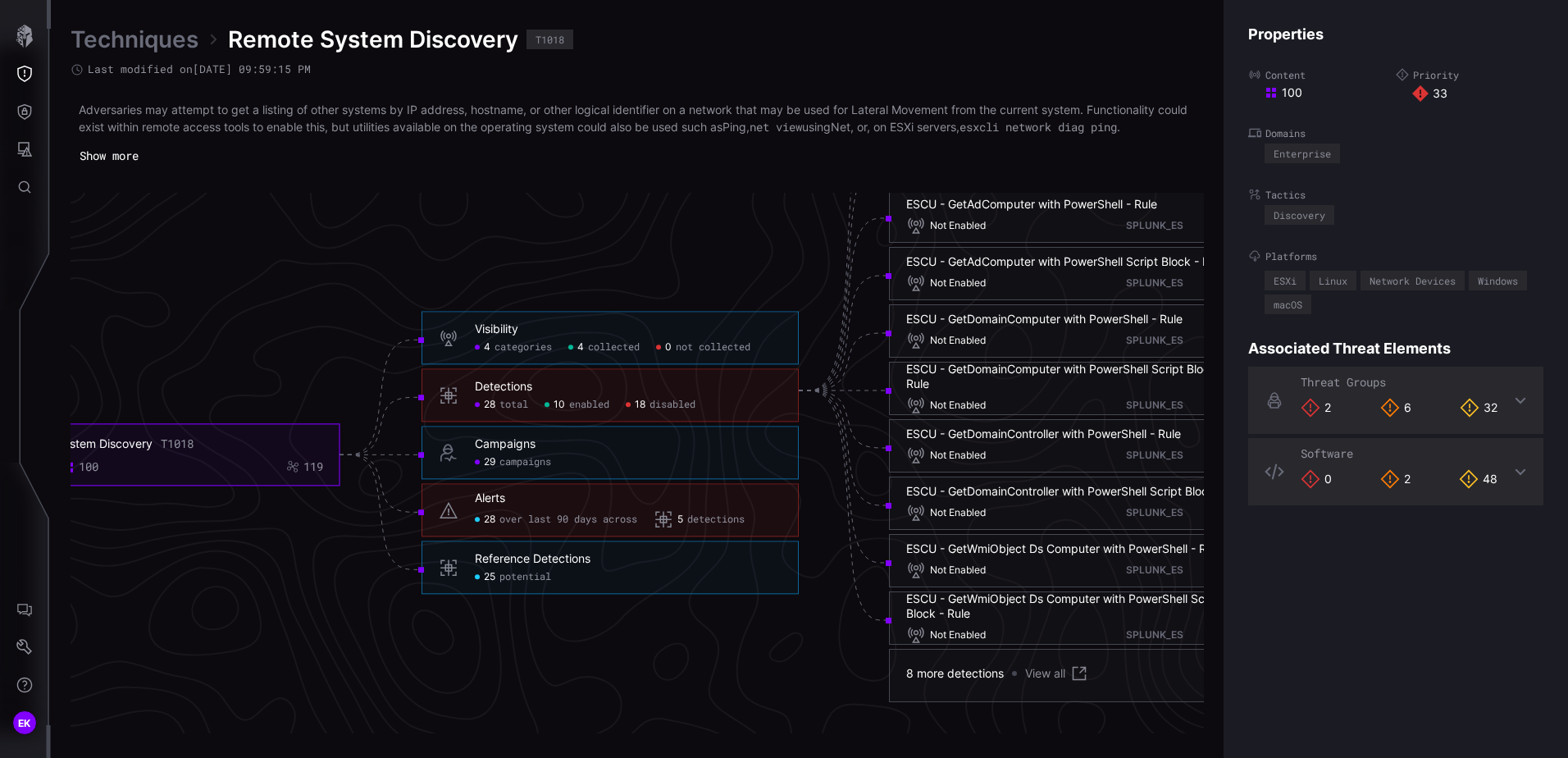
click at [256, 347] on icon "Remote System Discovery T1018 33 100 119 Visibility 4 categories 4 collected 0 …" at bounding box center [630, 390] width 2460 height 7380
click at [542, 575] on span "potential" at bounding box center [525, 577] width 52 height 13
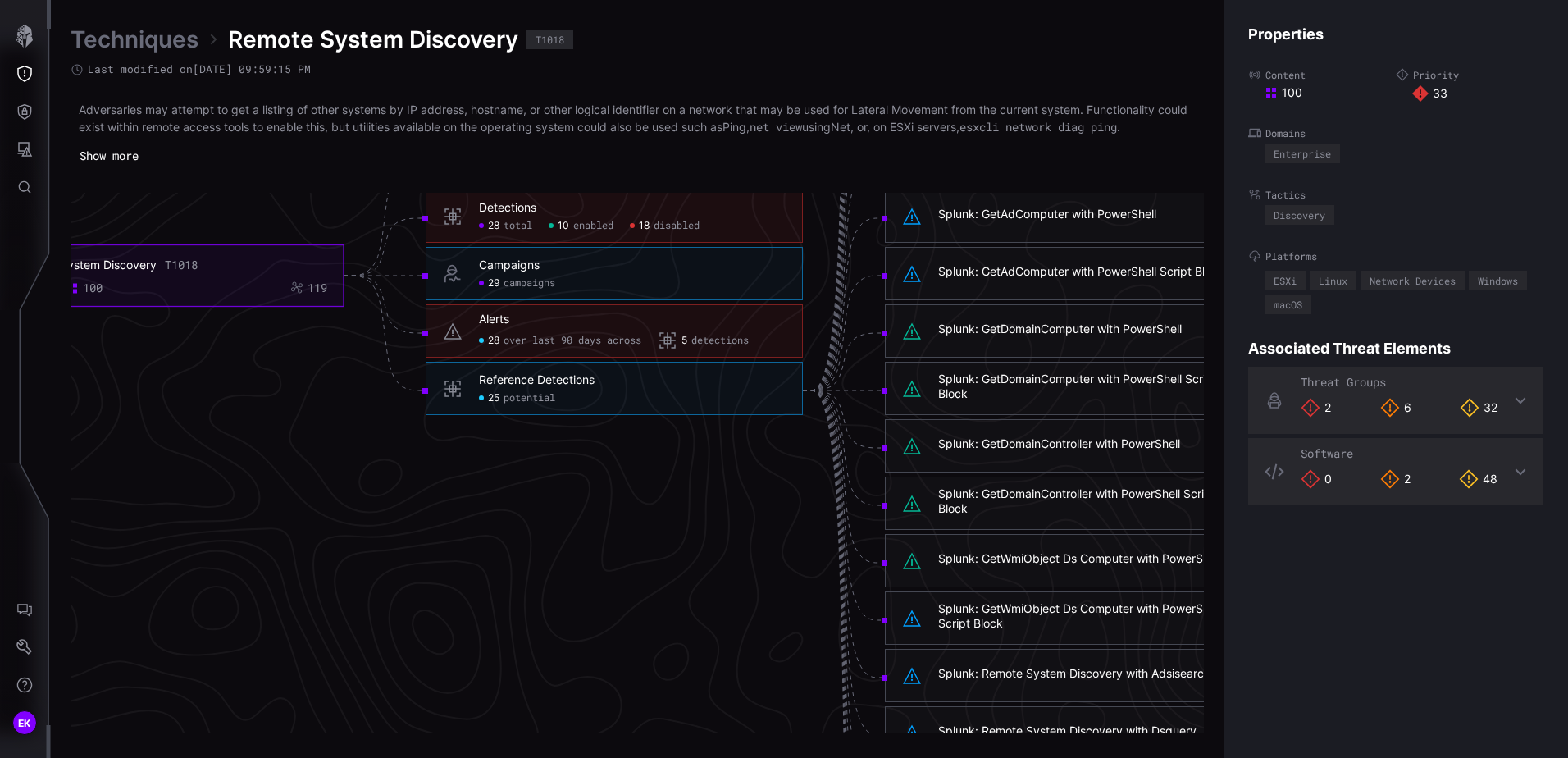
drag, startPoint x: 616, startPoint y: 600, endPoint x: 524, endPoint y: 610, distance: 92.5
click at [524, 610] on icon "Remote System Discovery T1018 33 100 119 Visibility 4 categories 4 collected 0 …" at bounding box center [630, 390] width 2460 height 7380
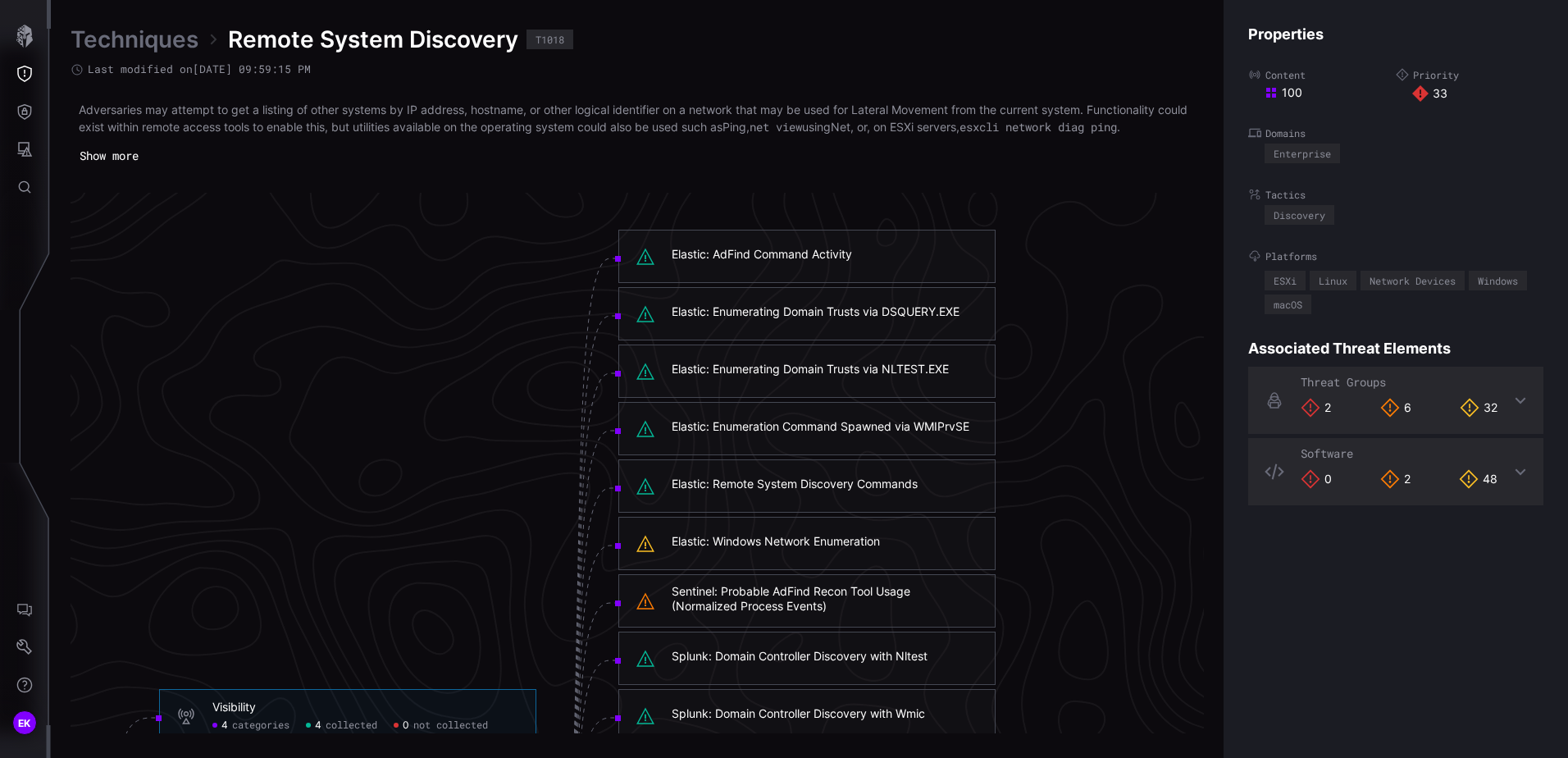
scroll to position [2918, 936]
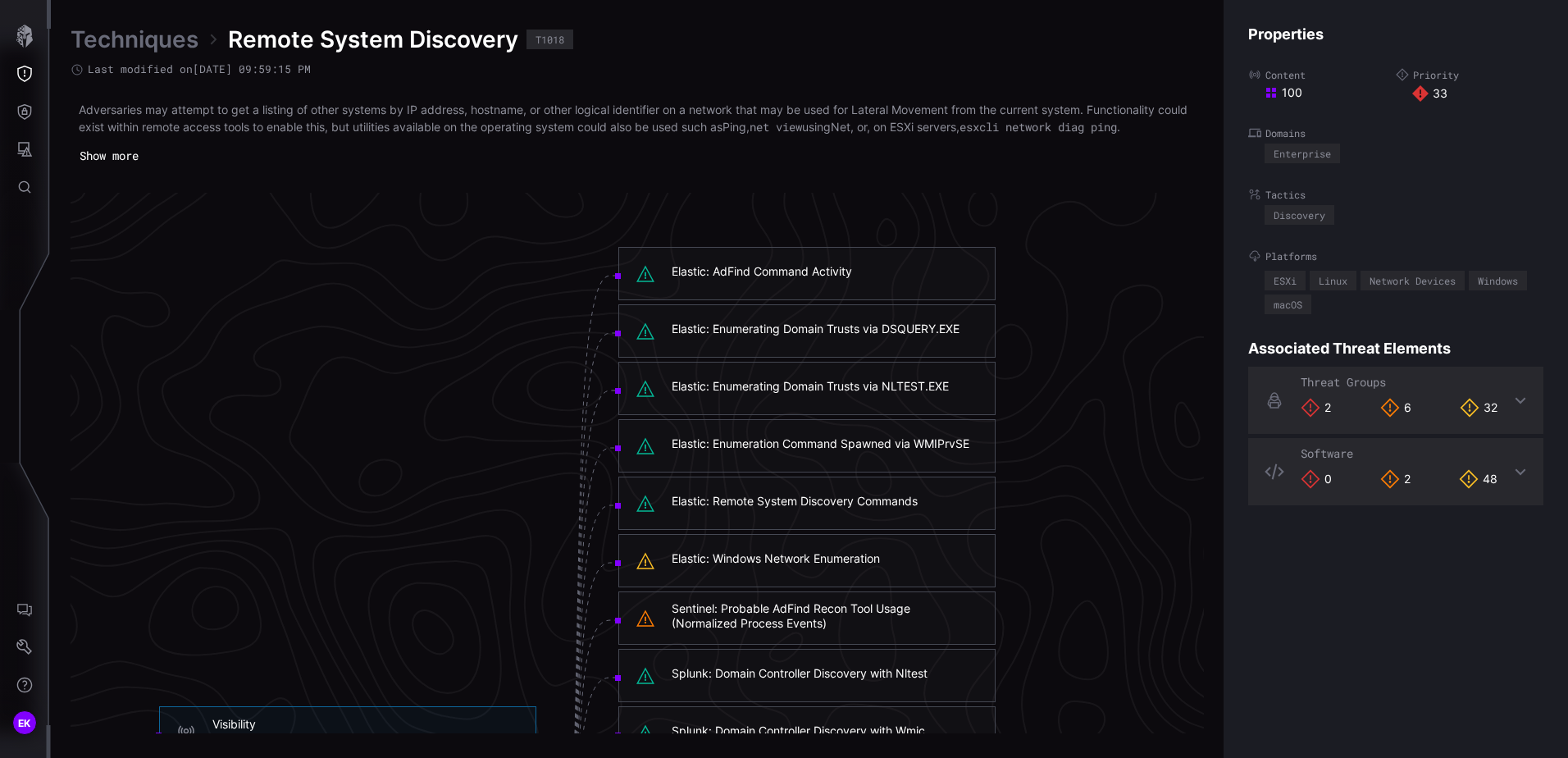
click at [814, 398] on div "Elastic: Enumerating Domain Trusts via NLTEST.EXE" at bounding box center [807, 388] width 378 height 54
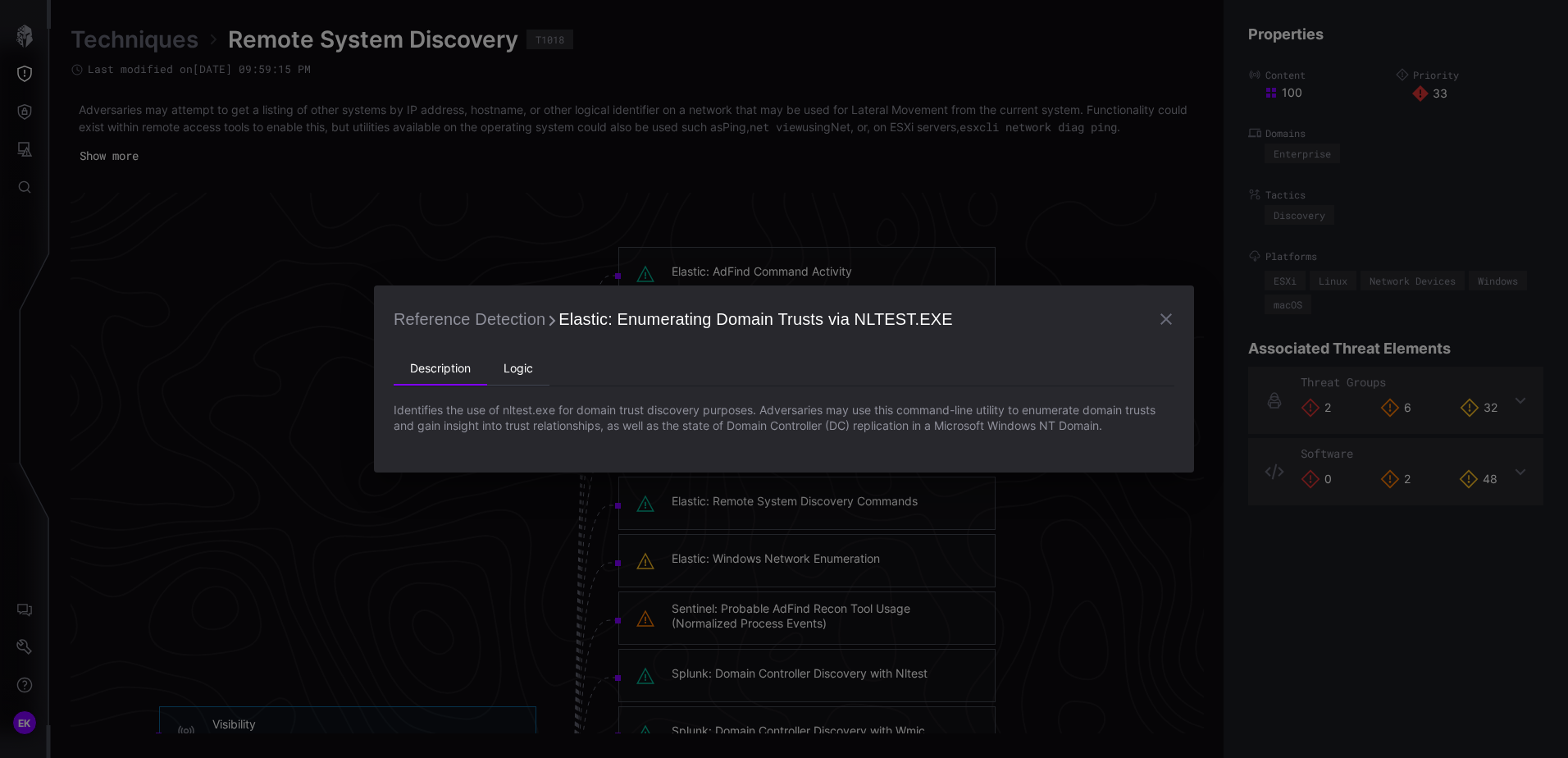
click at [518, 370] on li "Logic" at bounding box center [518, 369] width 63 height 33
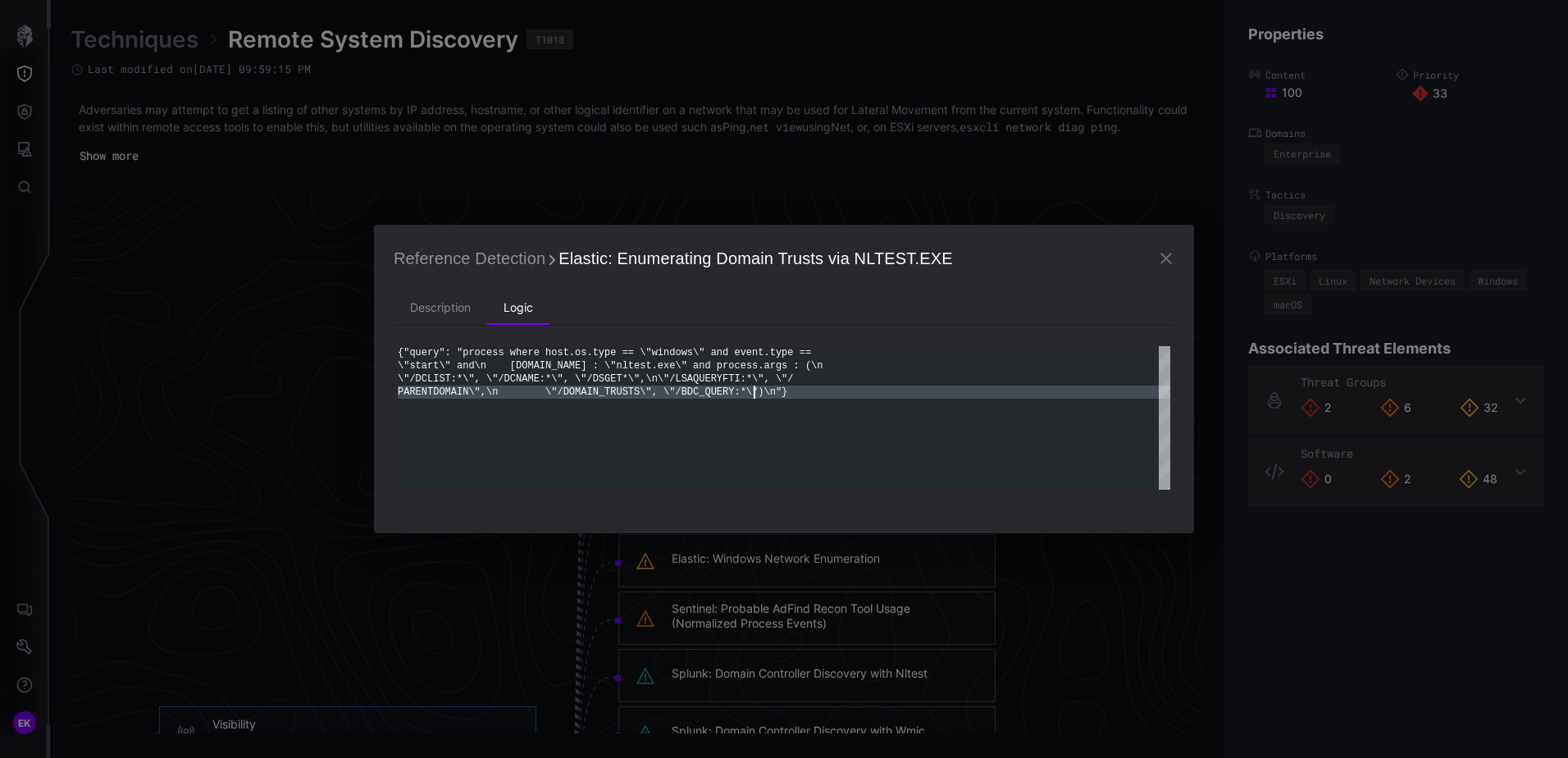
scroll to position [0, 0]
click at [494, 473] on div "{"query": "process where host.os.type == \"windows \" and event.type == \"start…" at bounding box center [783, 418] width 772 height 143
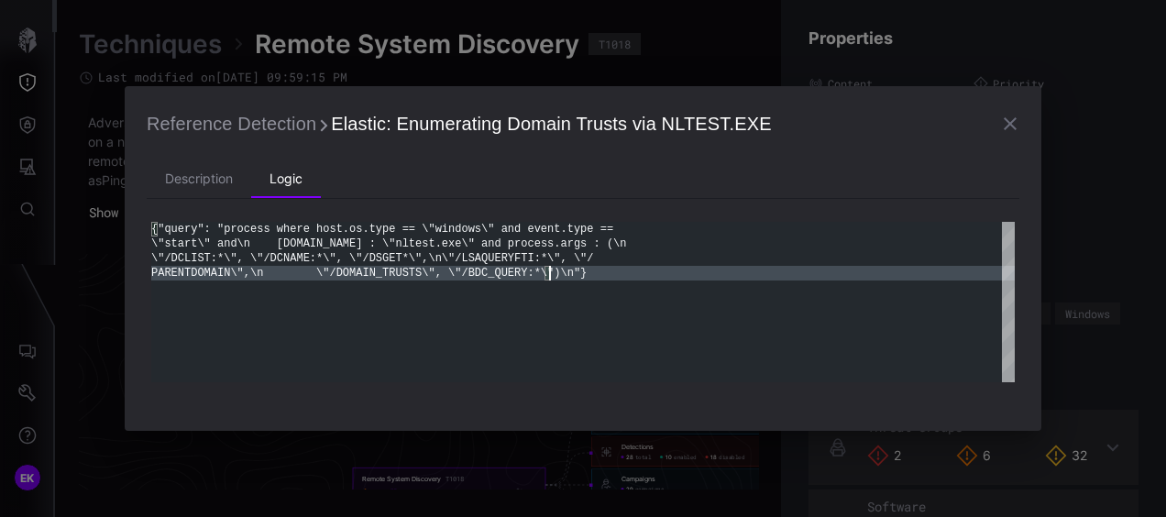
scroll to position [4124, 1191]
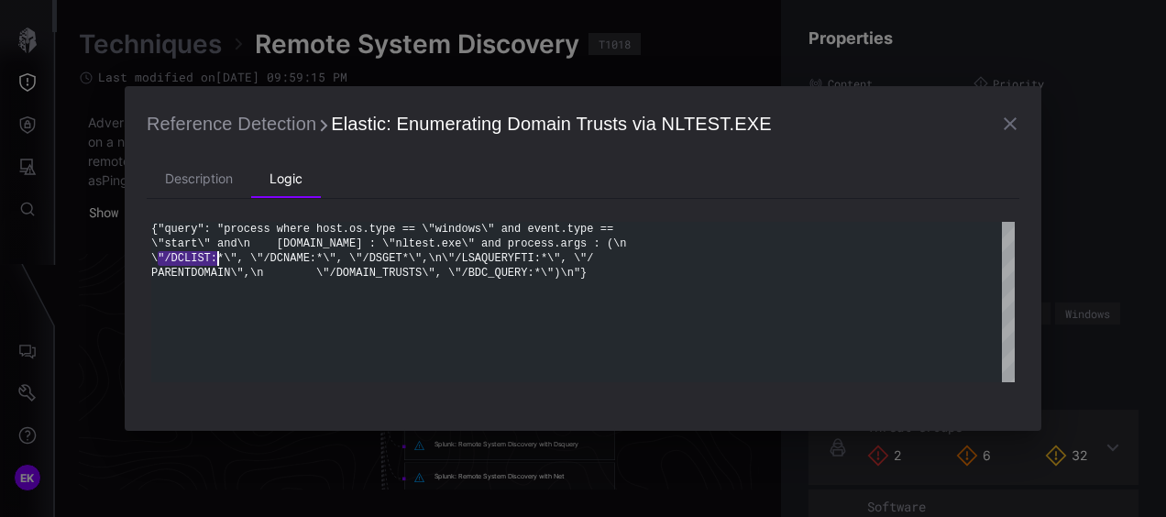
drag, startPoint x: 158, startPoint y: 256, endPoint x: 215, endPoint y: 260, distance: 57.9
click at [215, 260] on div "{"query": "process where host.os.type == \"windows \" and event.type == \"start…" at bounding box center [582, 302] width 863 height 160
drag, startPoint x: 249, startPoint y: 260, endPoint x: 319, endPoint y: 260, distance: 69.6
click at [319, 260] on div "{"query": "process where host.os.type == \"windows \" and event.type == \"start…" at bounding box center [582, 302] width 863 height 160
drag, startPoint x: 339, startPoint y: 256, endPoint x: 398, endPoint y: 251, distance: 58.8
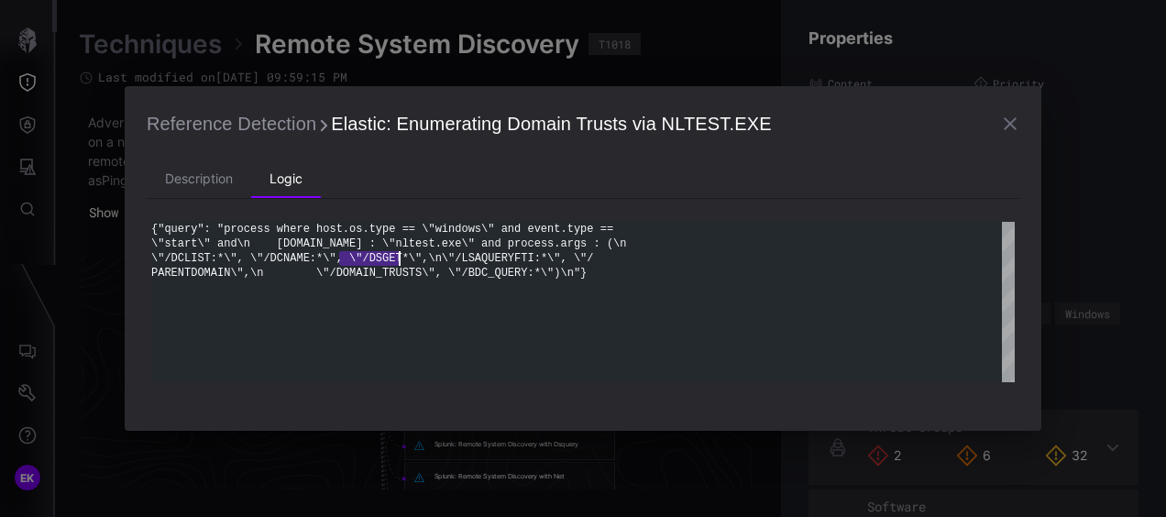
click at [398, 251] on div "{"query": "process where host.os.type == \"windows \" and event.type == \"start…" at bounding box center [582, 302] width 863 height 160
click at [480, 257] on div "{"query": "process where host.os.type == \"windows \" and event.type == \"start…" at bounding box center [582, 302] width 863 height 160
drag, startPoint x: 474, startPoint y: 258, endPoint x: 572, endPoint y: 257, distance: 98.1
click at [572, 256] on div "{"query": "process where host.os.type == \"windows \" and event.type == \"start…" at bounding box center [582, 302] width 863 height 160
drag, startPoint x: 594, startPoint y: 259, endPoint x: 236, endPoint y: 277, distance: 357.8
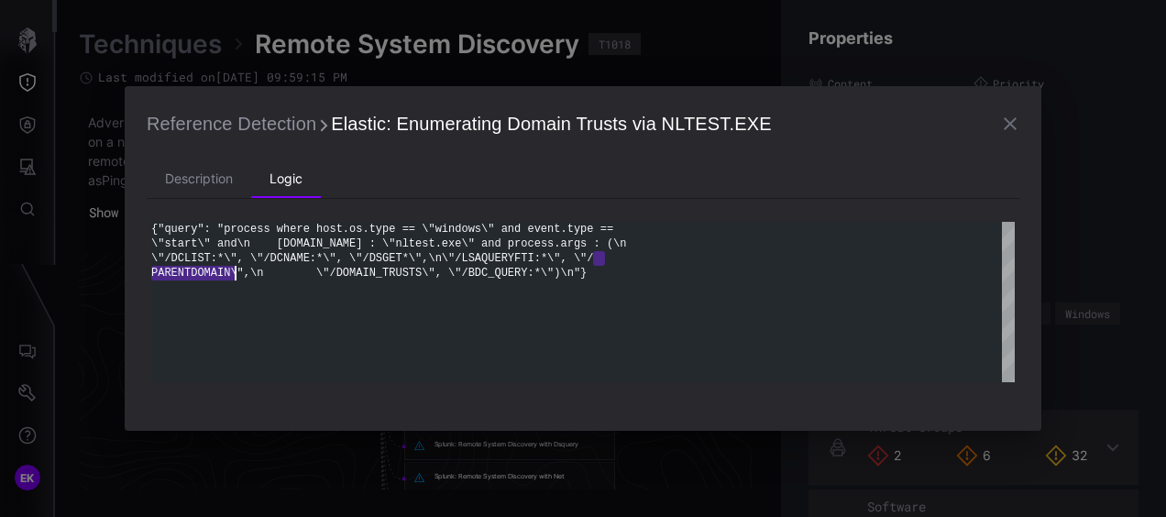
click at [236, 277] on div "{"query": "process where host.os.type == \"windows \" and event.type == \"start…" at bounding box center [582, 302] width 863 height 160
drag, startPoint x: 309, startPoint y: 266, endPoint x: 515, endPoint y: 271, distance: 206.3
click at [519, 270] on div "{"query": "process where host.os.type == \"windows \" and event.type == \"start…" at bounding box center [582, 302] width 863 height 160
